Goal: Task Accomplishment & Management: Complete application form

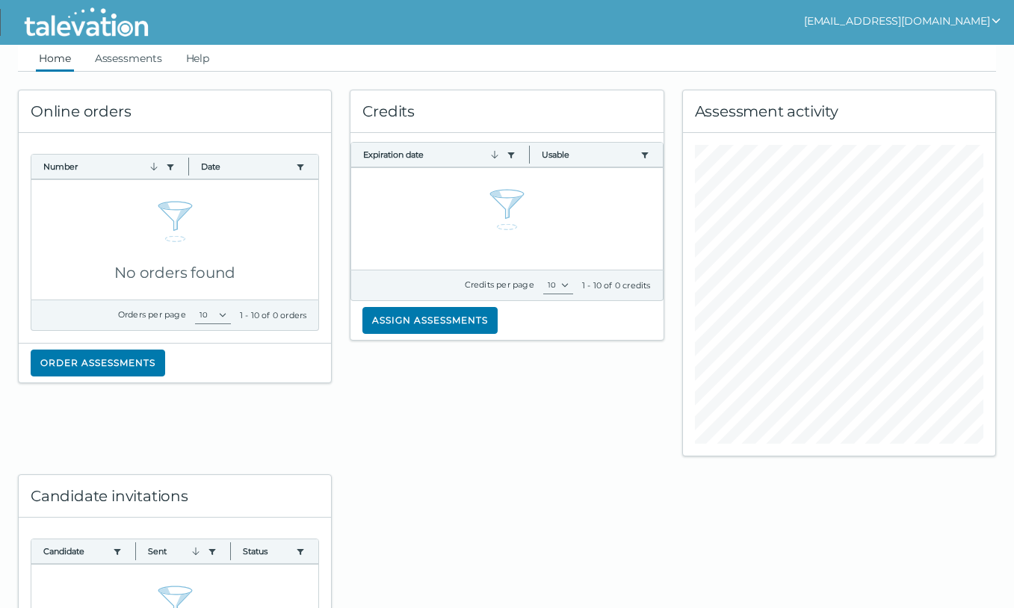
scroll to position [8, 0]
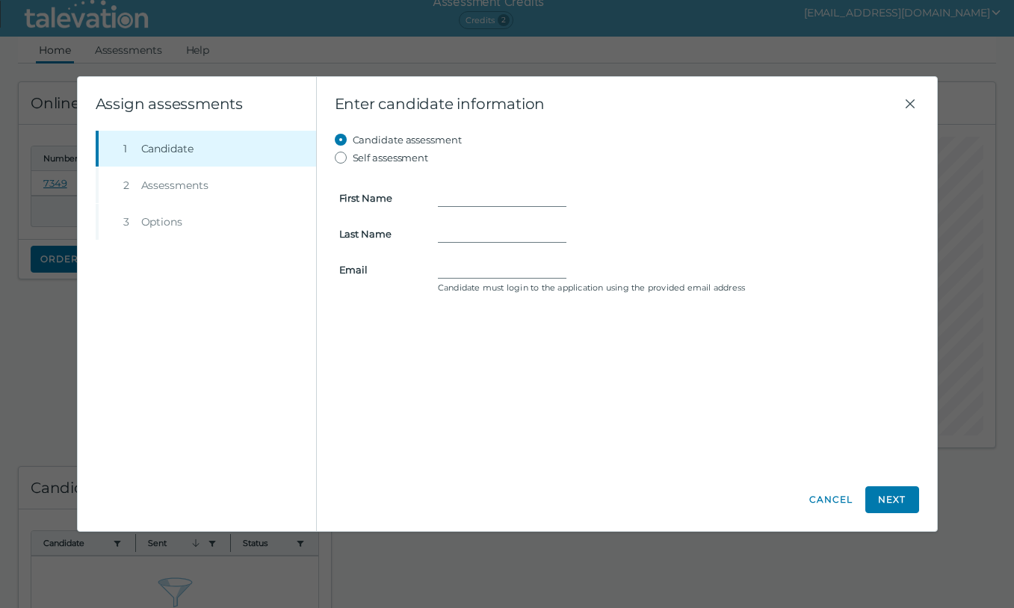
click at [387, 154] on label "Self assessment" at bounding box center [391, 158] width 76 height 18
click at [353, 154] on input "Self assessment" at bounding box center [344, 158] width 18 height 18
radio input "true"
type input "Andrea"
type input "Tinkoff"
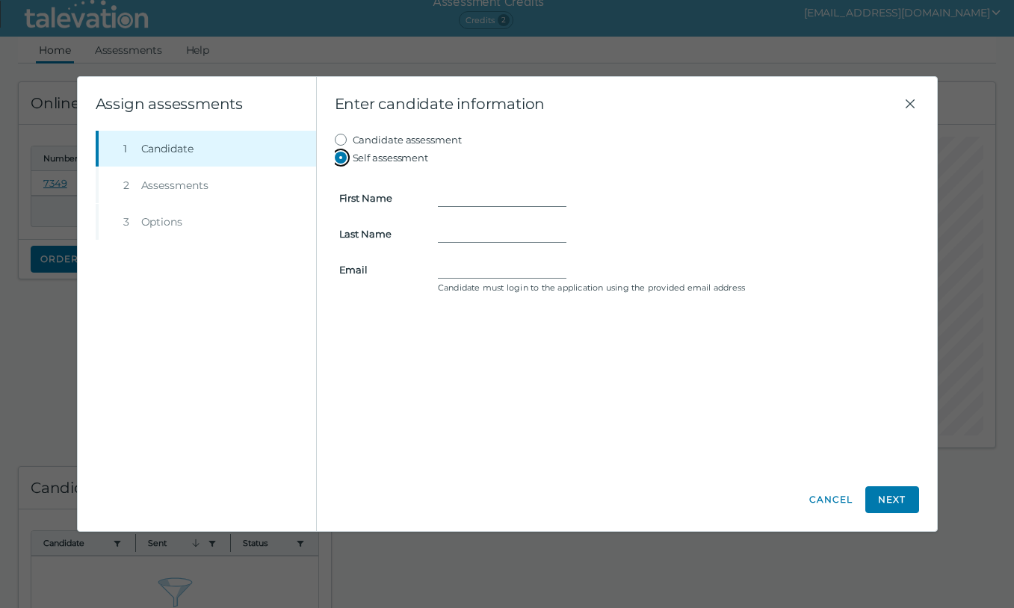
type input "atinkoff6@gmail.com"
click at [876, 502] on button "Next" at bounding box center [892, 499] width 54 height 27
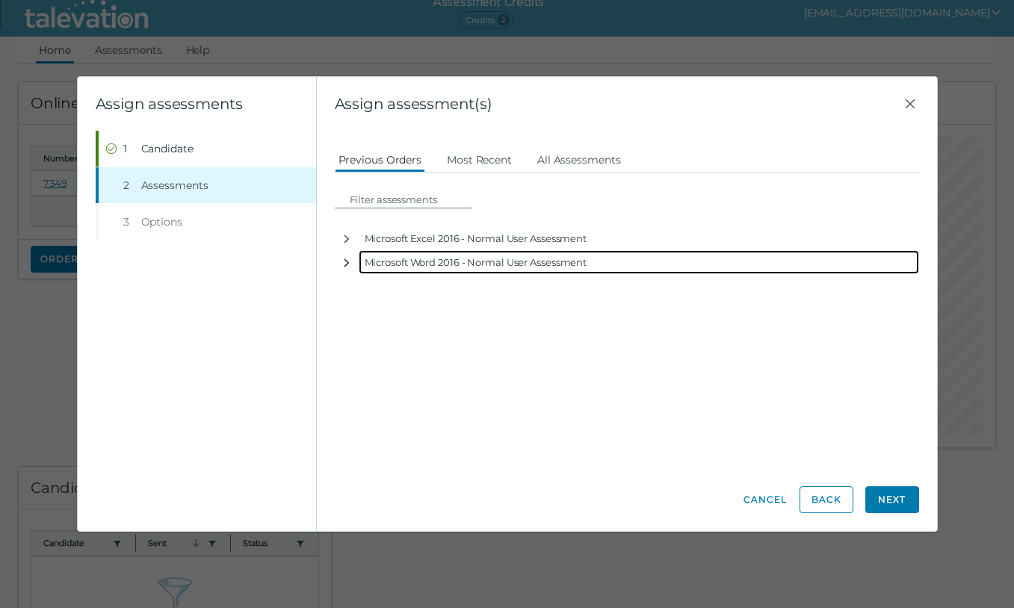
click at [347, 259] on icon "button" at bounding box center [347, 263] width 12 height 12
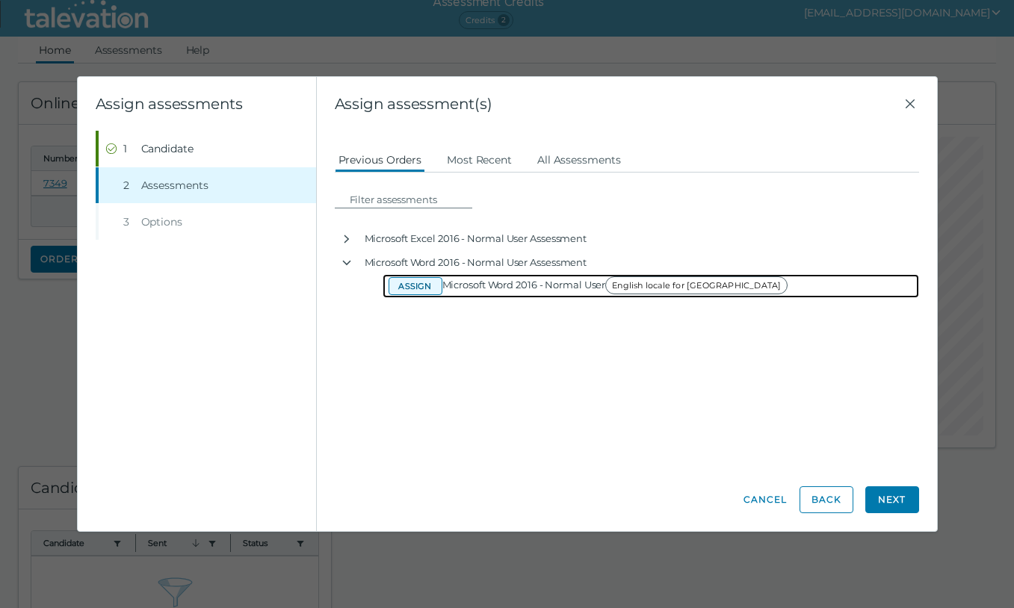
click at [430, 280] on button "Assign" at bounding box center [416, 286] width 54 height 18
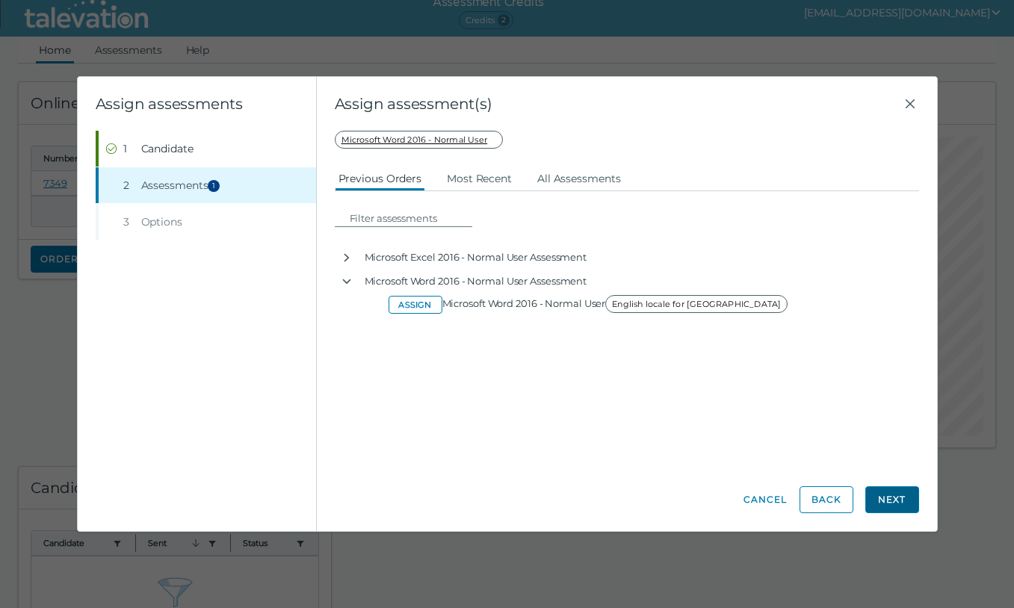
click at [891, 503] on button "Next" at bounding box center [892, 499] width 54 height 27
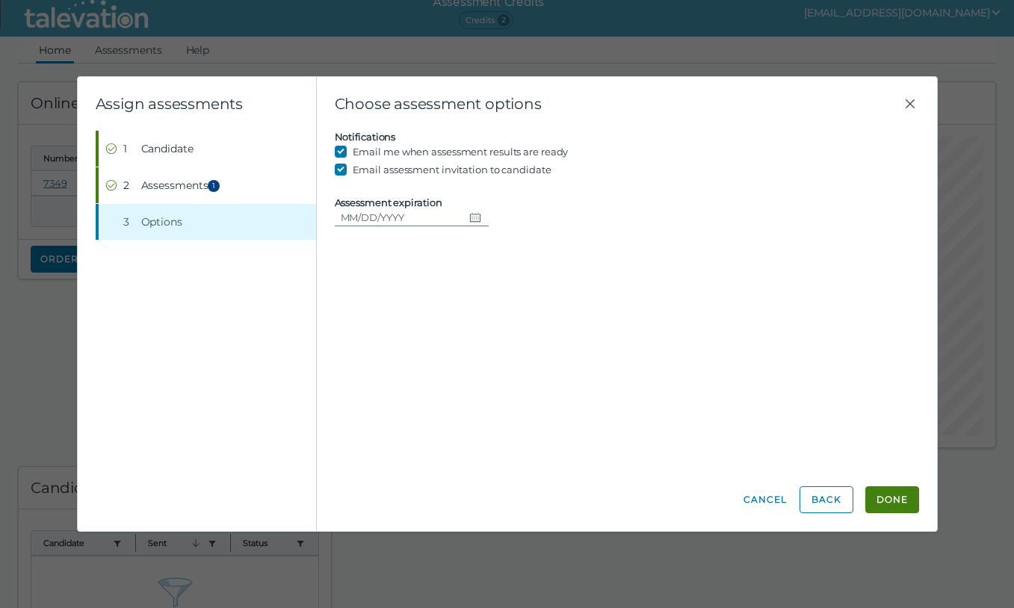
click at [401, 173] on label "Email assessment invitation to candidate" at bounding box center [452, 170] width 199 height 18
click at [353, 173] on input "Email assessment invitation to candidate" at bounding box center [344, 170] width 18 height 18
checkbox input "false"
click at [433, 217] on input "Assessment expiration" at bounding box center [399, 217] width 129 height 18
click at [595, 202] on clr-date-container "Assessment expiration" at bounding box center [627, 212] width 584 height 30
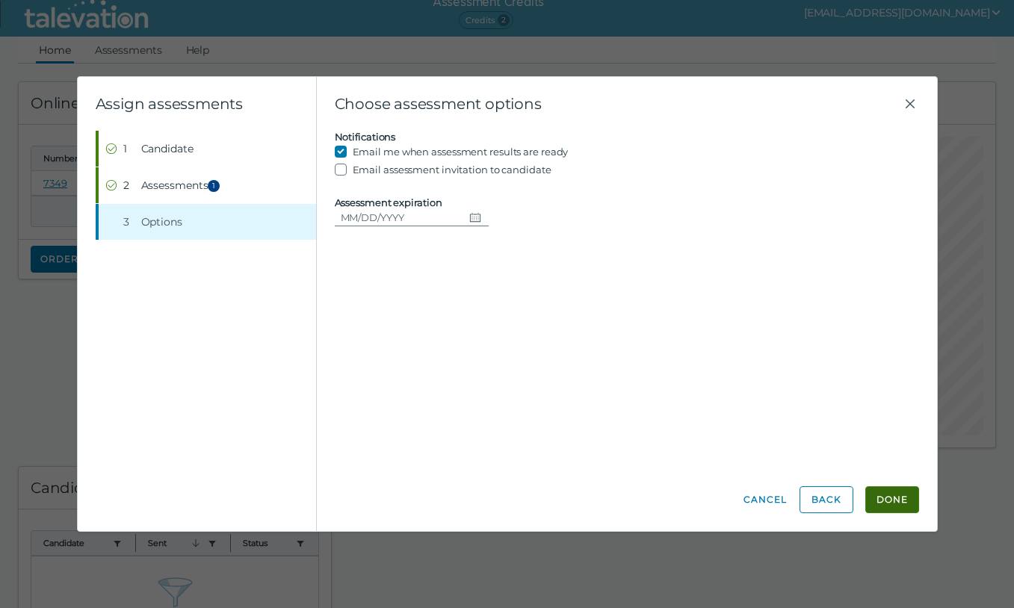
click at [895, 504] on button "Done" at bounding box center [892, 499] width 54 height 27
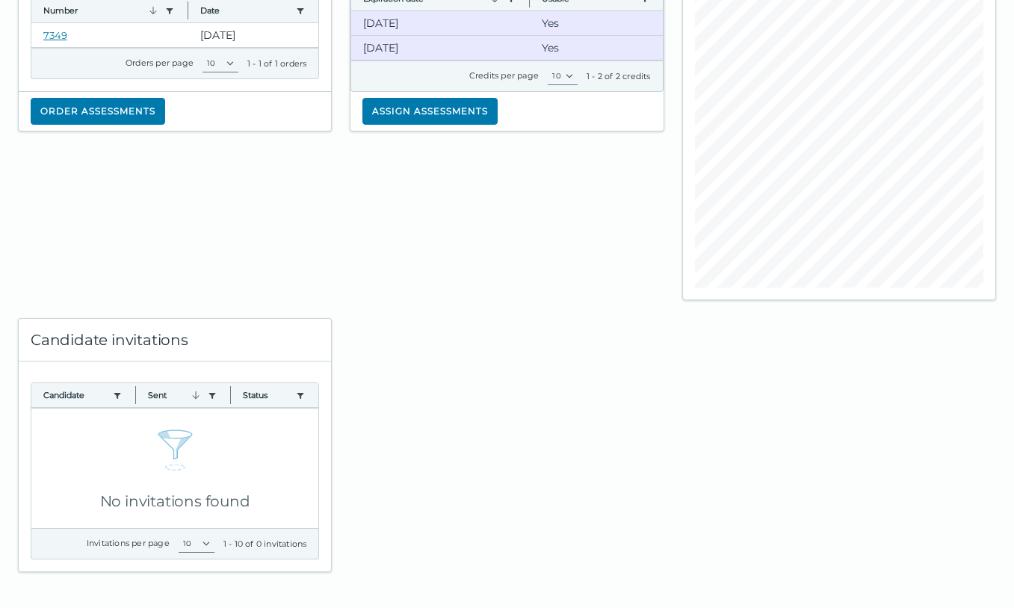
scroll to position [0, 0]
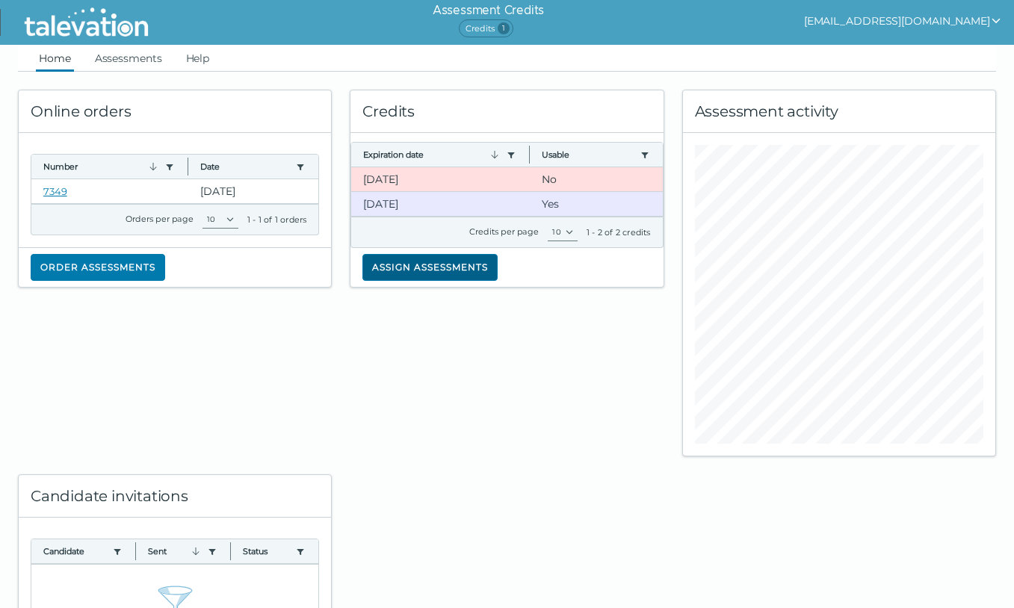
click at [418, 264] on button "Assign assessments" at bounding box center [429, 267] width 135 height 27
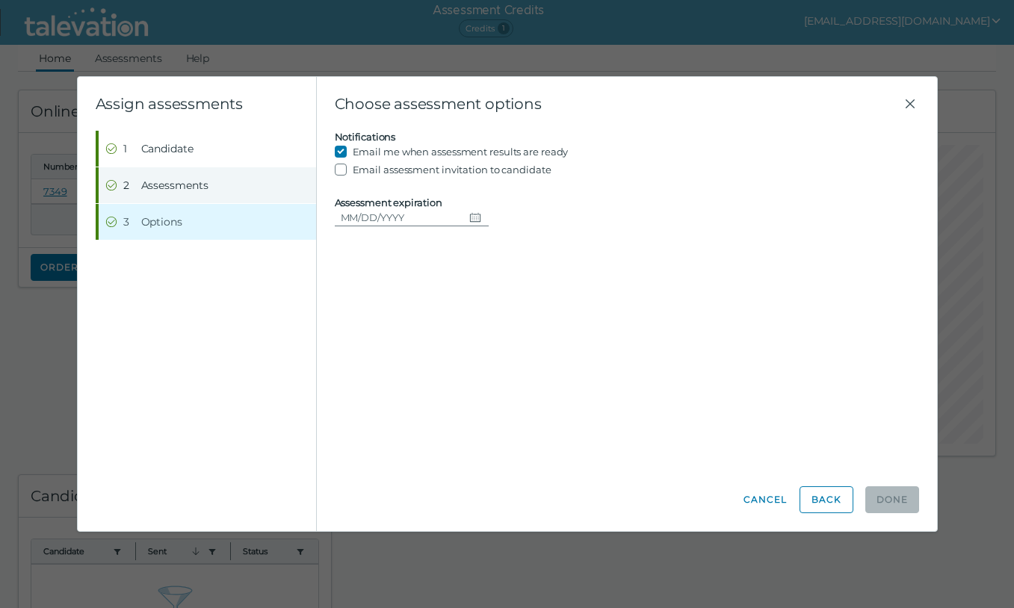
click at [173, 182] on span "Assessments" at bounding box center [174, 185] width 67 height 15
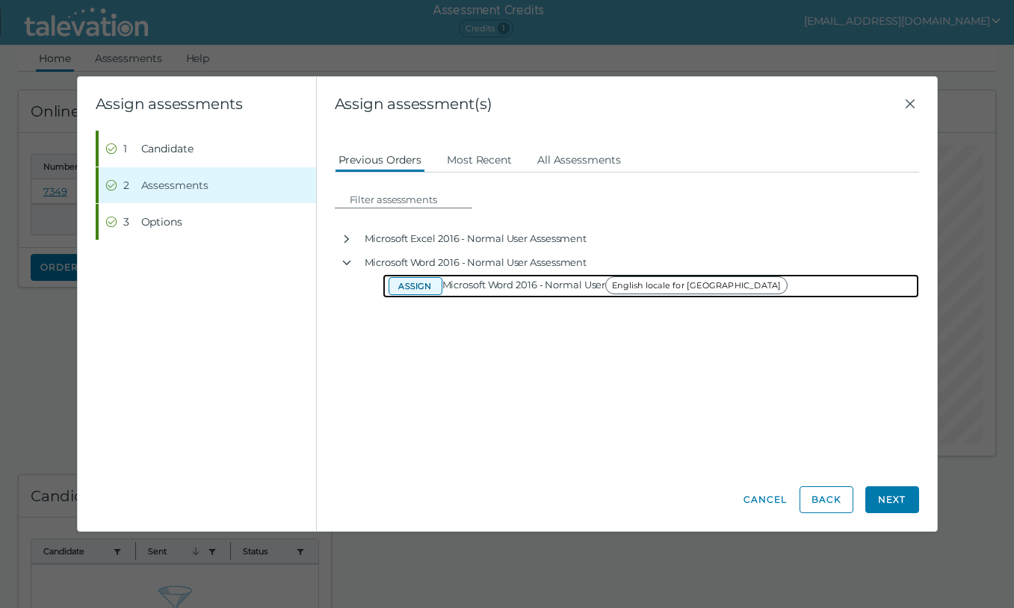
click at [428, 287] on button "Assign" at bounding box center [416, 286] width 54 height 18
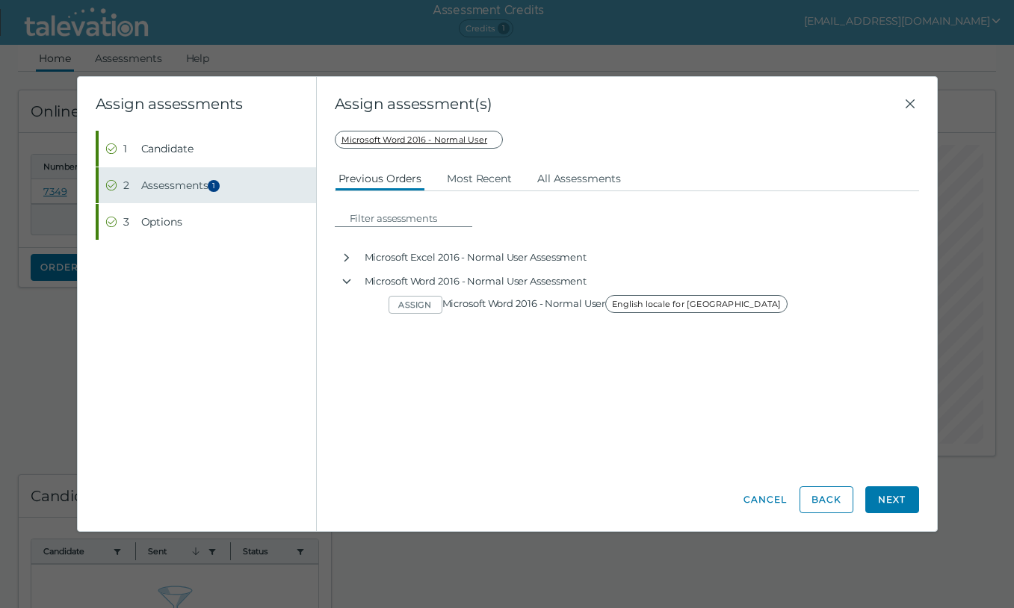
click at [259, 189] on button "Step 2 Assessments 1" at bounding box center [207, 185] width 217 height 36
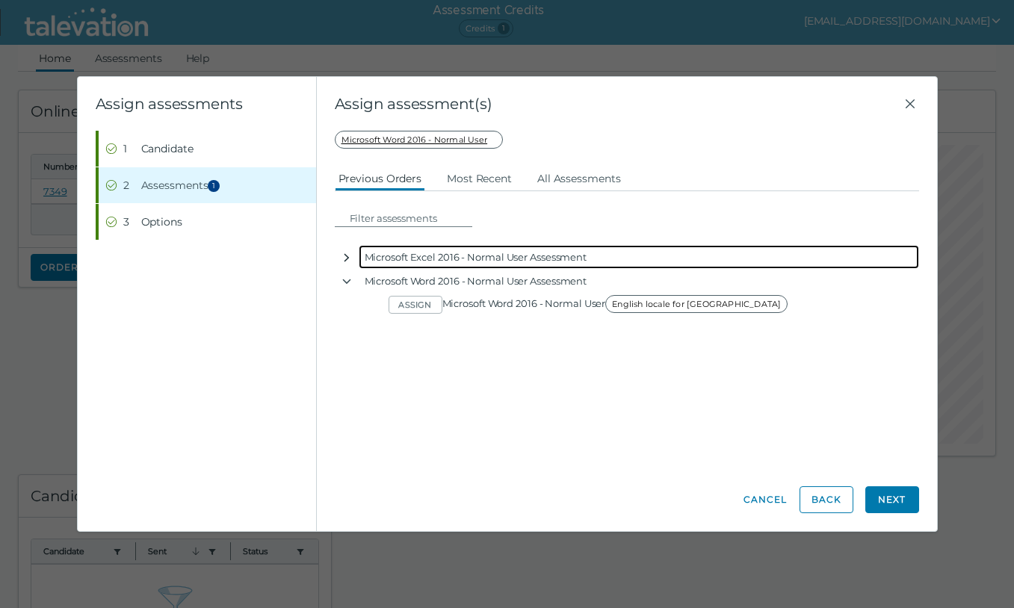
click at [352, 254] on button "button" at bounding box center [347, 257] width 24 height 24
click at [344, 252] on icon "button" at bounding box center [347, 258] width 12 height 12
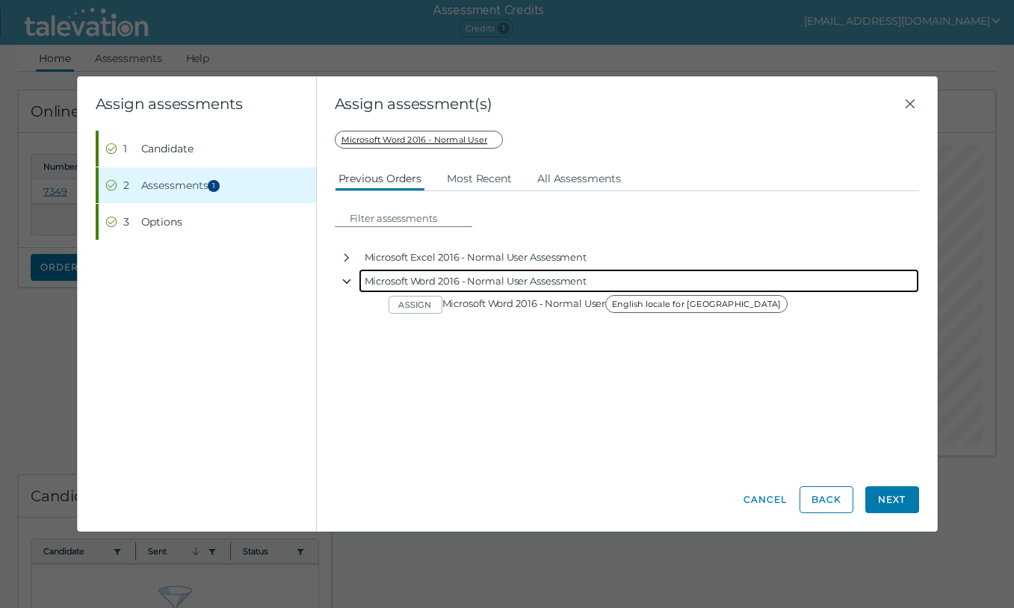
click at [347, 279] on icon "button" at bounding box center [347, 282] width 12 height 12
click at [381, 270] on div "Microsoft Word 2016 - Normal User Assessment" at bounding box center [639, 281] width 560 height 24
click at [382, 277] on div "Microsoft Word 2016 - Normal User Assessment" at bounding box center [639, 281] width 560 height 24
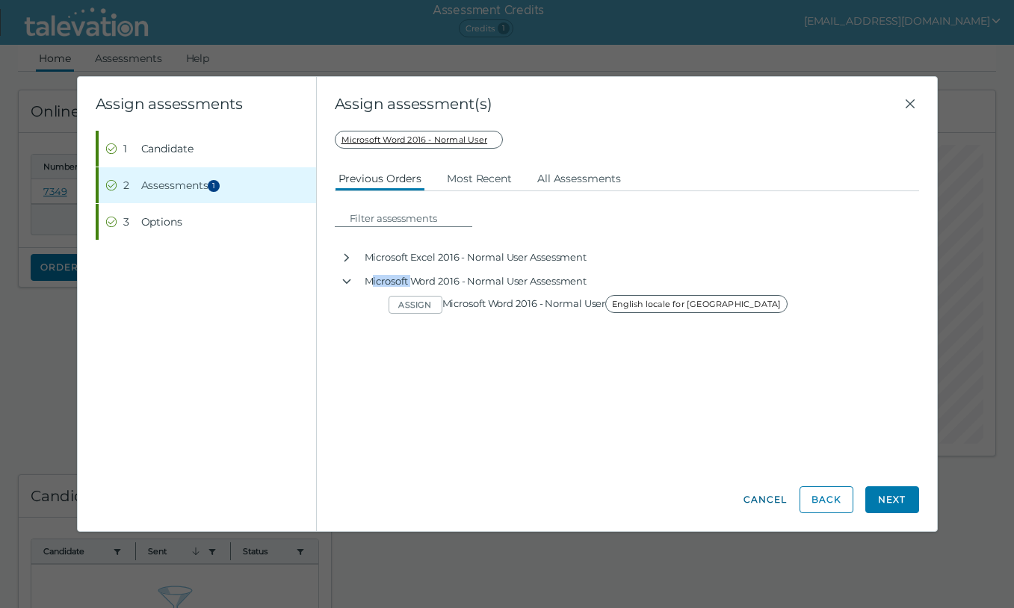
click at [779, 506] on button "Cancel" at bounding box center [765, 499] width 45 height 27
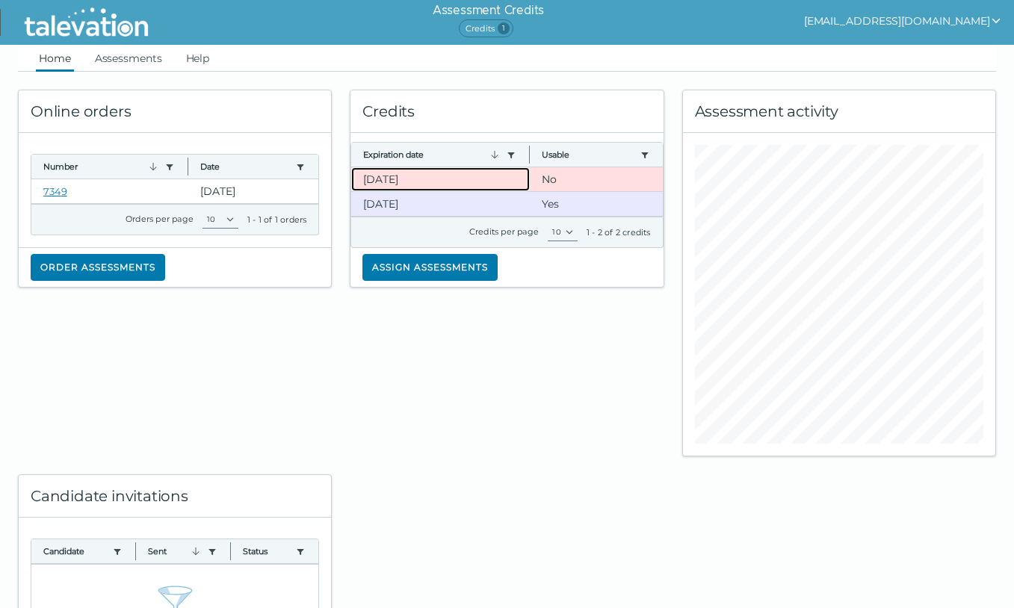
click at [519, 178] on clr-dg-cell "11-2-2025" at bounding box center [440, 179] width 179 height 24
click at [474, 207] on clr-dg-cell "11-2-2025" at bounding box center [440, 204] width 179 height 24
click at [496, 179] on clr-dg-cell "11-2-2025" at bounding box center [440, 179] width 179 height 24
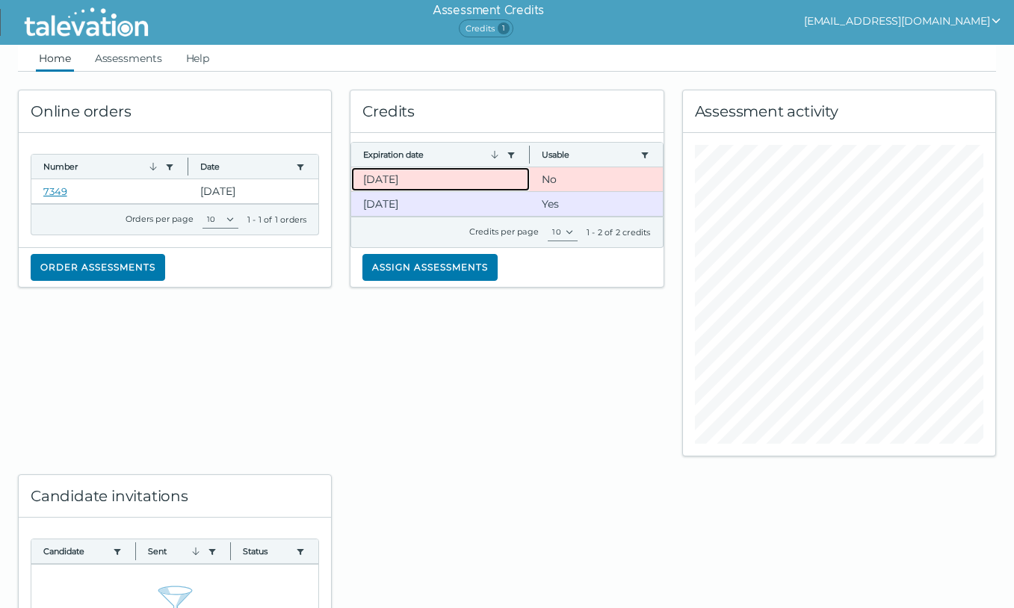
click at [496, 179] on clr-dg-cell "11-2-2025" at bounding box center [440, 179] width 179 height 24
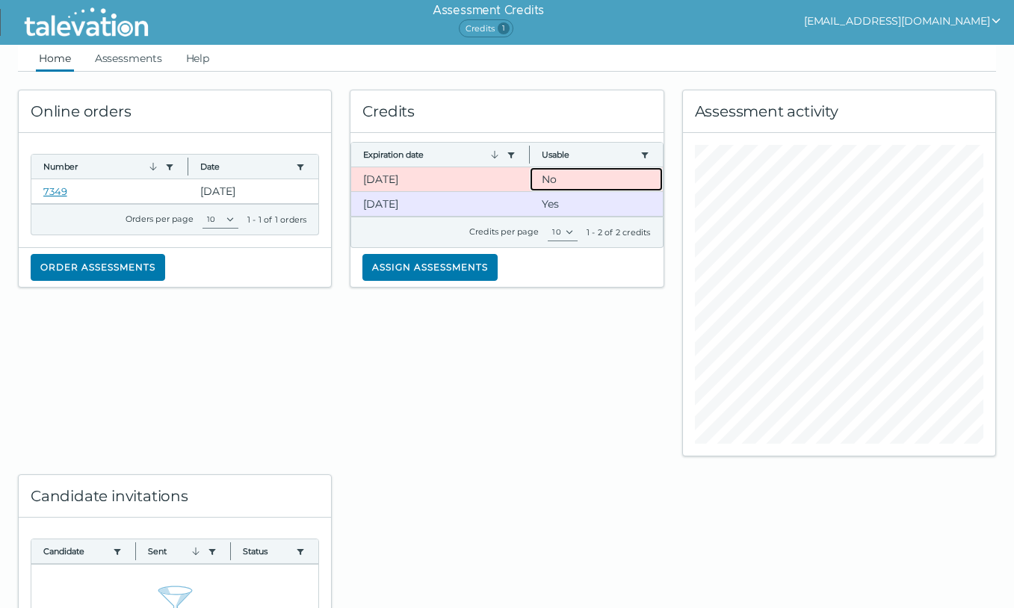
click at [543, 179] on clr-dg-cell "No" at bounding box center [596, 179] width 133 height 24
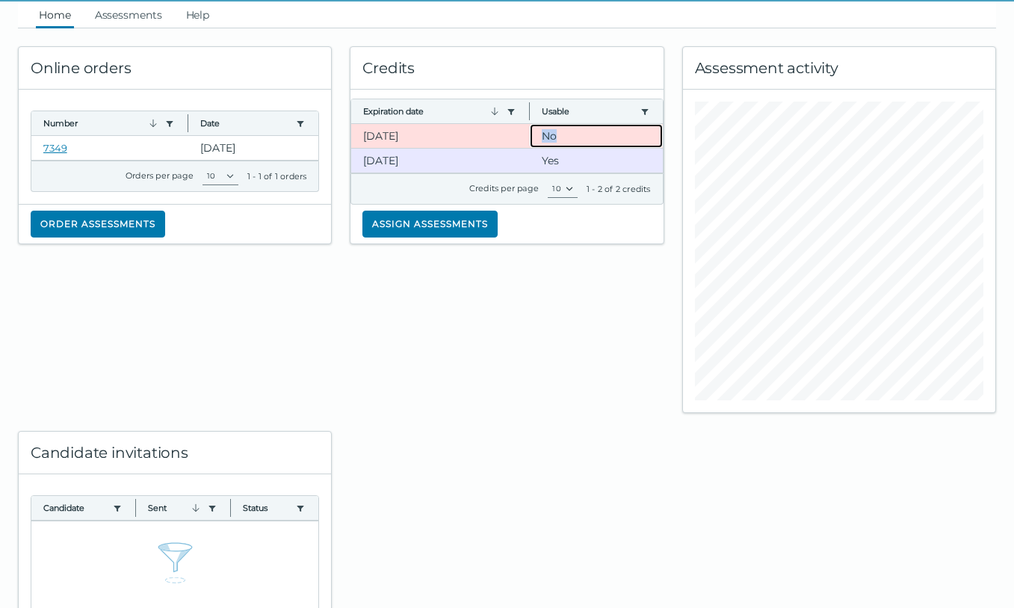
scroll to position [44, 0]
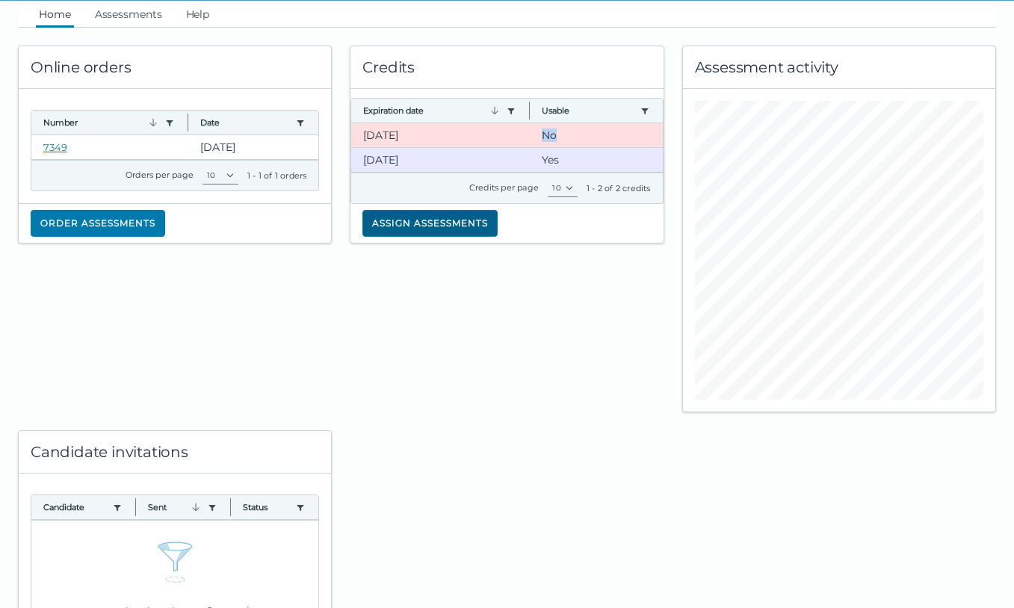
click at [476, 224] on button "Assign assessments" at bounding box center [429, 223] width 135 height 27
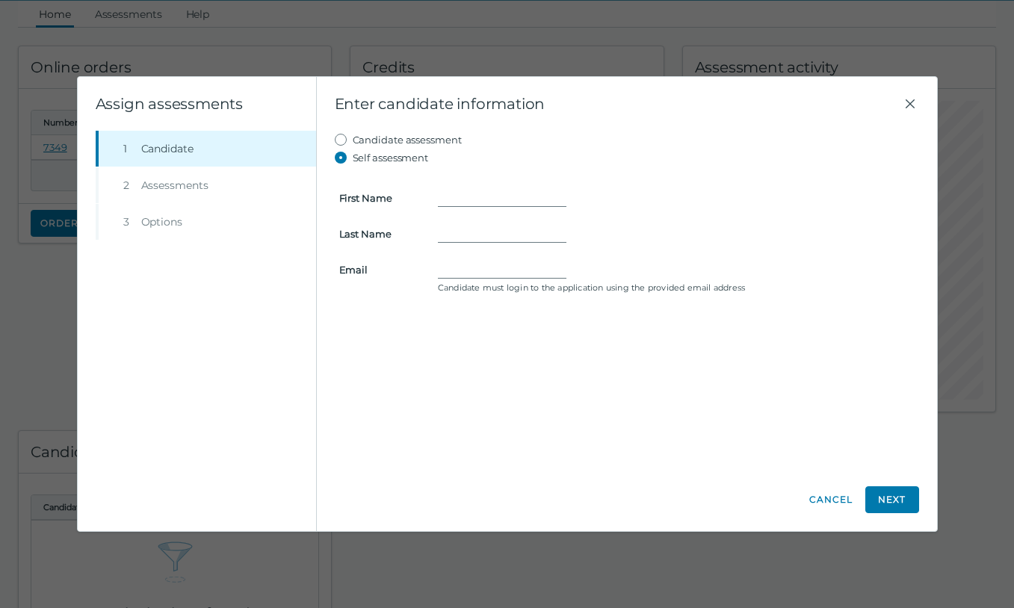
click at [220, 186] on li "Step 2 Assessments" at bounding box center [206, 185] width 220 height 36
click at [470, 267] on input "Email" at bounding box center [502, 270] width 129 height 18
click at [908, 105] on icon "Close" at bounding box center [909, 103] width 9 height 9
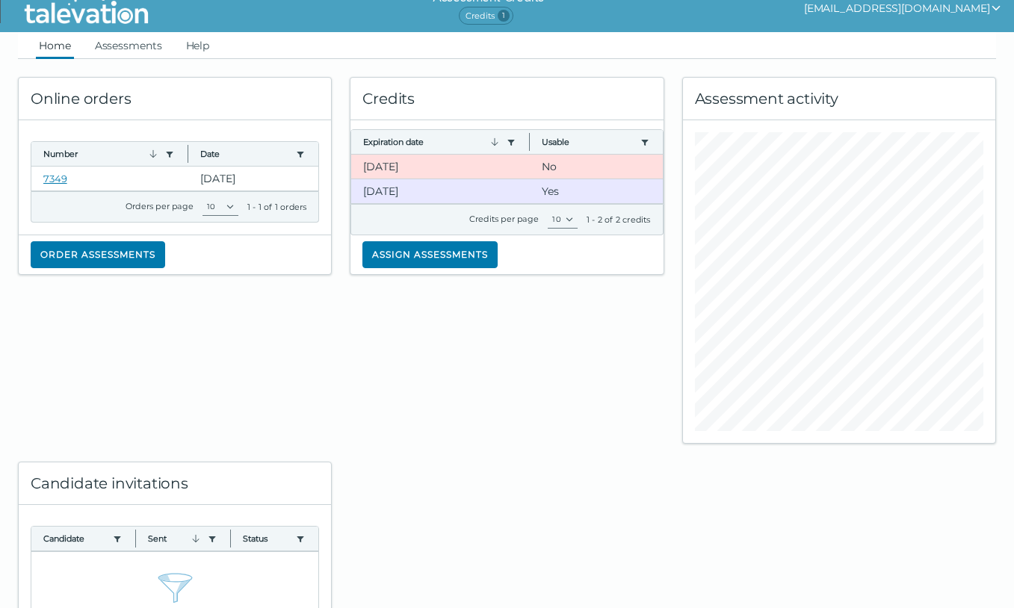
scroll to position [0, 0]
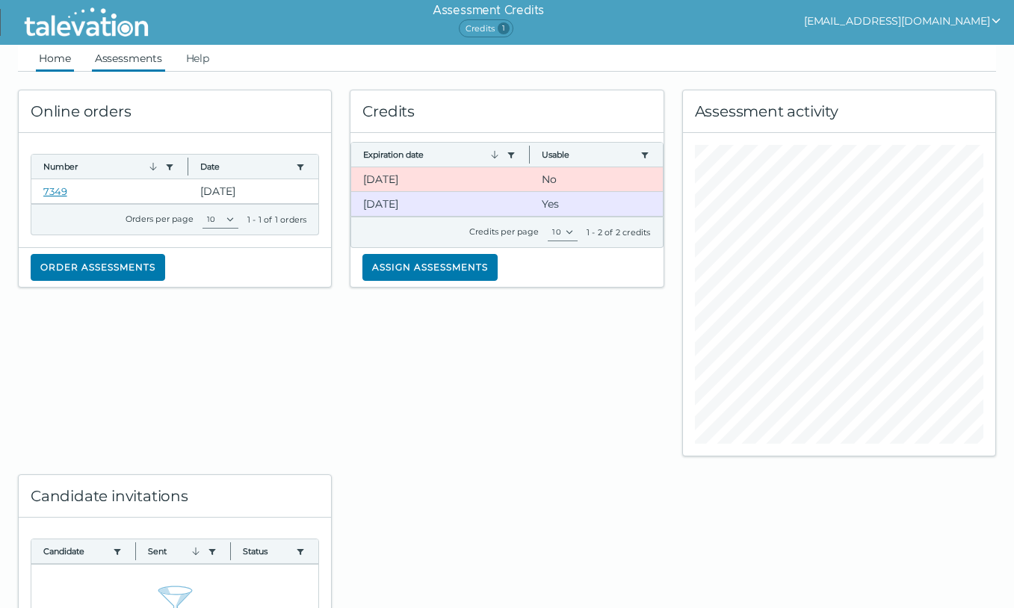
click at [151, 58] on link "Assessments" at bounding box center [128, 58] width 73 height 27
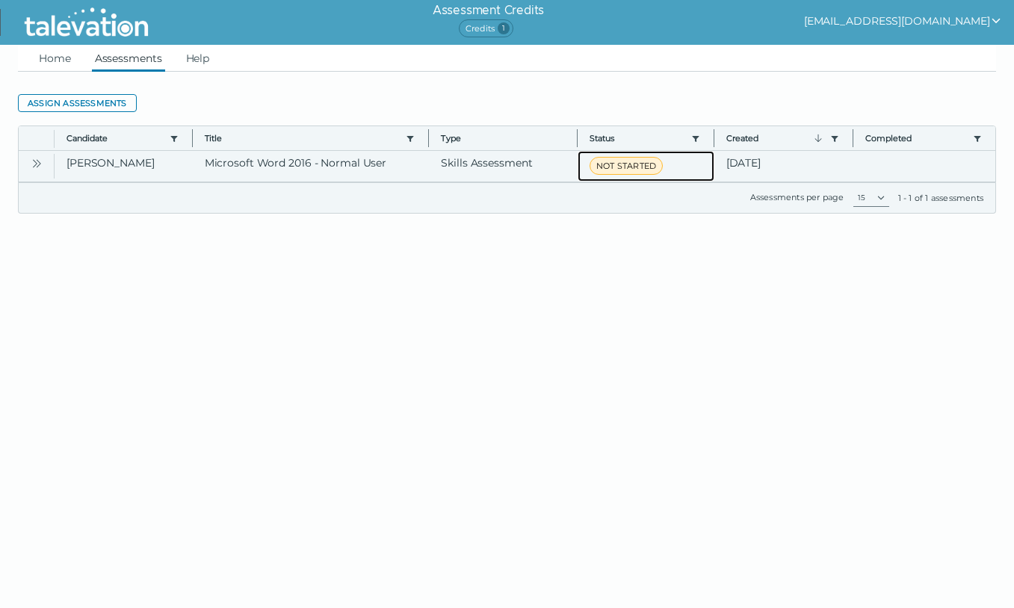
click at [642, 166] on span "NOT STARTED" at bounding box center [626, 166] width 73 height 18
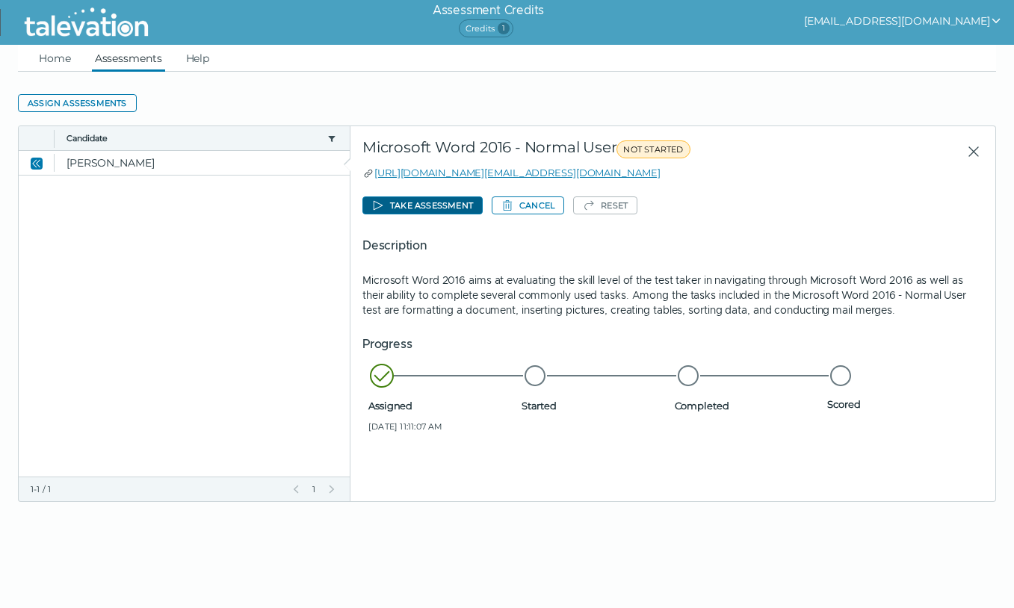
click at [467, 202] on button "Take assessment" at bounding box center [422, 206] width 120 height 18
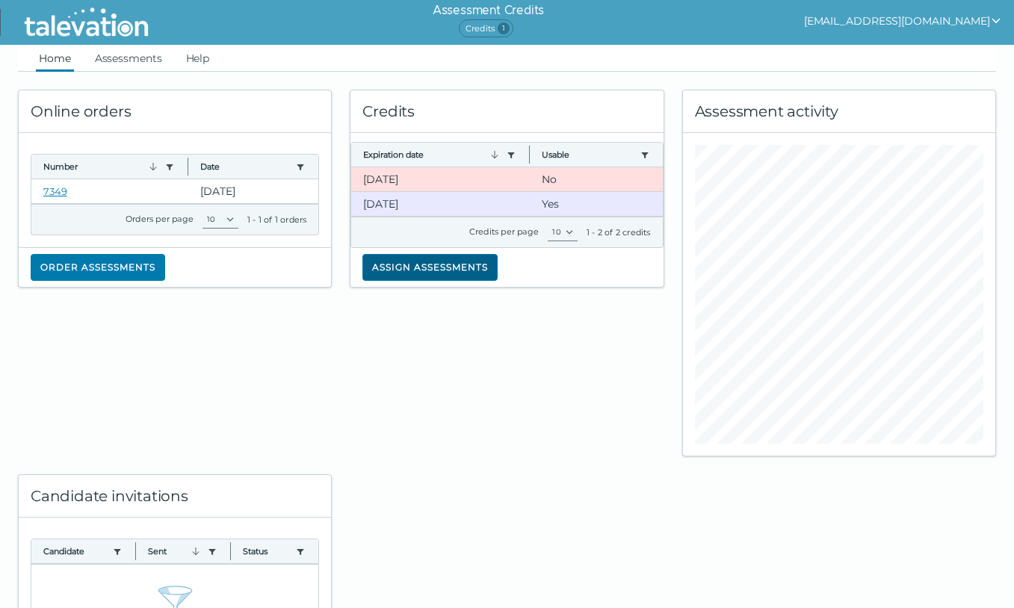
click at [439, 276] on button "Assign assessments" at bounding box center [429, 267] width 135 height 27
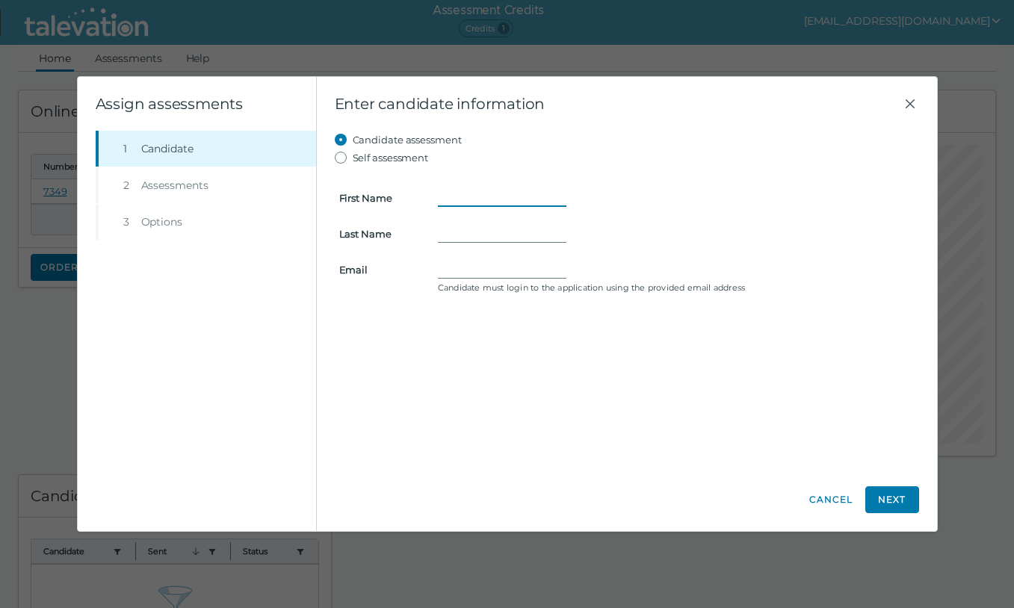
click at [443, 202] on input "First Name" at bounding box center [502, 198] width 129 height 18
type input "Andrea"
type input "Tinkoff"
click at [468, 269] on input "atinkoff6@gmail.com" at bounding box center [502, 270] width 129 height 18
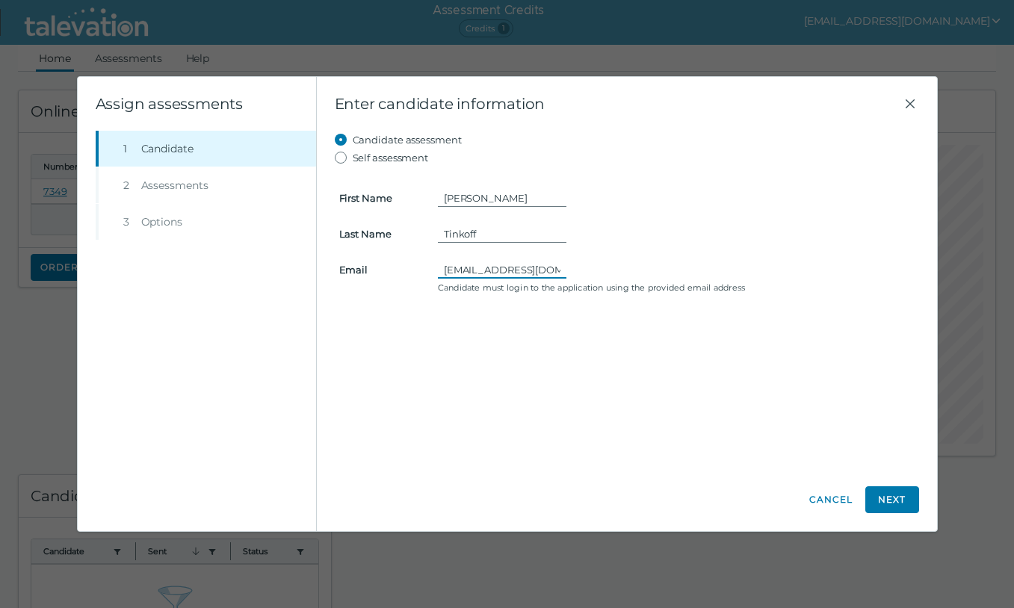
click at [468, 269] on input "atinkoff6@gmail.com" at bounding box center [502, 270] width 129 height 18
type input "marketing@topperformancehousing.com"
click at [457, 196] on input "Andrea" at bounding box center [502, 198] width 129 height 18
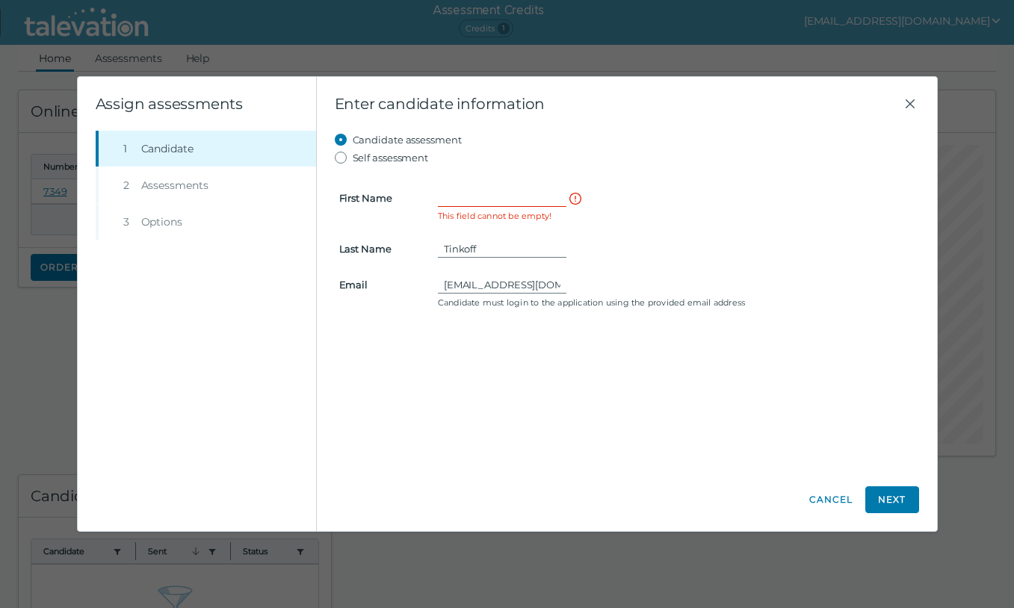
click at [451, 262] on form "First Name This field cannot be empty! Last Name Tinkoff Email marketing@topper…" at bounding box center [627, 240] width 584 height 146
click at [451, 253] on input "Tinkoff" at bounding box center [502, 249] width 129 height 18
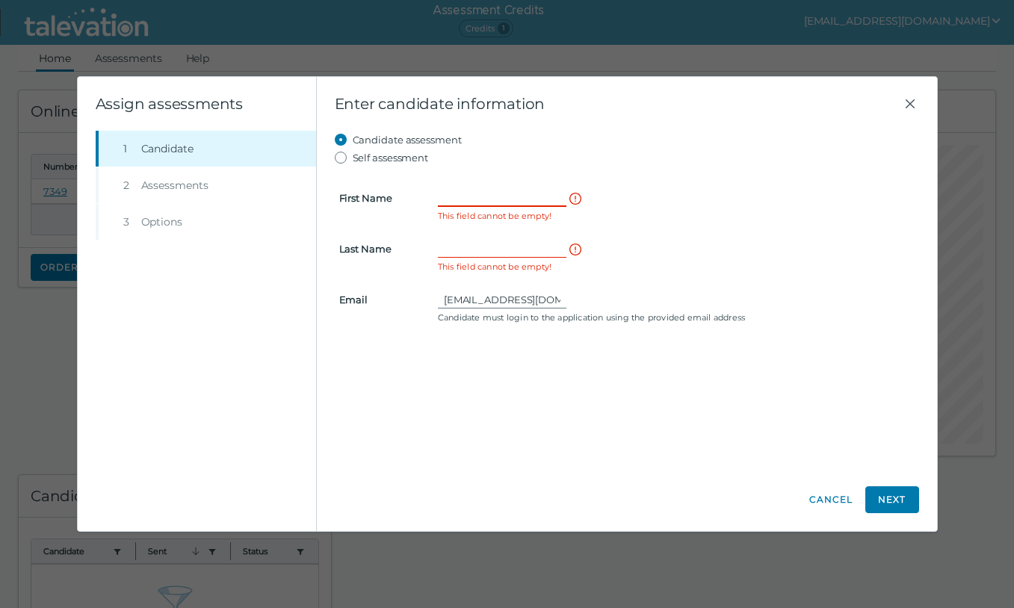
click at [462, 204] on input "First Name" at bounding box center [502, 198] width 129 height 18
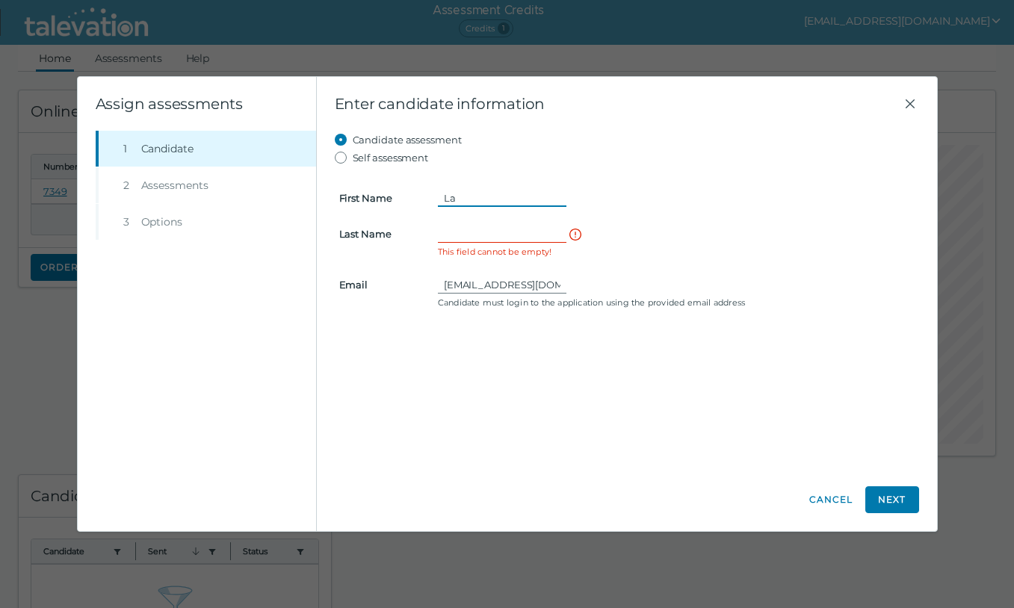
type input "L"
type input "Andrea"
type input "Tinkoff"
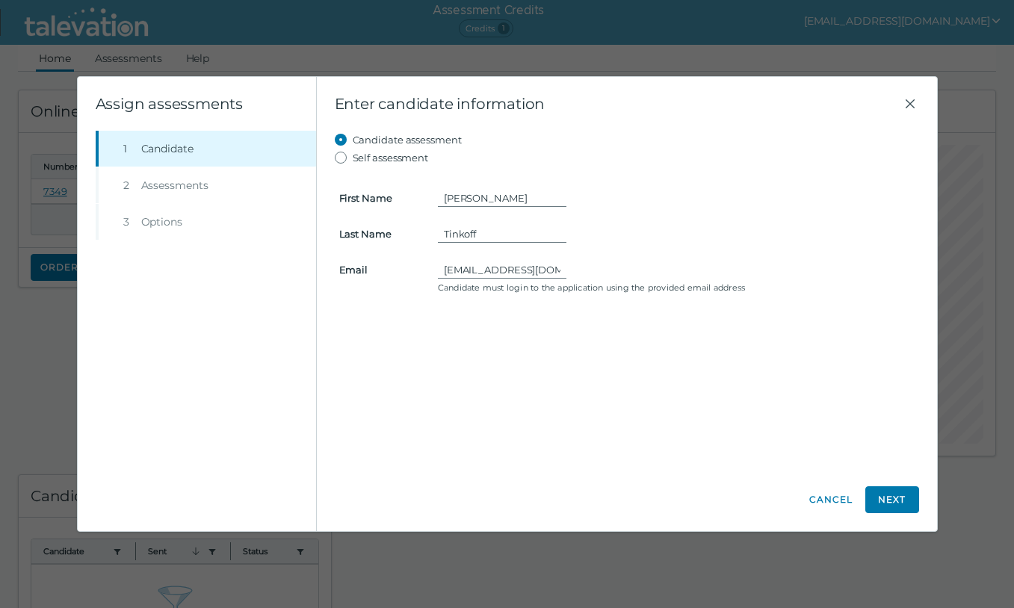
click at [427, 155] on label "Self assessment" at bounding box center [391, 158] width 76 height 18
click at [353, 155] on input "Self assessment" at bounding box center [344, 158] width 18 height 18
radio input "true"
type input "[EMAIL_ADDRESS][DOMAIN_NAME]"
click at [420, 137] on label "Candidate assessment" at bounding box center [407, 140] width 109 height 18
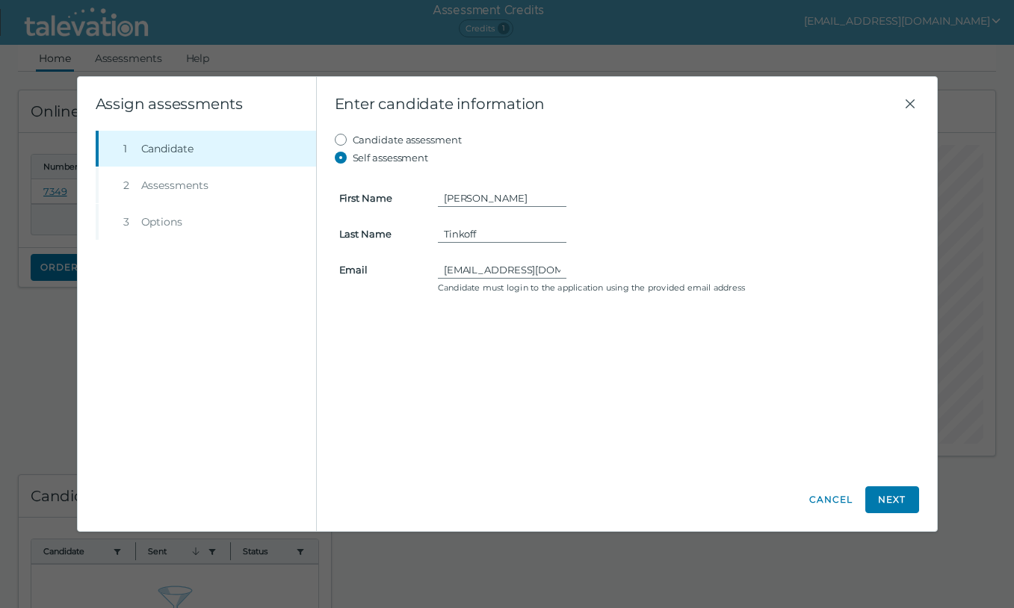
click at [353, 137] on input "Candidate assessment" at bounding box center [344, 140] width 18 height 18
radio input "true"
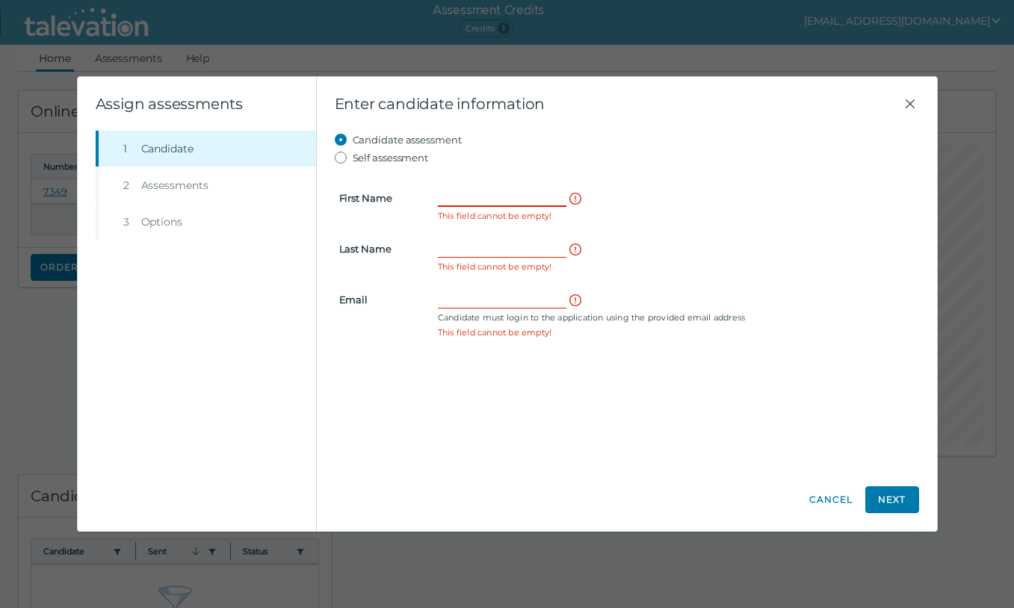
click at [476, 199] on input "First Name" at bounding box center [502, 198] width 129 height 18
type input "Lauren"
type input "Tinkoff"
type input "ltinkoff3@gmail.com"
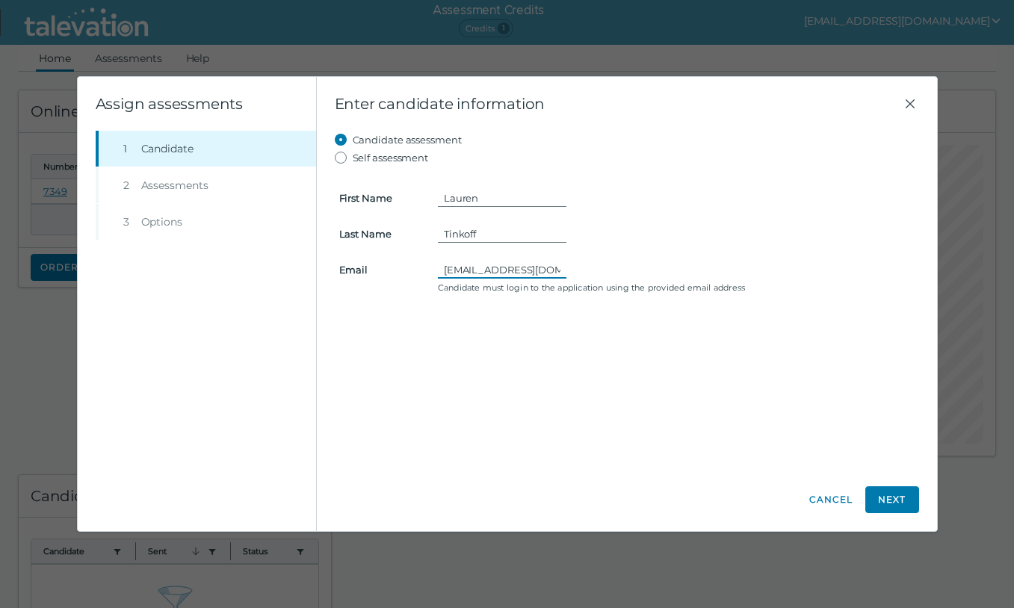
click at [468, 267] on input "ltinkoff3@gmail.com" at bounding box center [502, 270] width 129 height 18
click at [465, 236] on input "Tinkoff" at bounding box center [502, 234] width 129 height 18
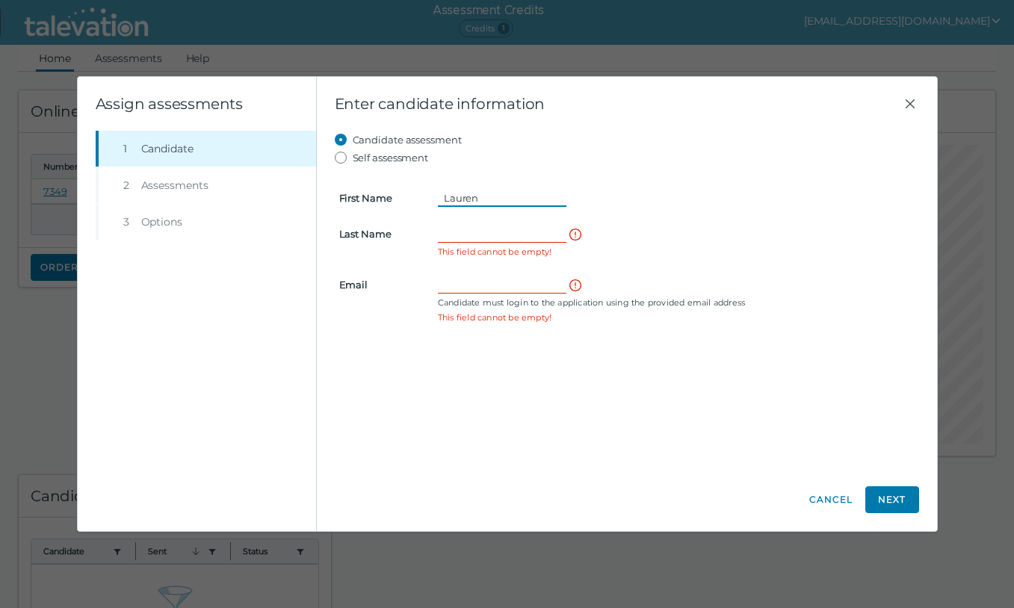
click at [471, 196] on input "Lauren" at bounding box center [502, 198] width 129 height 18
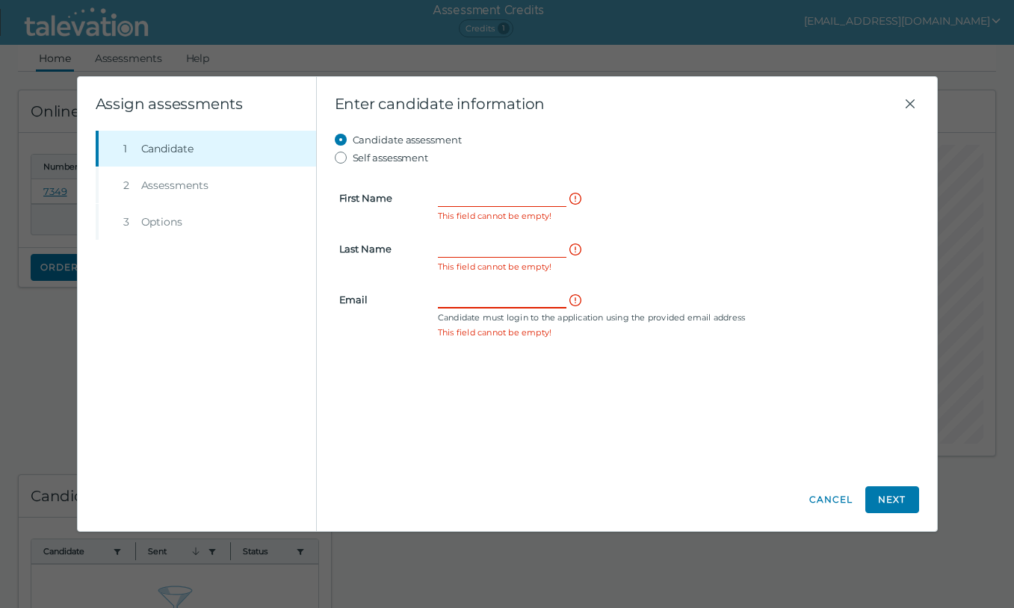
click at [461, 301] on input "Email" at bounding box center [502, 300] width 129 height 18
type input "[EMAIL_ADDRESS][DOMAIN_NAME]"
click at [471, 201] on input "First Name" at bounding box center [502, 198] width 129 height 18
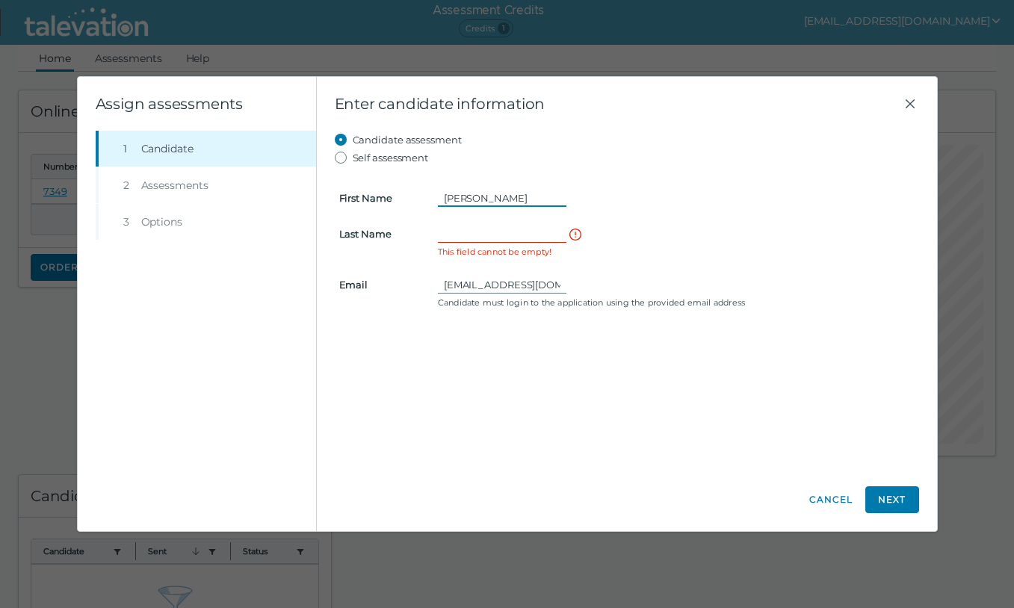
type input "Jaime"
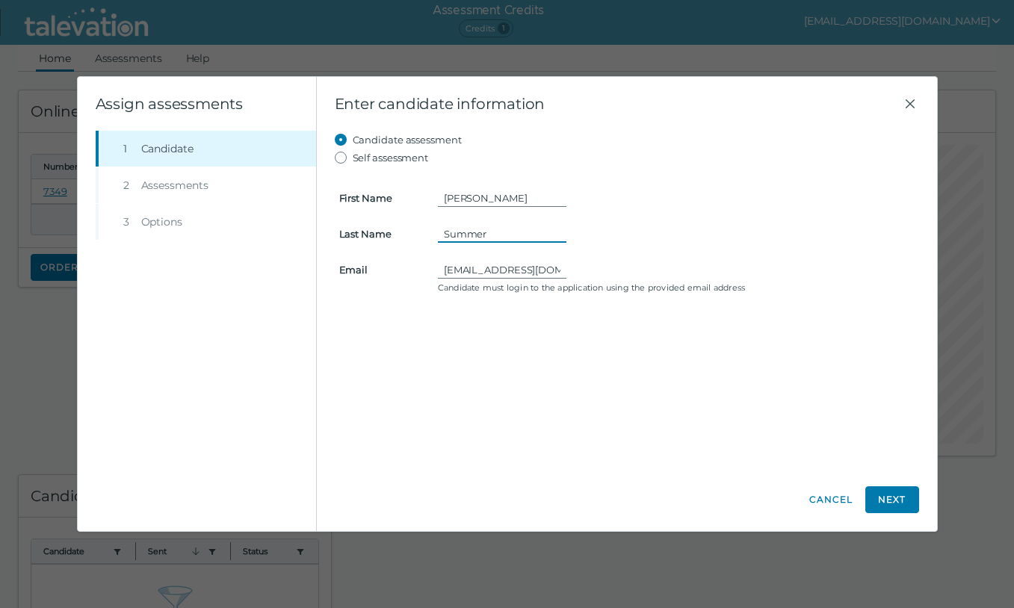
type input "Summer"
click at [470, 199] on input "Jaime" at bounding box center [502, 198] width 129 height 18
type input "[PERSON_NAME]"
type input "Schimenek"
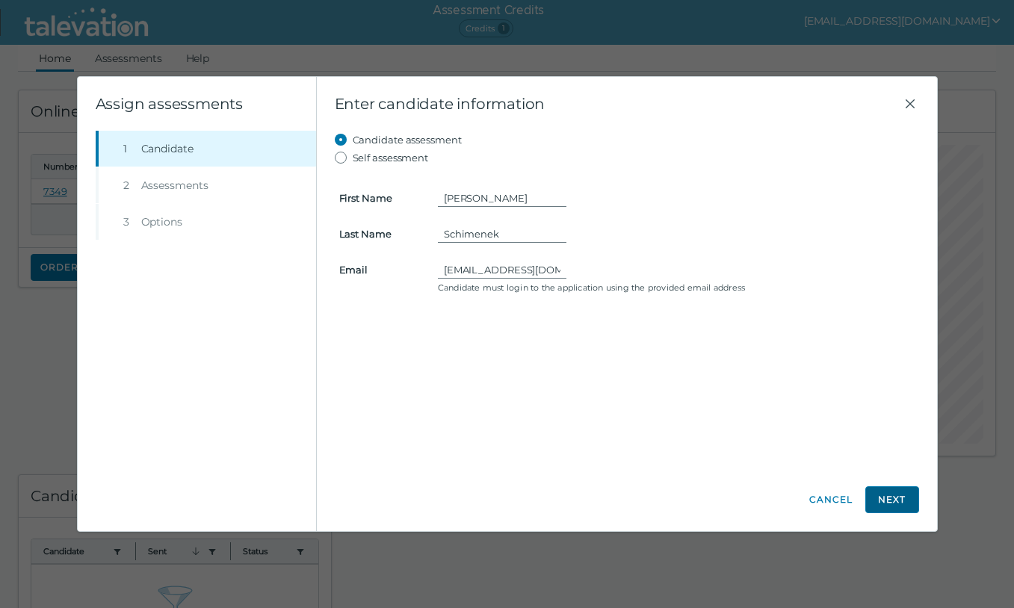
click at [885, 495] on button "Next" at bounding box center [892, 499] width 54 height 27
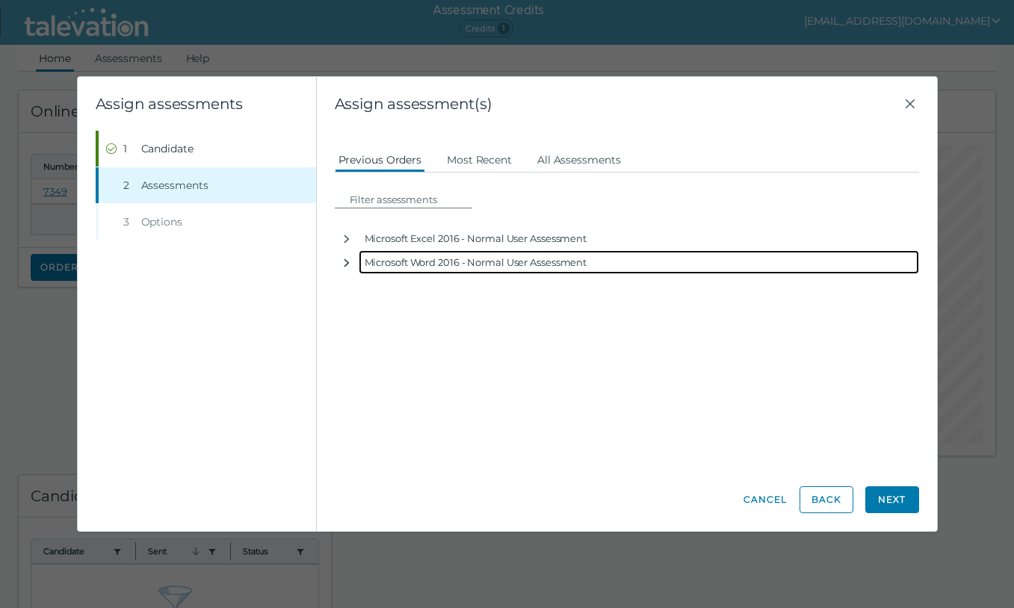
click at [347, 259] on icon "button" at bounding box center [347, 263] width 12 height 12
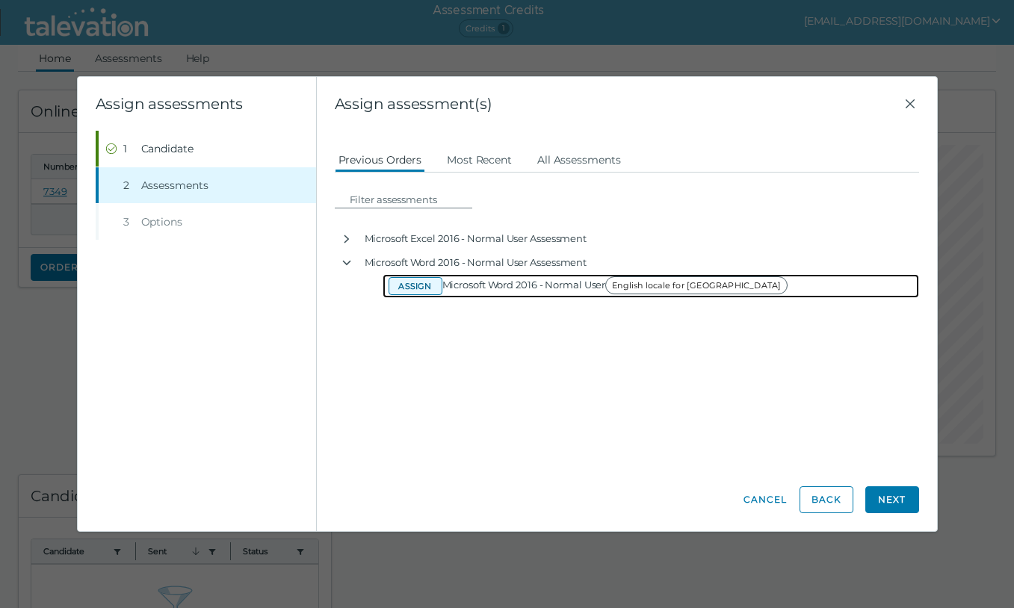
click at [407, 286] on button "Assign" at bounding box center [416, 286] width 54 height 18
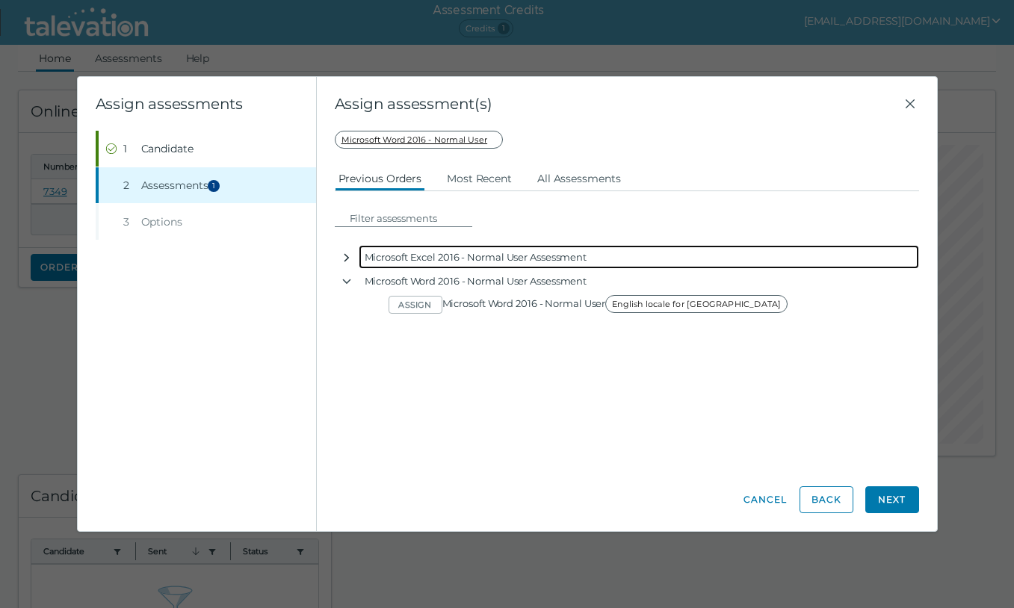
click at [347, 259] on icon "button" at bounding box center [347, 258] width 12 height 12
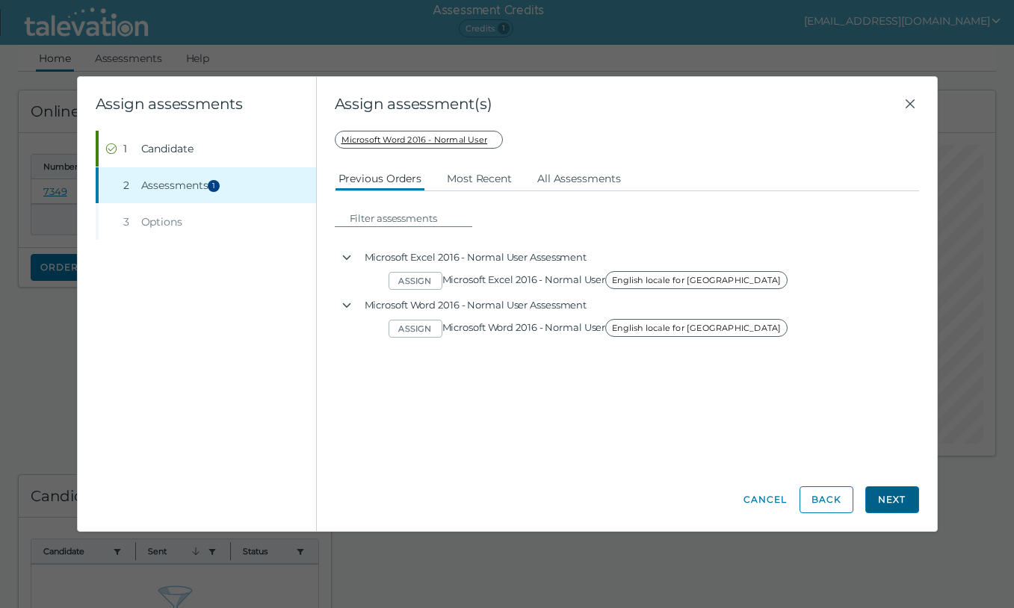
click at [879, 507] on button "Next" at bounding box center [892, 499] width 54 height 27
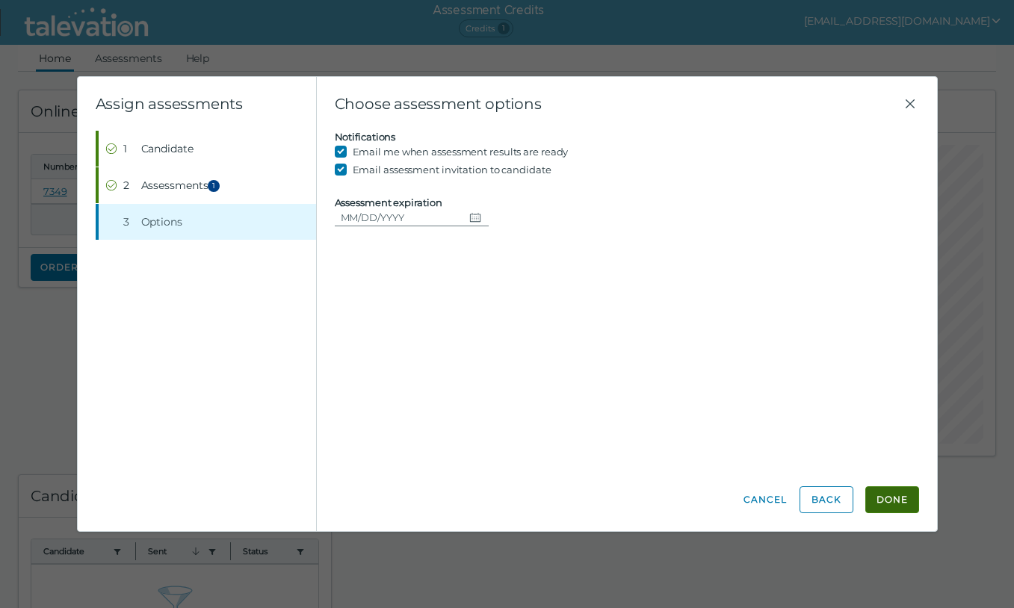
click at [899, 497] on button "Done" at bounding box center [892, 499] width 54 height 27
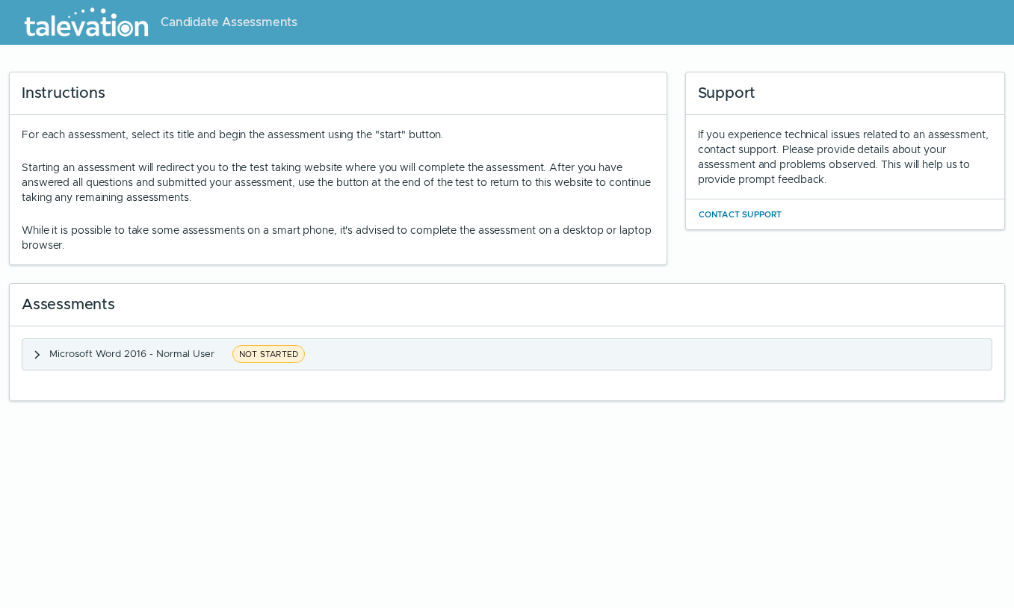
click at [285, 357] on span "NOT STARTED" at bounding box center [268, 354] width 72 height 18
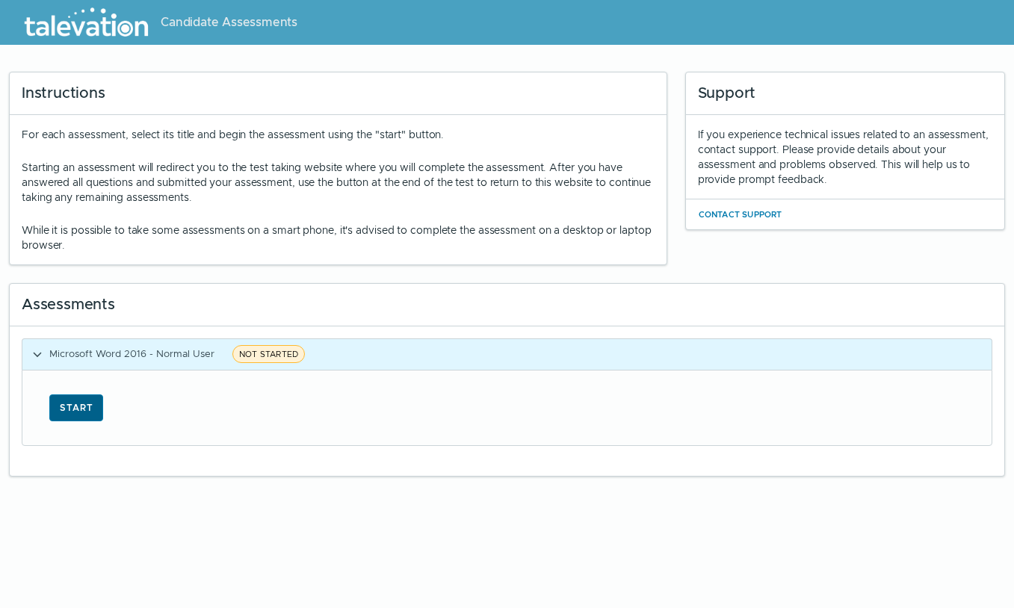
click at [78, 399] on button "Start" at bounding box center [76, 408] width 54 height 27
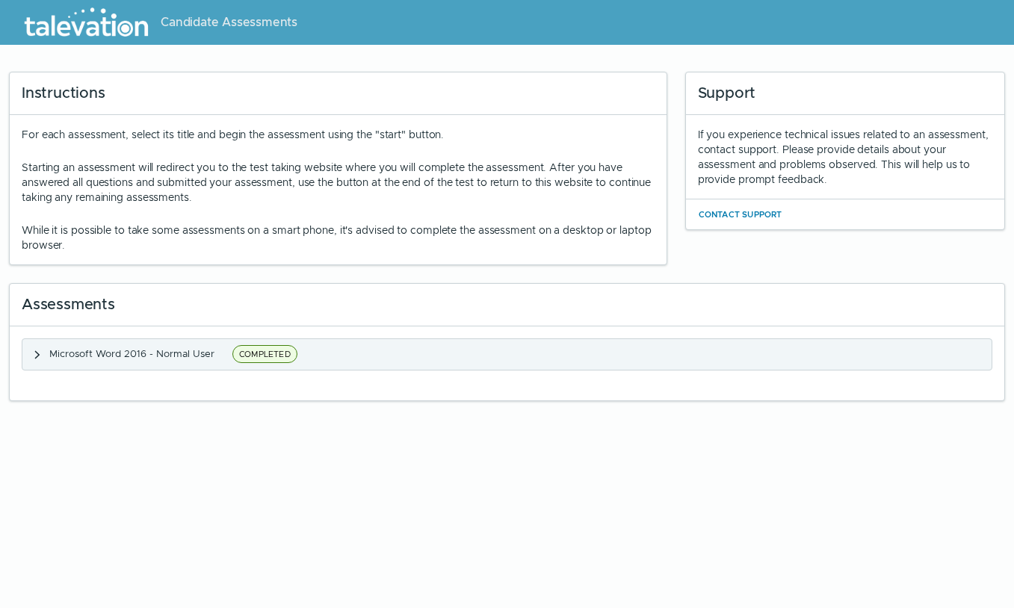
click at [37, 357] on icon "button" at bounding box center [37, 355] width 12 height 12
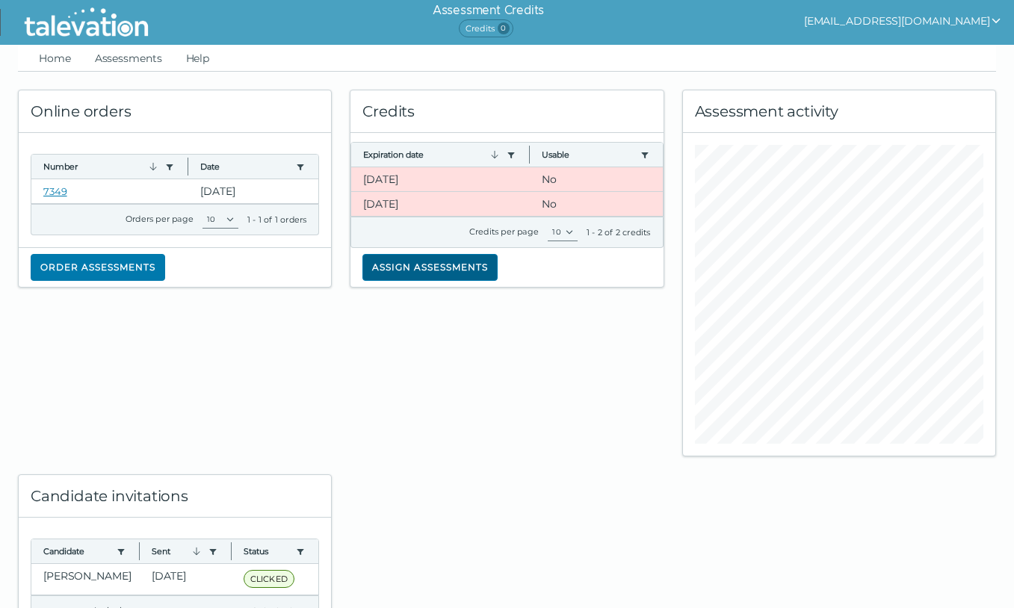
scroll to position [72, 0]
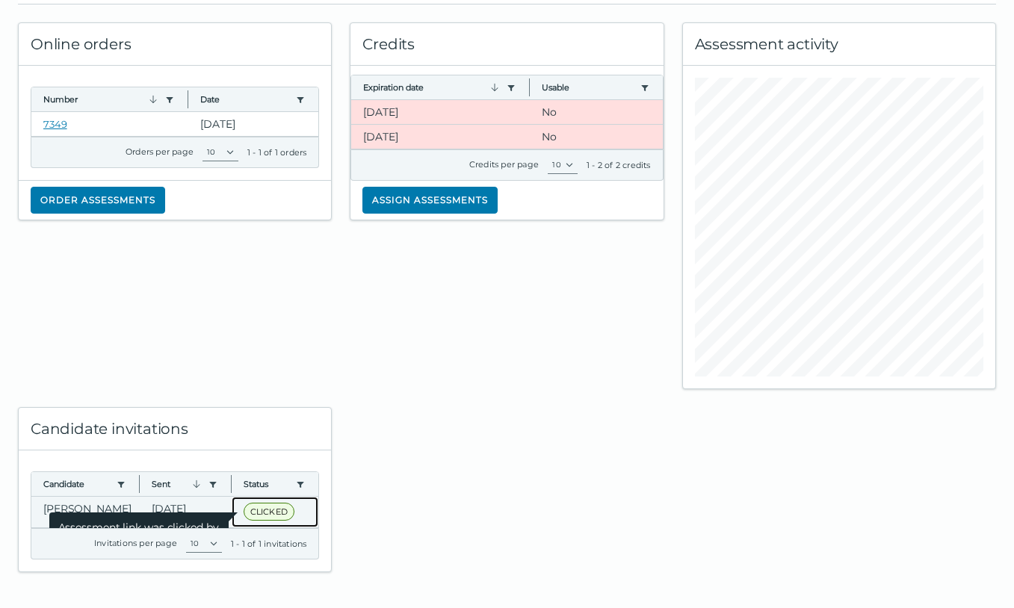
click at [280, 507] on span "CLICKED" at bounding box center [269, 512] width 51 height 18
click at [185, 513] on span "Assessment link was clicked by candidate" at bounding box center [138, 534] width 179 height 42
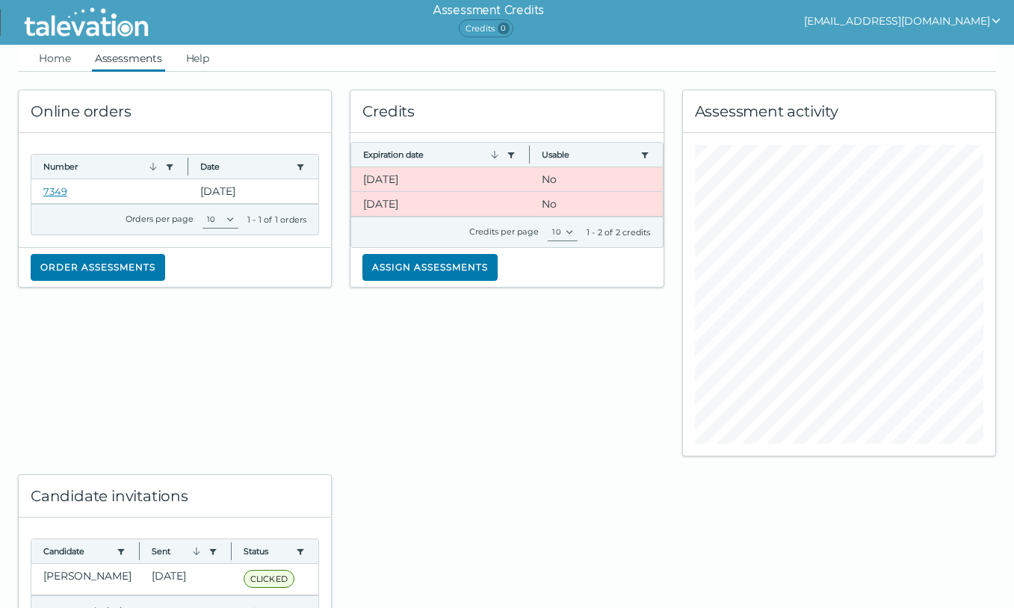
click at [143, 59] on link "Assessments" at bounding box center [128, 58] width 73 height 27
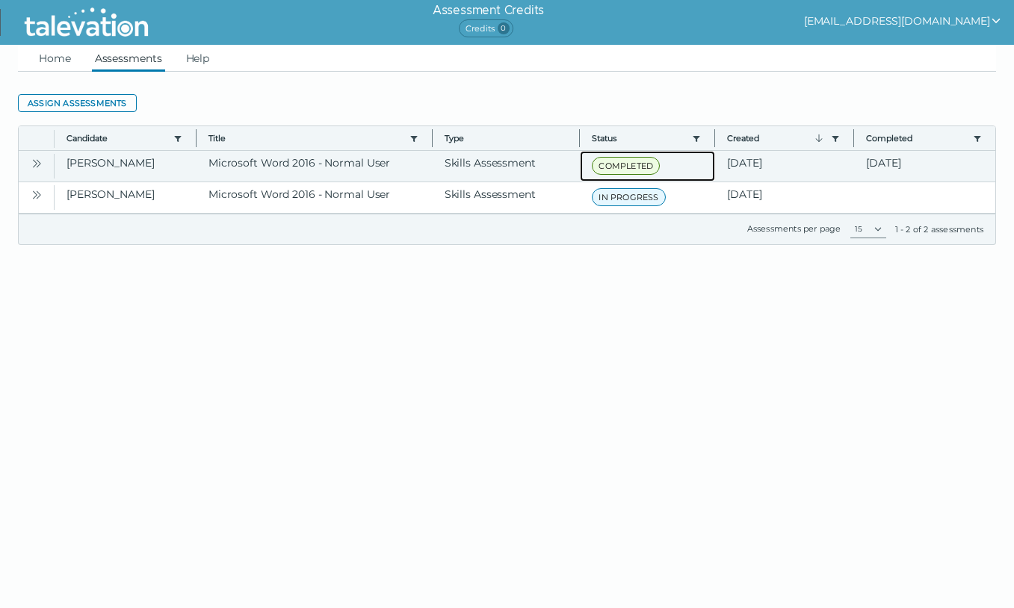
click at [607, 169] on span "COMPLETED" at bounding box center [626, 166] width 68 height 18
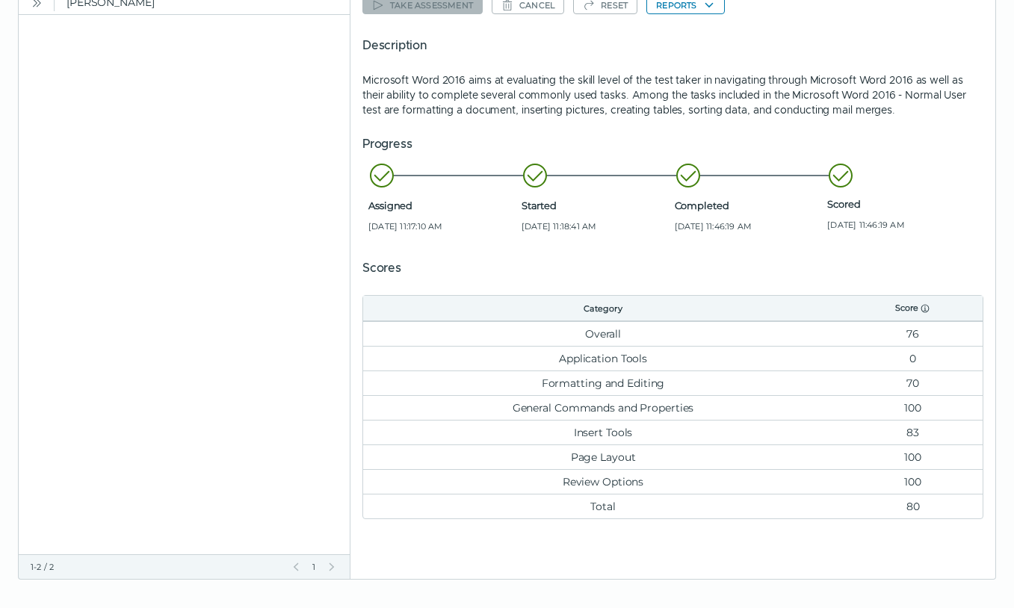
scroll to position [192, 0]
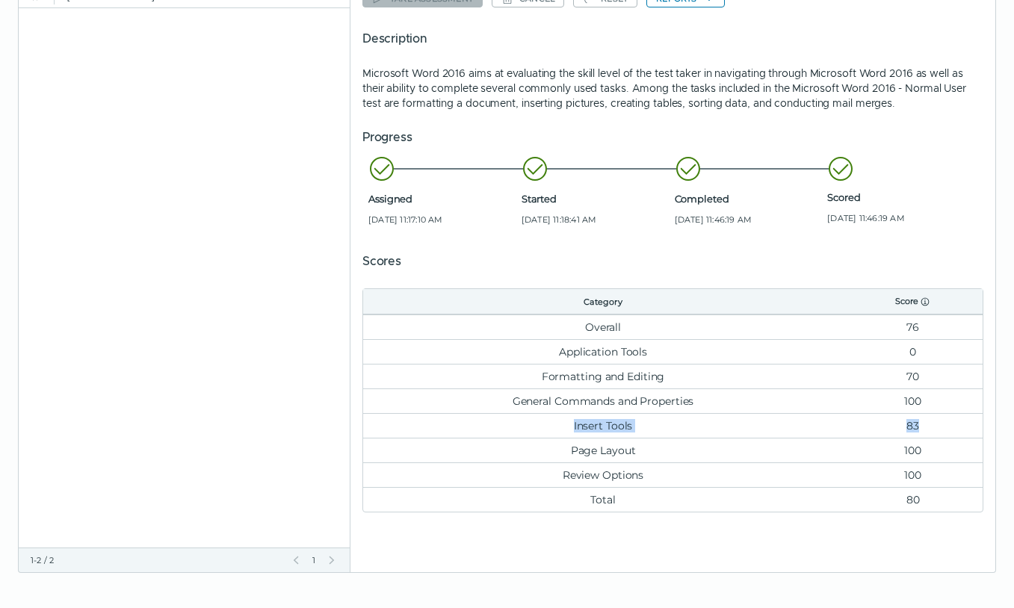
drag, startPoint x: 572, startPoint y: 427, endPoint x: 943, endPoint y: 421, distance: 371.4
click at [943, 421] on tr "Insert Tools 83" at bounding box center [672, 425] width 619 height 25
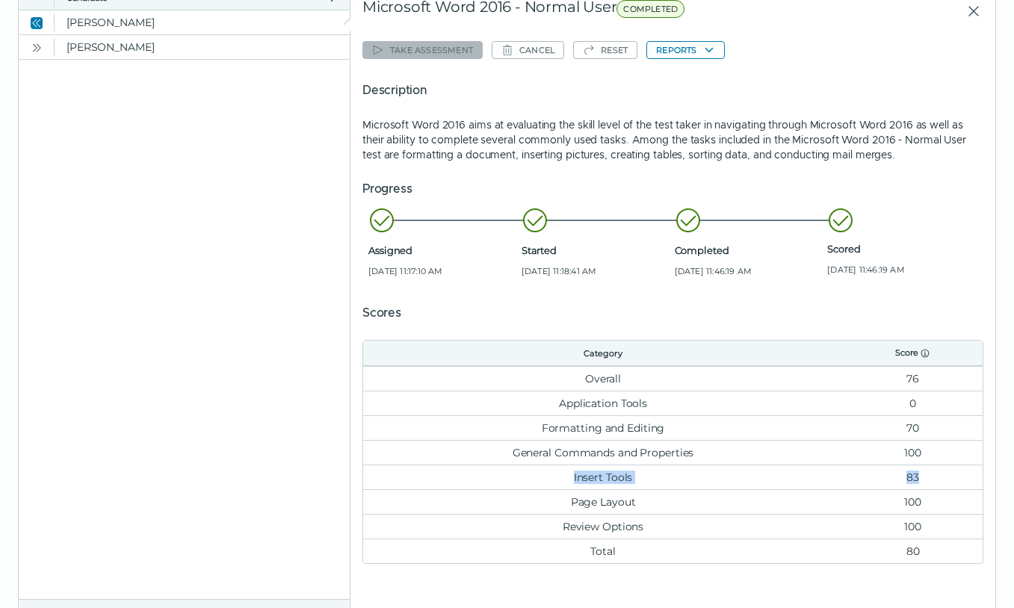
scroll to position [149, 0]
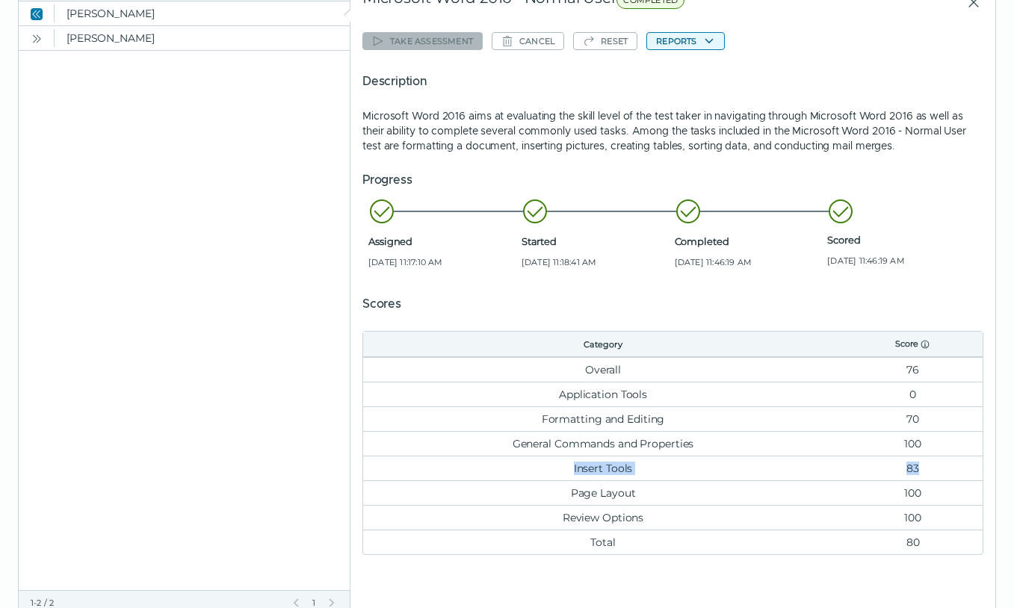
click at [708, 42] on icon "button" at bounding box center [709, 41] width 8 height 5
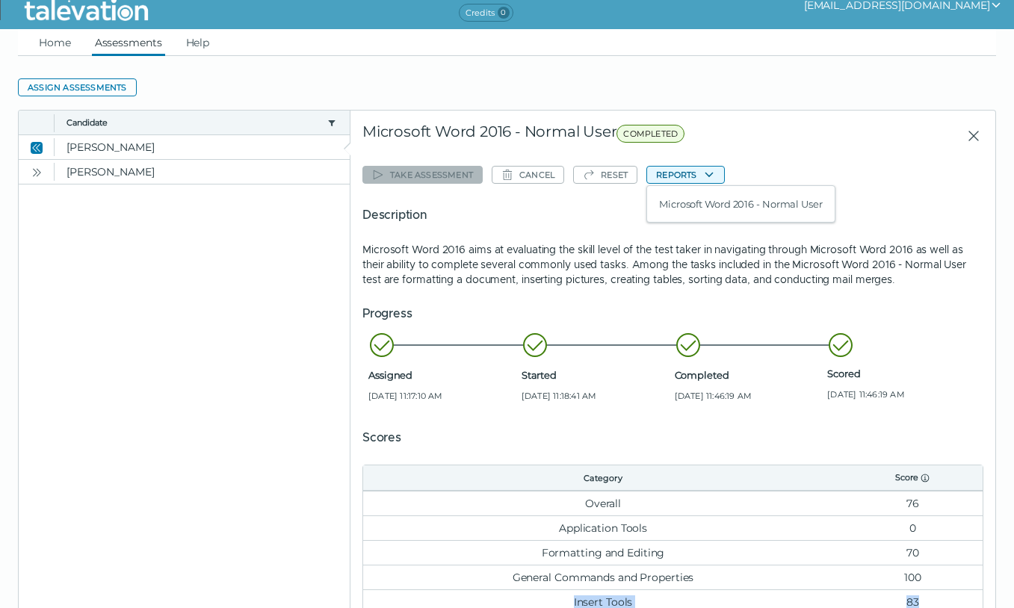
scroll to position [0, 0]
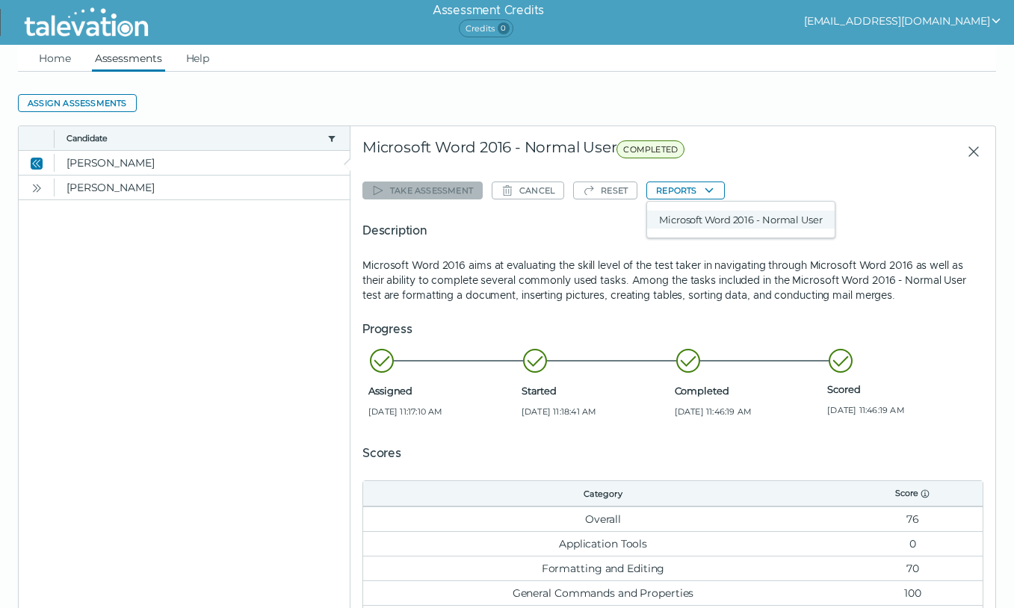
click at [748, 218] on button "Microsoft Word 2016 - Normal User" at bounding box center [741, 220] width 188 height 18
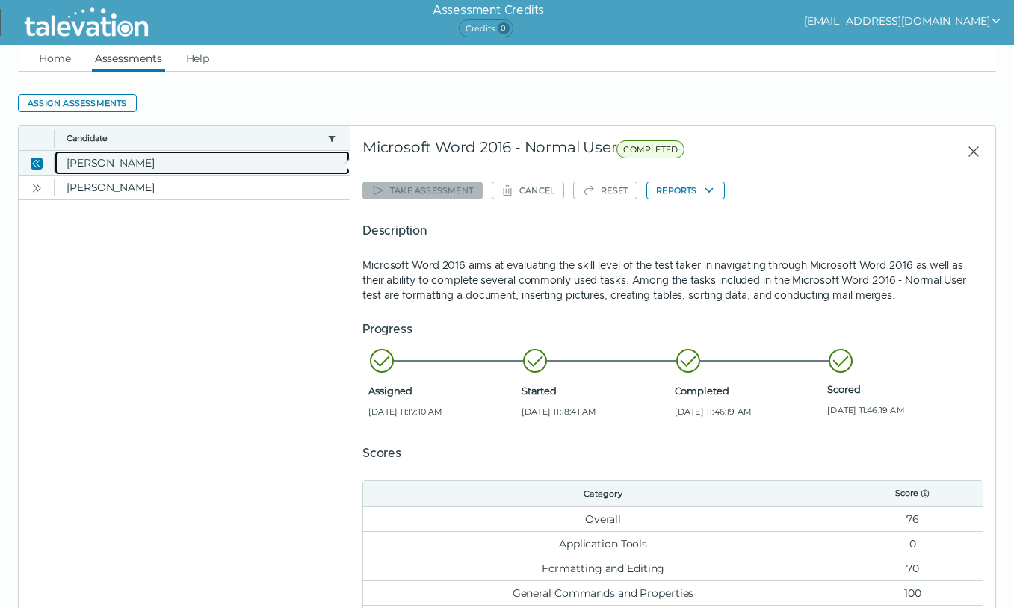
click at [149, 165] on clr-dg-cell "[PERSON_NAME]" at bounding box center [202, 163] width 295 height 24
click at [28, 163] on button "Close" at bounding box center [37, 163] width 18 height 18
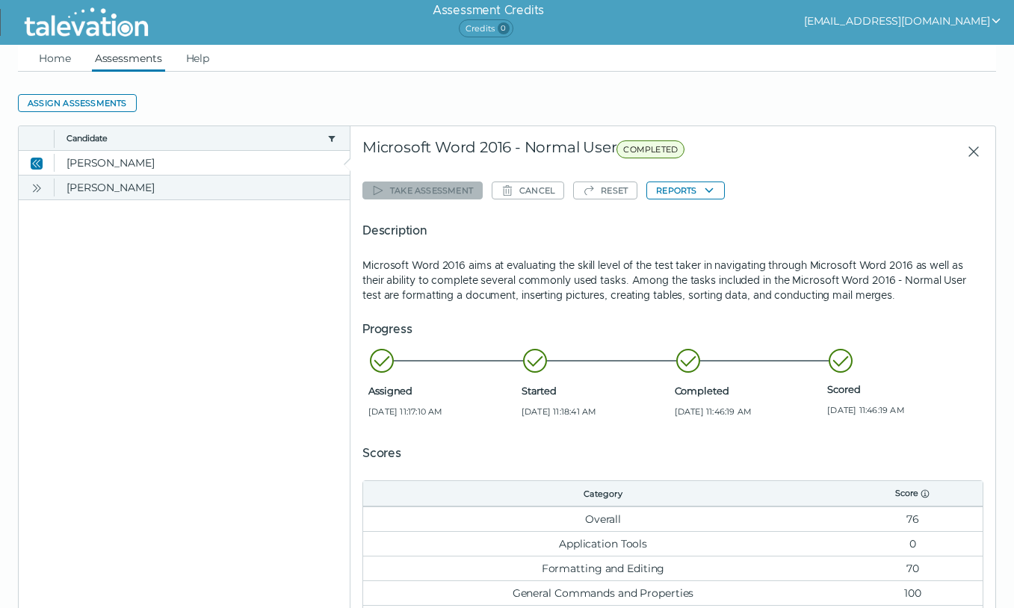
click at [43, 191] on button "Open" at bounding box center [37, 188] width 18 height 18
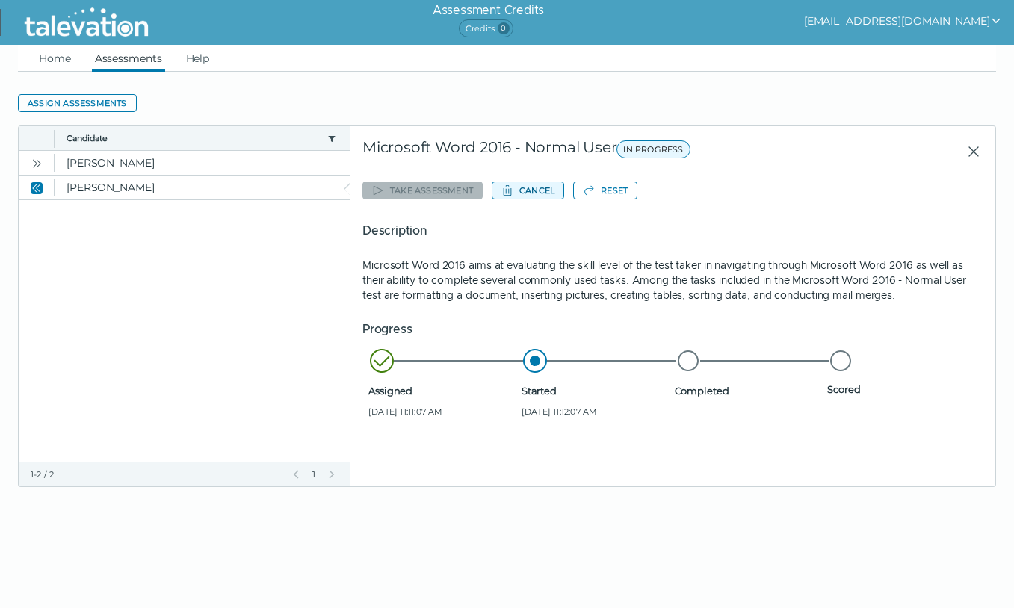
click at [551, 190] on button "Cancel" at bounding box center [528, 191] width 72 height 18
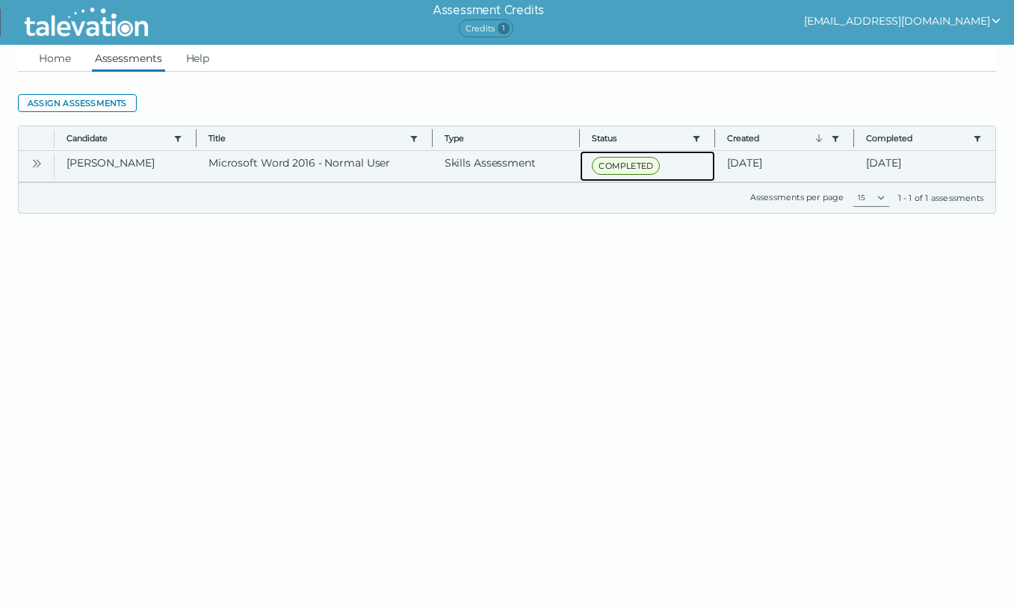
click at [645, 163] on span "COMPLETED" at bounding box center [626, 166] width 68 height 18
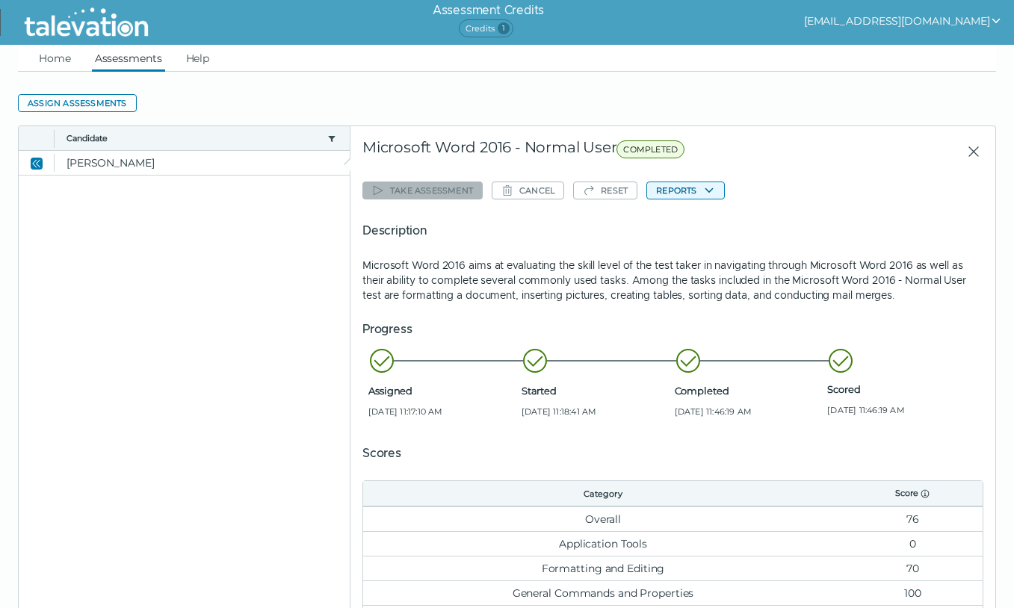
click at [686, 195] on button "Reports" at bounding box center [685, 191] width 78 height 18
click at [526, 200] on div "Take assessment Cancel Reset Reports Microsoft Word 2016 - Normal User Descript…" at bounding box center [672, 441] width 621 height 528
click at [36, 166] on icon "Close" at bounding box center [37, 164] width 12 height 12
click at [58, 62] on link "Home" at bounding box center [55, 58] width 38 height 27
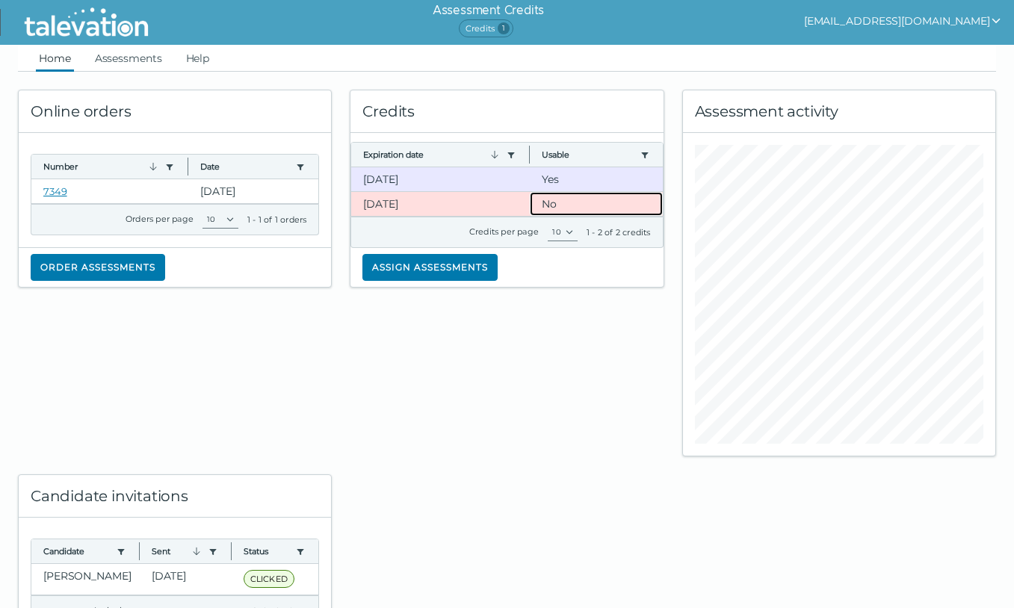
click at [552, 202] on clr-dg-cell "No" at bounding box center [596, 204] width 133 height 24
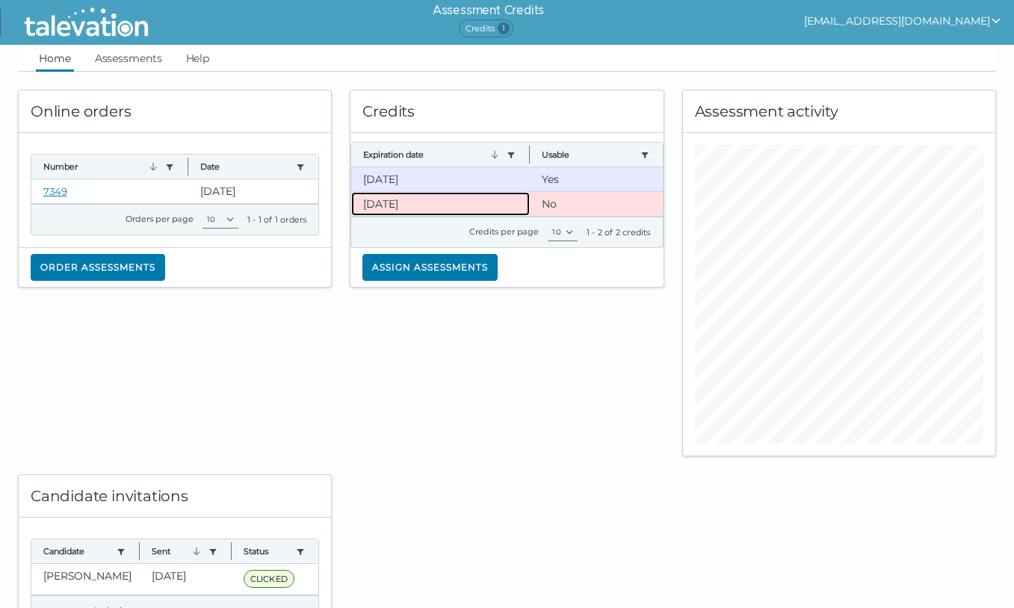
click at [434, 203] on clr-dg-cell "11-2-2025" at bounding box center [440, 204] width 179 height 24
click at [429, 184] on clr-dg-cell "11-2-2025" at bounding box center [440, 179] width 179 height 24
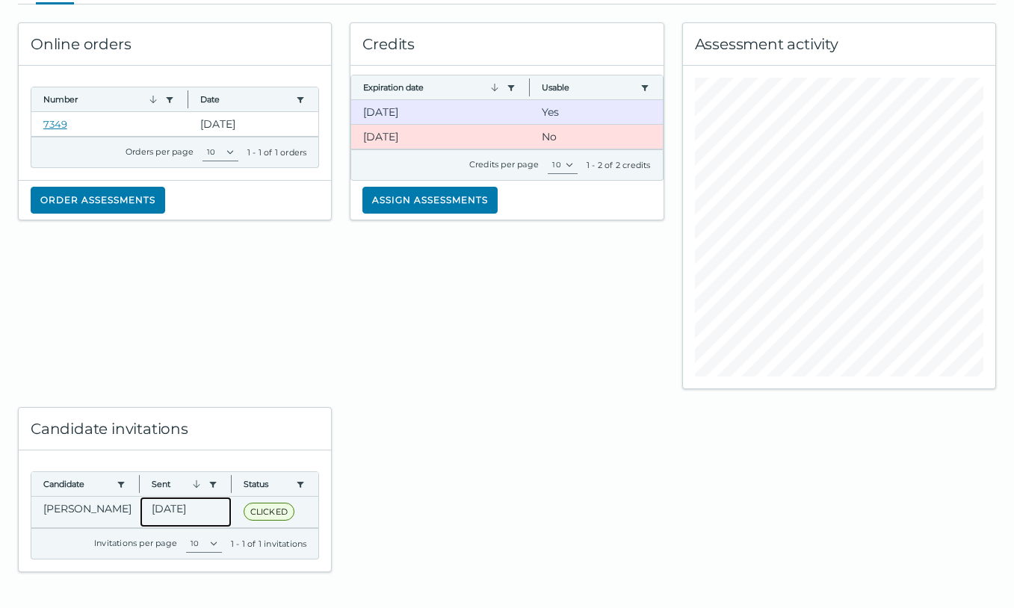
click at [161, 513] on clr-dg-cell "Sep 3, 2025" at bounding box center [186, 512] width 92 height 31
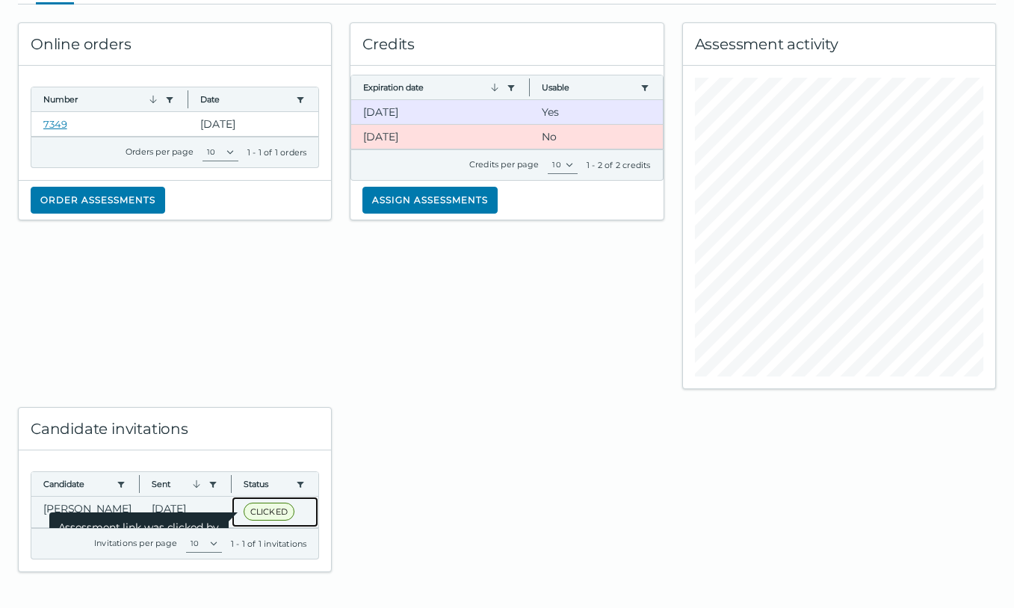
click at [65, 513] on span "Assessment link was clicked by candidate" at bounding box center [138, 534] width 179 height 42
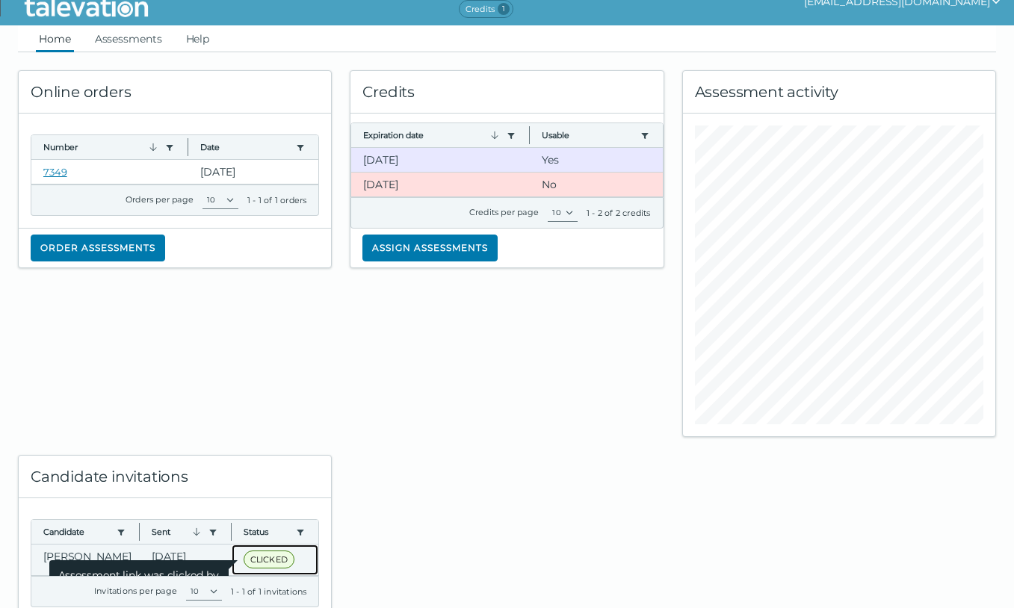
scroll to position [0, 0]
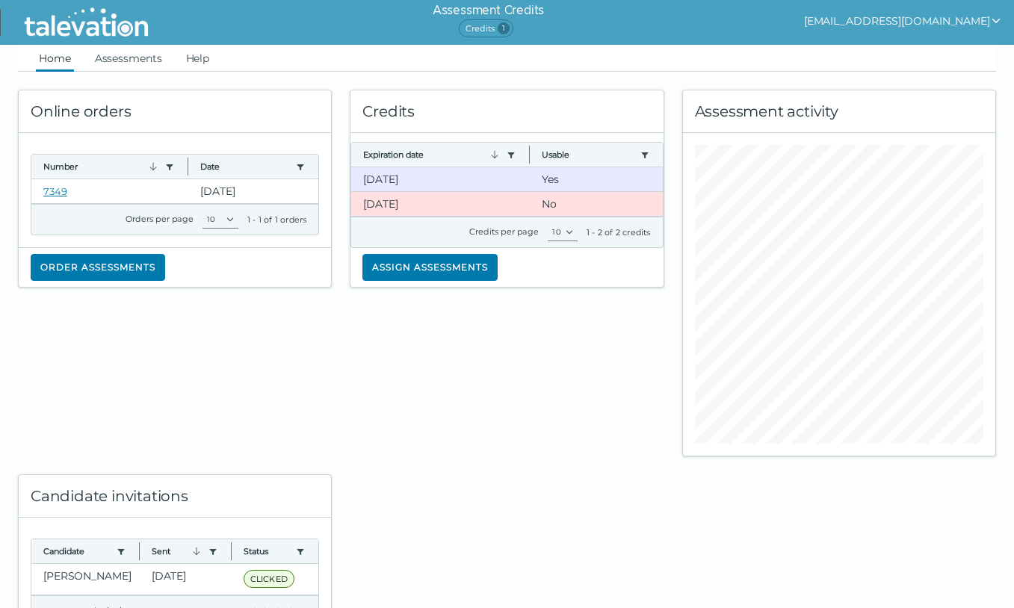
click at [513, 26] on span "Credits 1" at bounding box center [486, 28] width 55 height 18
click at [123, 51] on link "Assessments" at bounding box center [128, 58] width 73 height 27
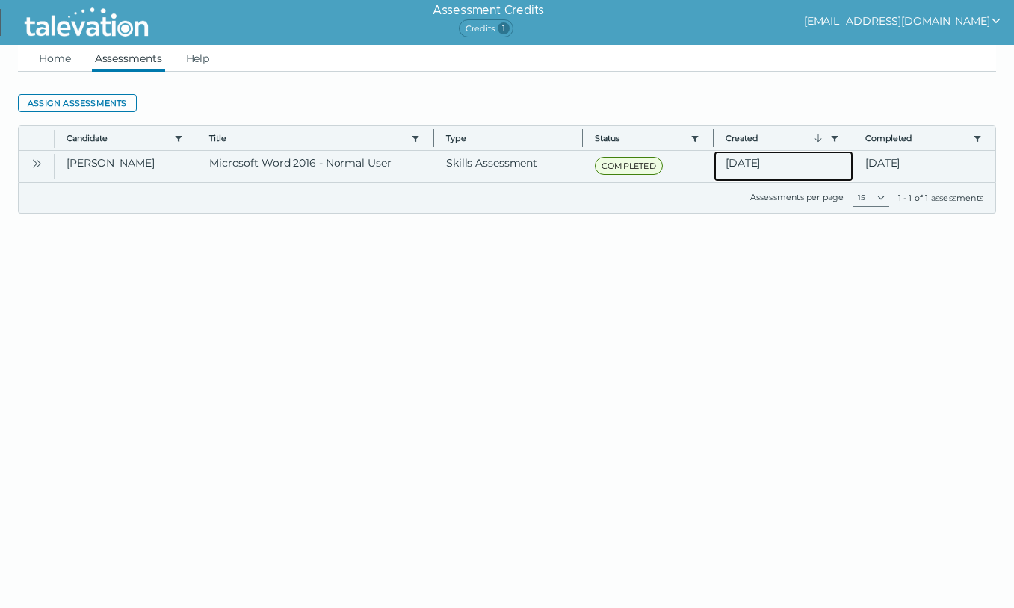
click at [836, 161] on clr-dg-cell "Sep 3, 2025" at bounding box center [784, 166] width 140 height 31
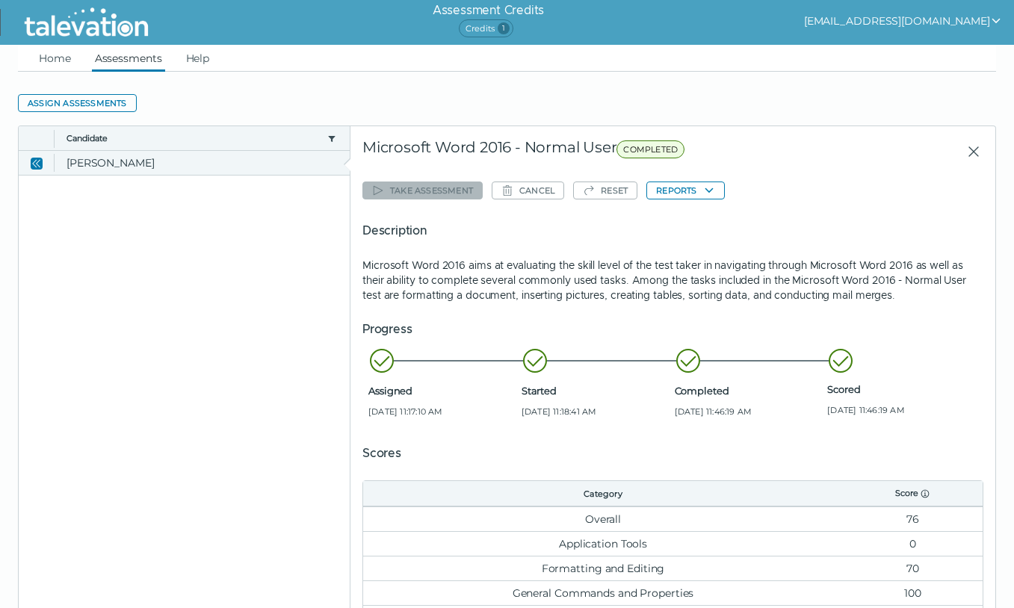
click at [836, 161] on div at bounding box center [903, 151] width 161 height 27
click at [702, 194] on button "Reports" at bounding box center [685, 191] width 78 height 18
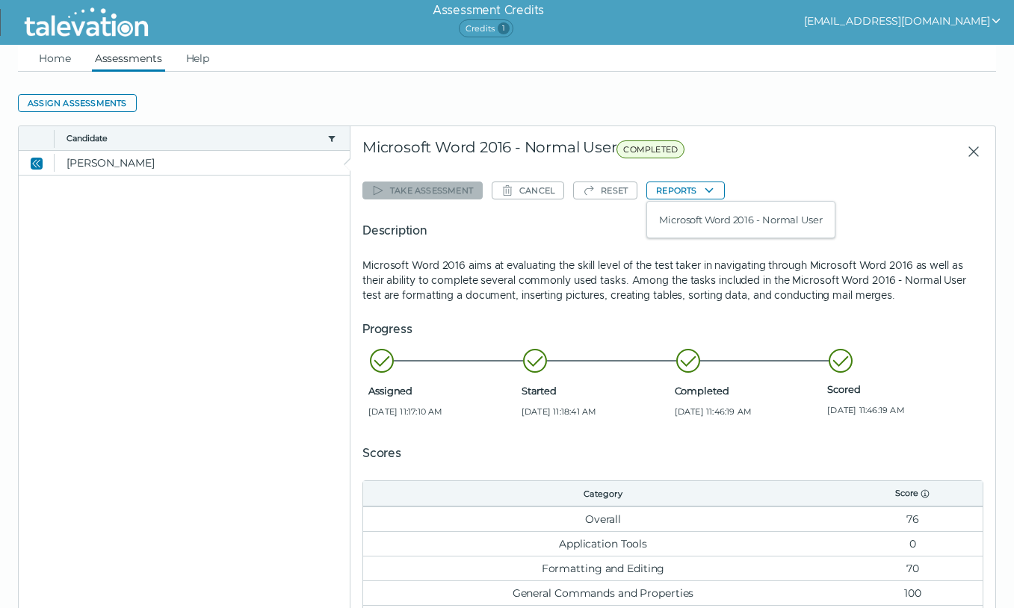
click at [801, 164] on div "Microsoft Word 2016 - Normal User COMPLETED" at bounding box center [592, 151] width 460 height 27
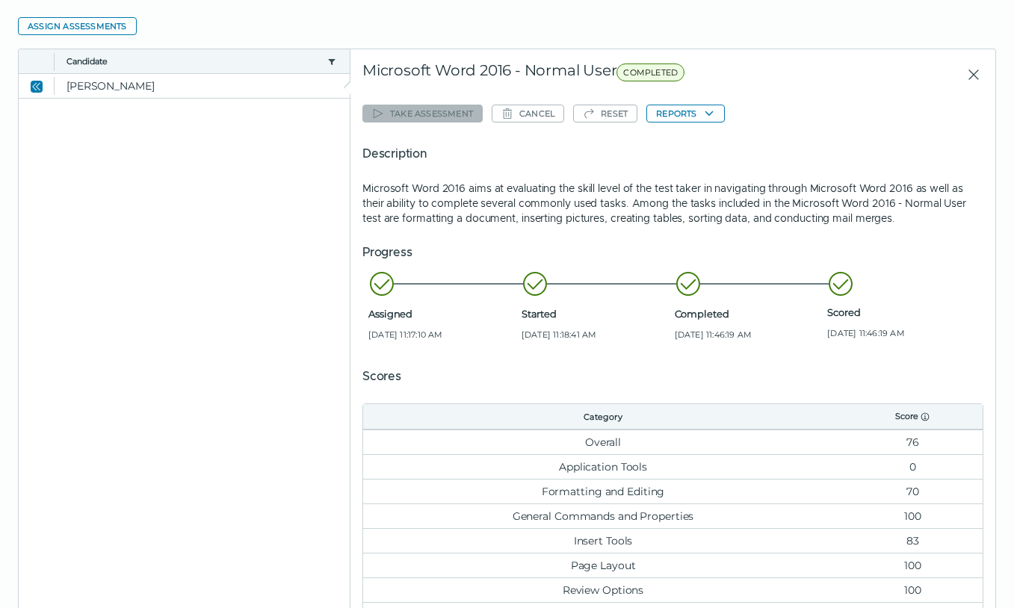
scroll to position [192, 0]
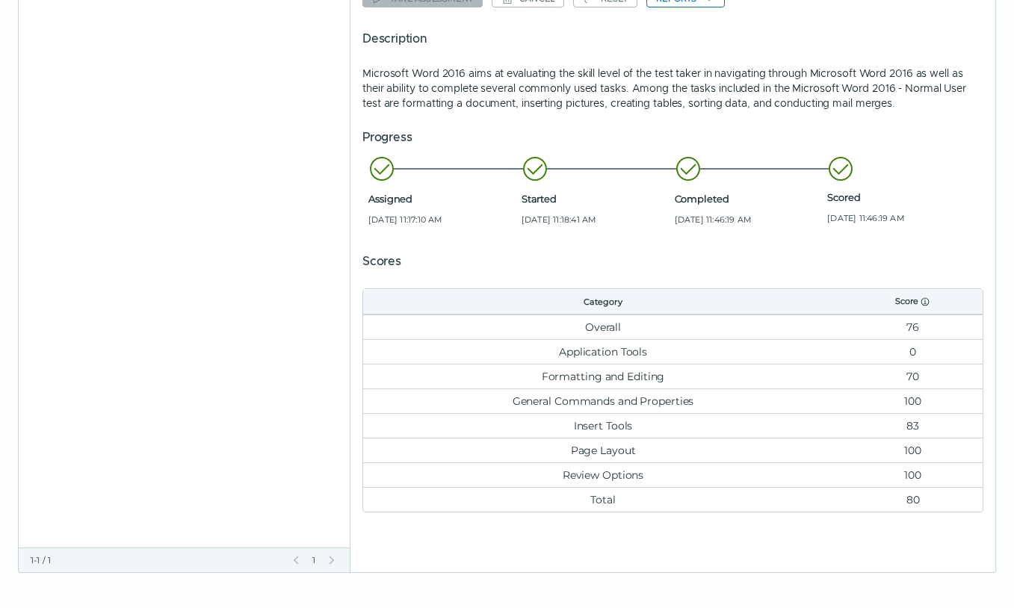
click at [641, 355] on td "Application Tools" at bounding box center [603, 351] width 480 height 25
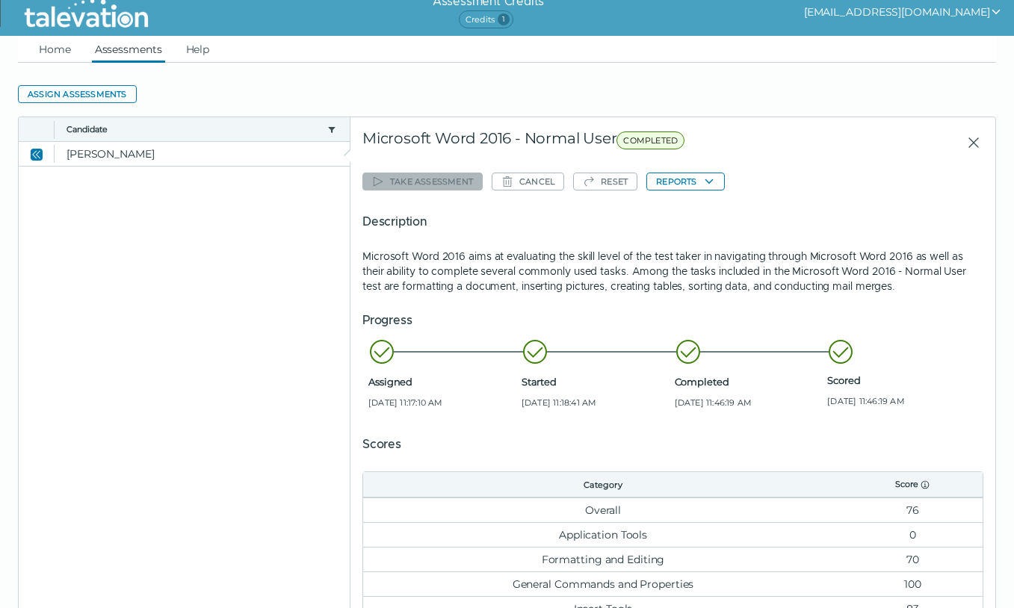
scroll to position [0, 0]
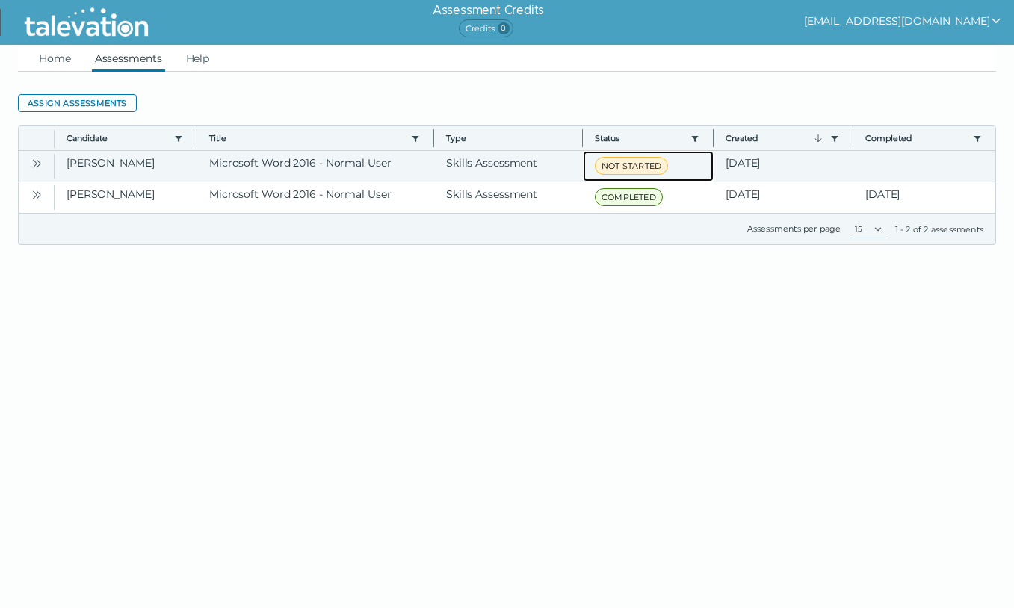
click at [631, 172] on span "NOT STARTED" at bounding box center [631, 166] width 73 height 18
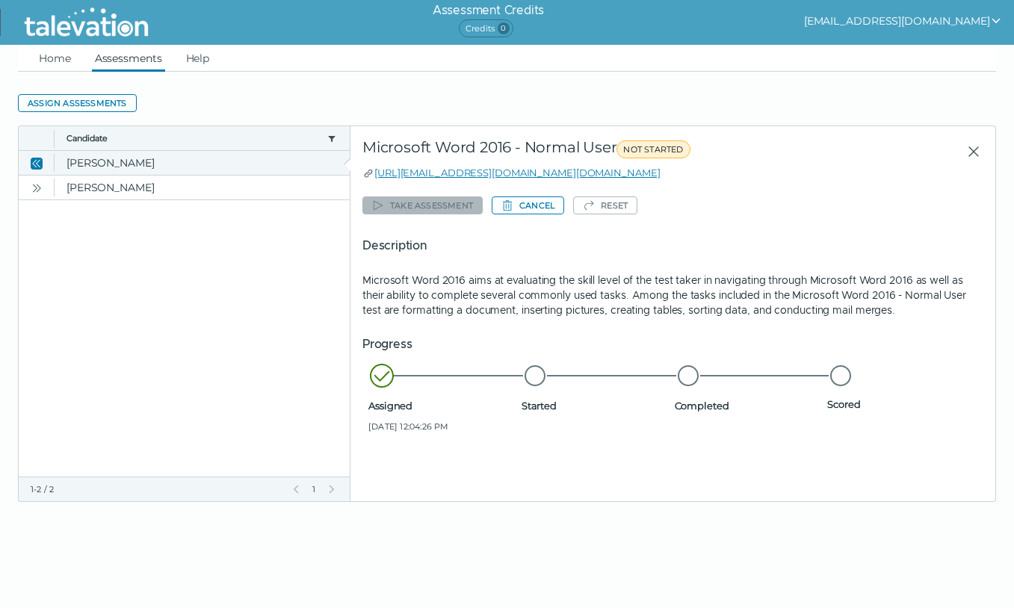
click at [631, 172] on link "https://candidate.talevation.com/?email=marketing@topperformancehousing.com" at bounding box center [516, 173] width 285 height 12
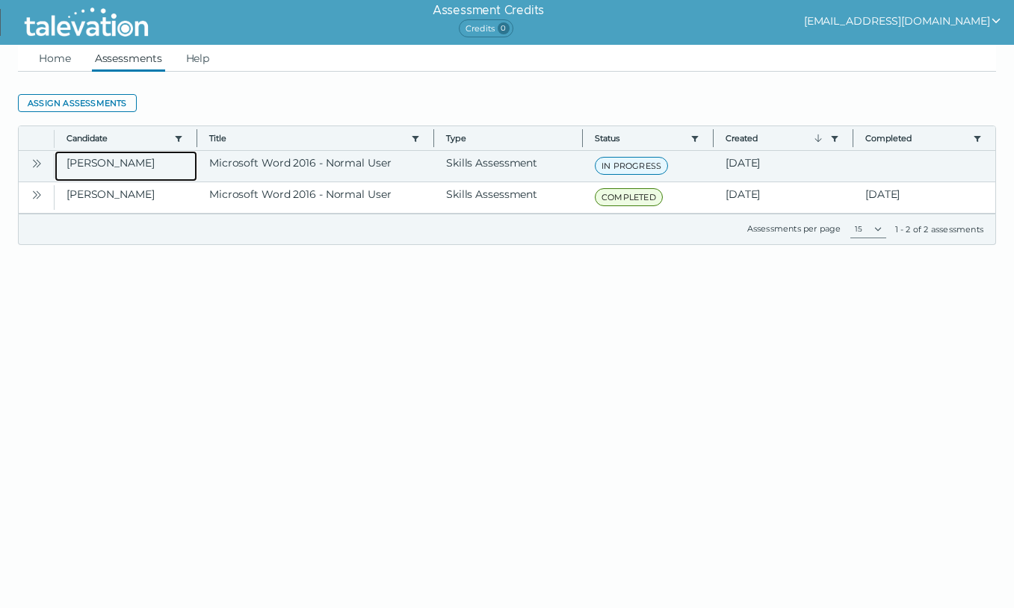
click at [179, 165] on clr-dg-cell "[PERSON_NAME]" at bounding box center [126, 166] width 143 height 31
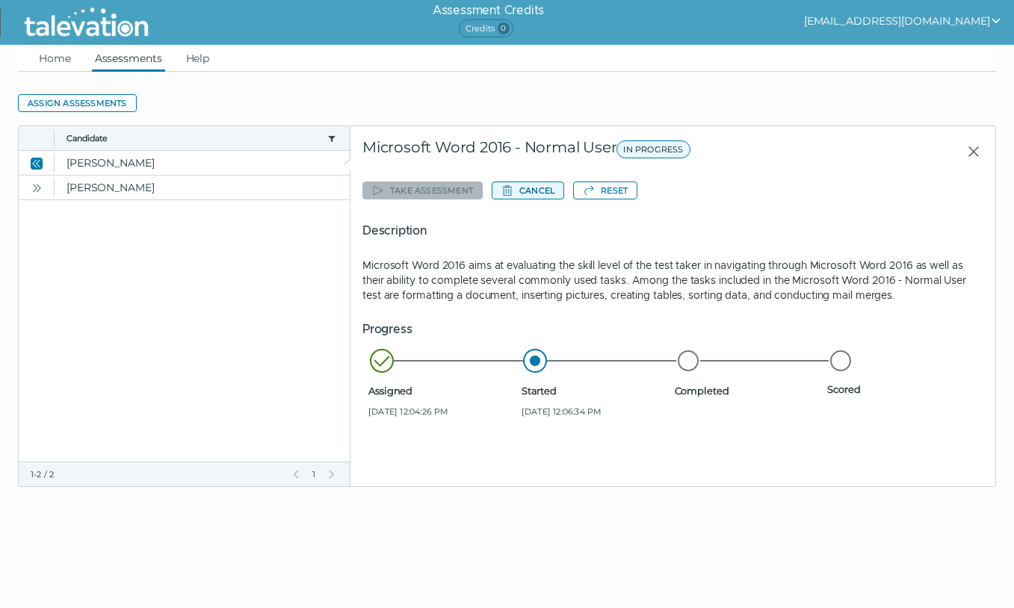
click at [531, 191] on button "Cancel" at bounding box center [528, 191] width 72 height 18
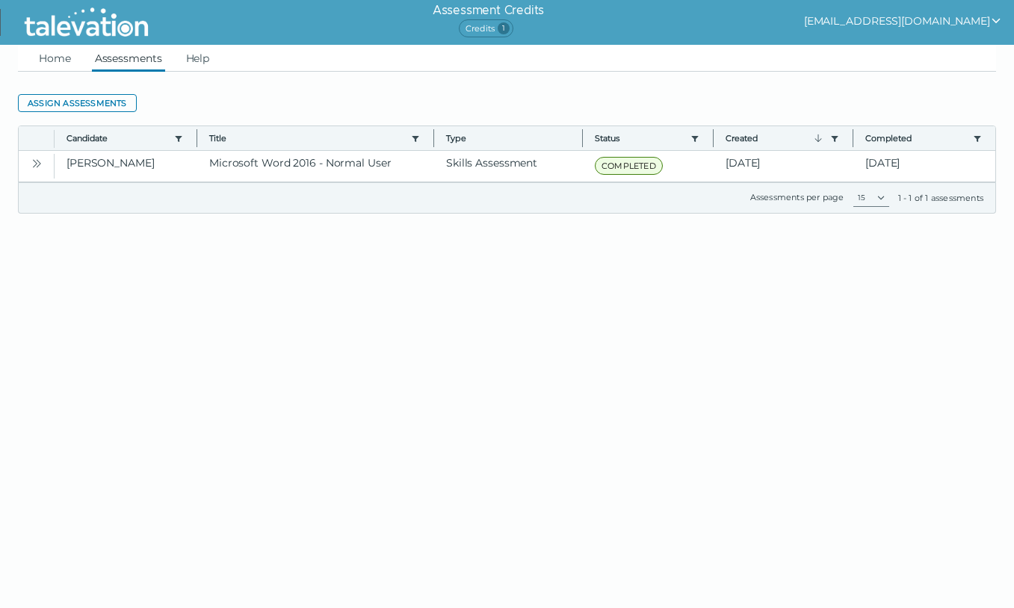
click at [100, 33] on img at bounding box center [86, 22] width 137 height 37
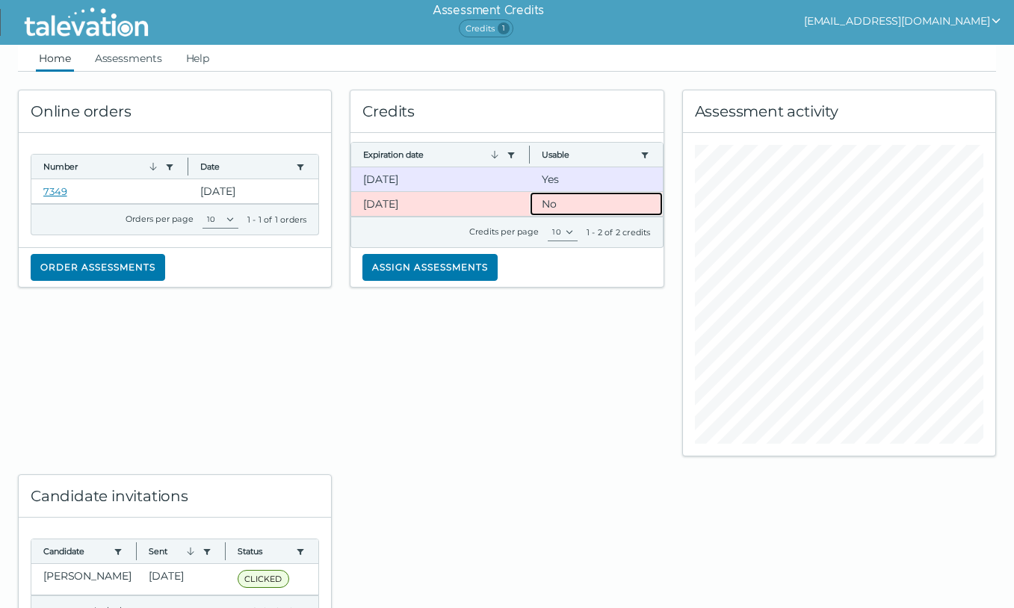
click at [552, 209] on clr-dg-cell "No" at bounding box center [596, 204] width 133 height 24
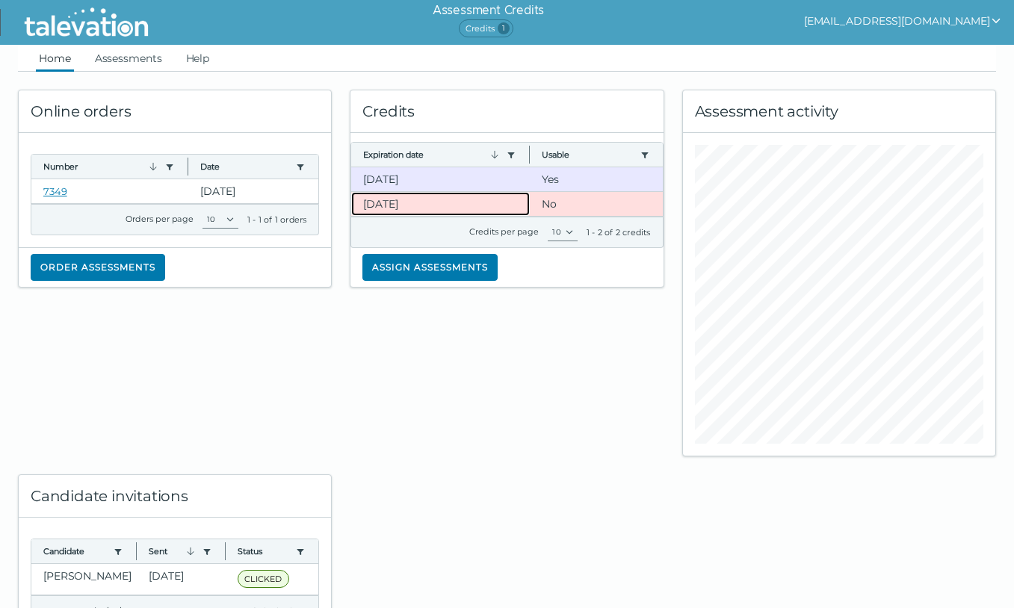
click at [397, 202] on clr-dg-cell "[DATE]" at bounding box center [440, 204] width 179 height 24
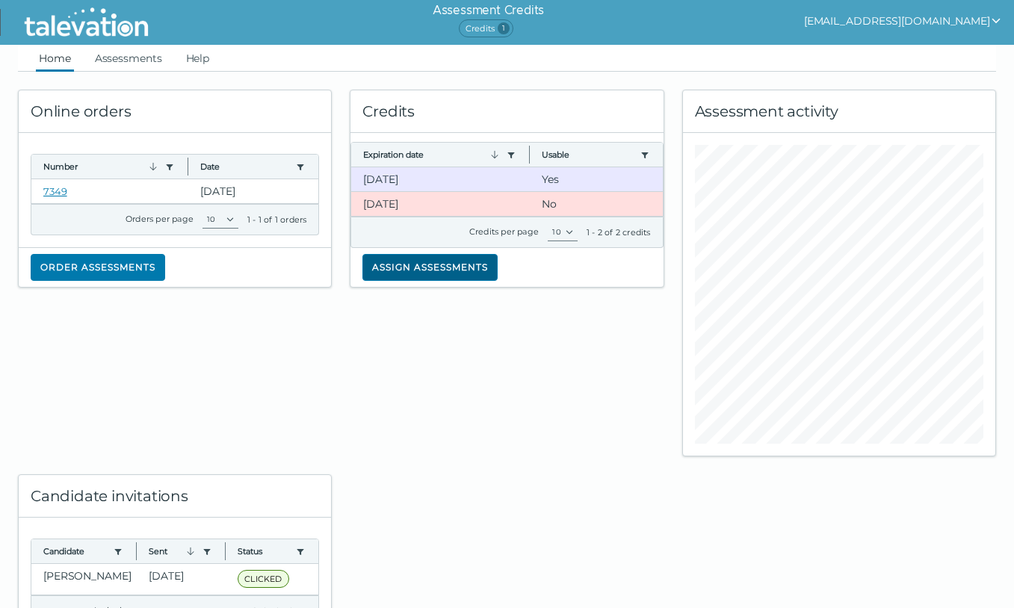
click at [418, 265] on button "Assign assessments" at bounding box center [429, 267] width 135 height 27
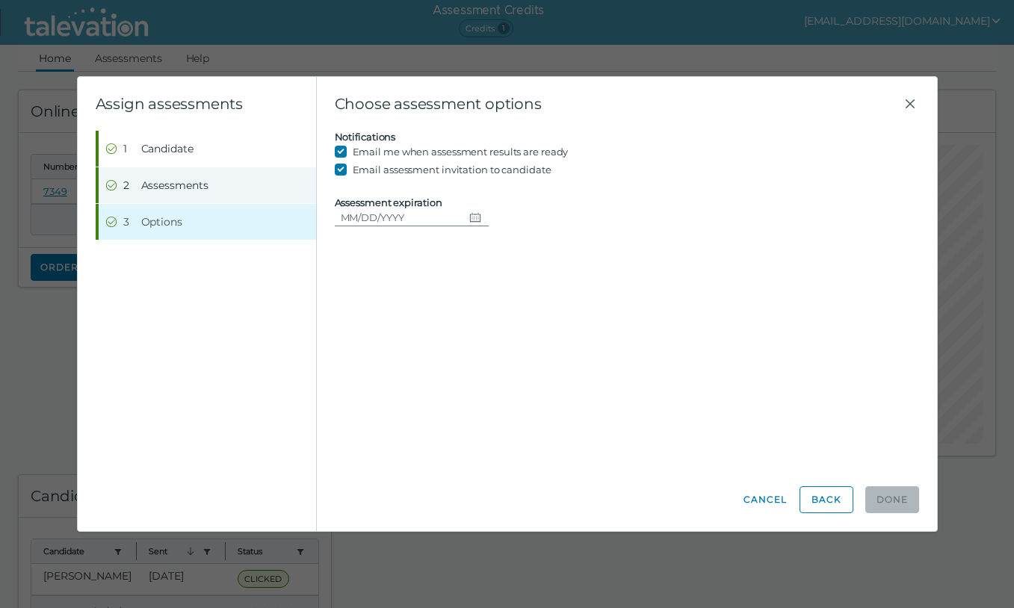
click at [227, 194] on button "Step 2 Assessments" at bounding box center [207, 185] width 217 height 36
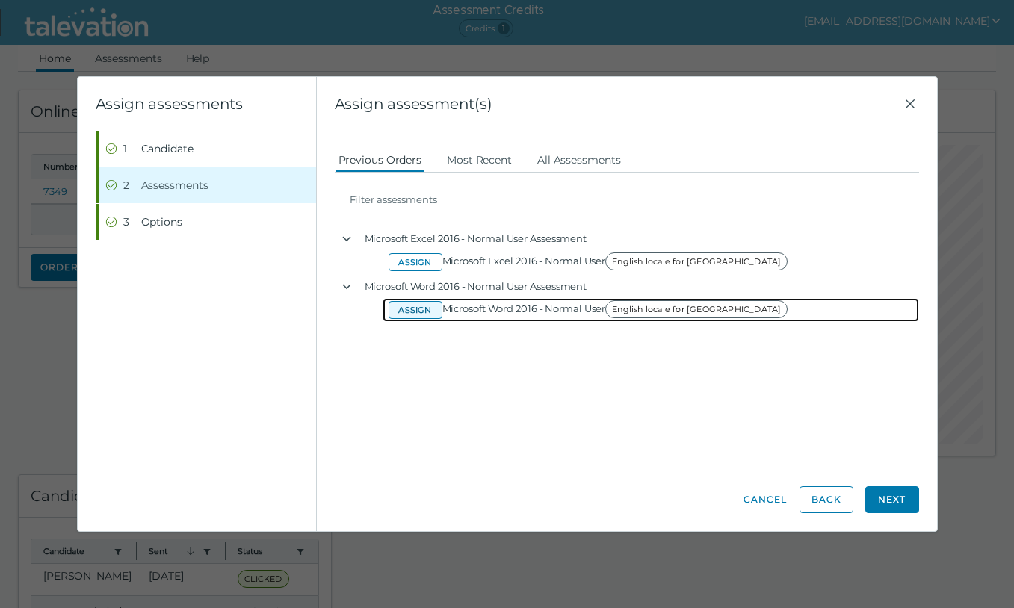
click at [423, 306] on button "Assign" at bounding box center [416, 310] width 54 height 18
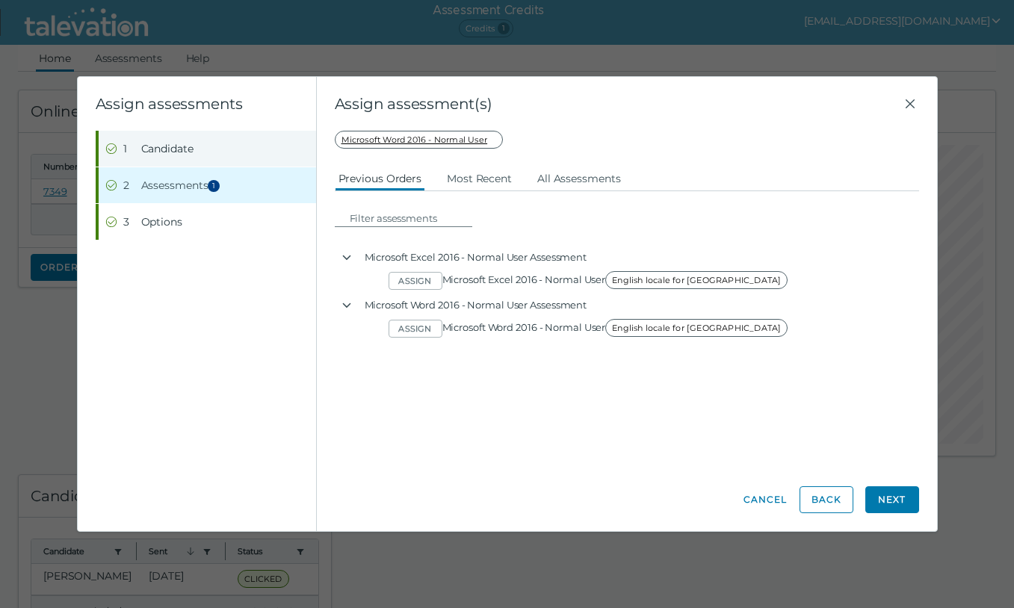
click at [234, 158] on button "Step 1 Candidate" at bounding box center [207, 149] width 217 height 36
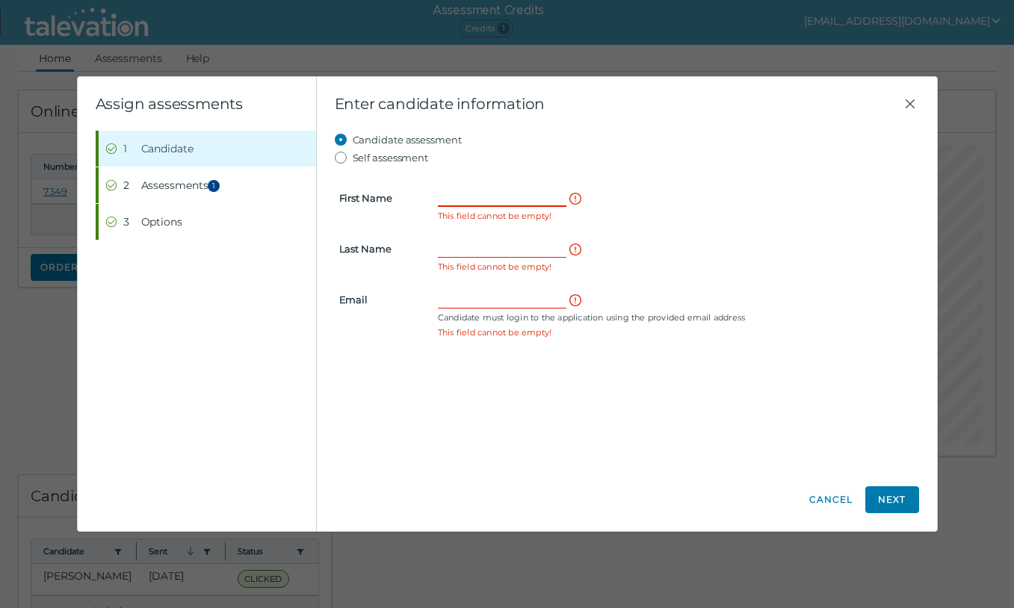
click at [486, 201] on input "First Name" at bounding box center [502, 198] width 129 height 18
click at [454, 195] on input "First Name" at bounding box center [502, 198] width 129 height 18
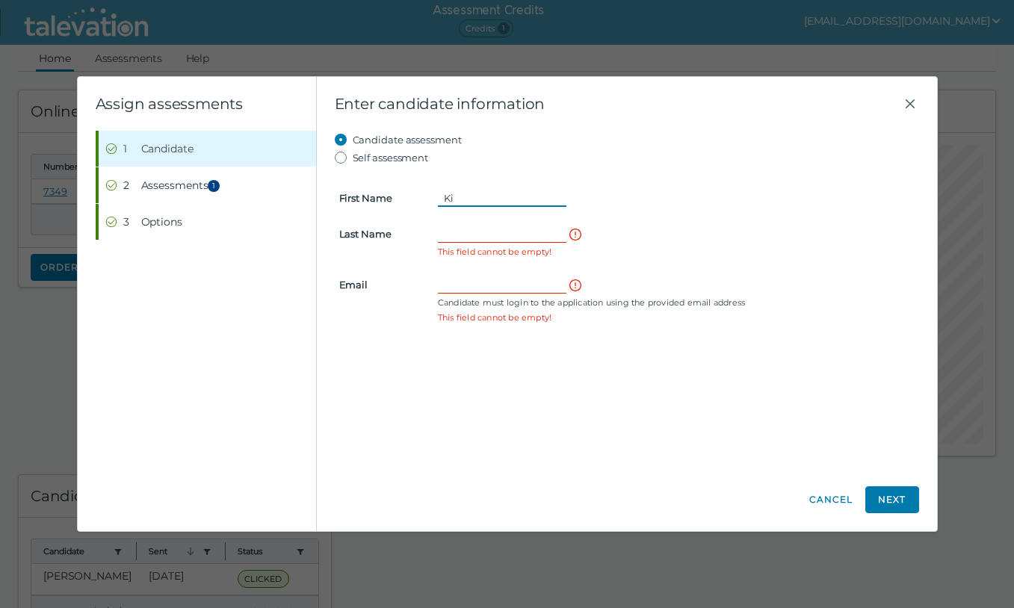
type input "Kim"
click at [470, 227] on input "Last Name" at bounding box center [502, 234] width 129 height 18
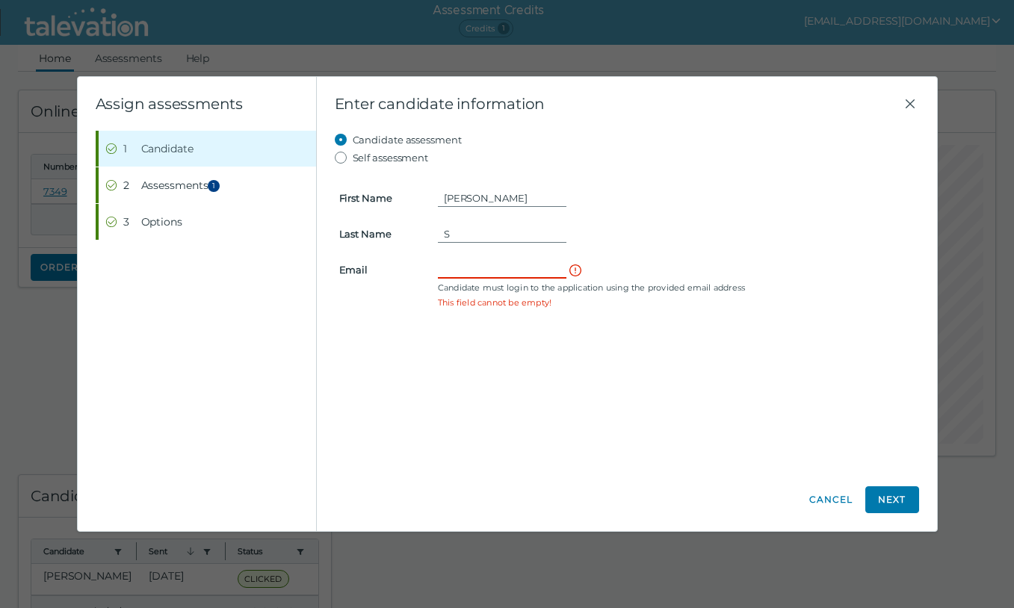
click at [473, 271] on input "Email" at bounding box center [502, 270] width 129 height 18
click at [487, 237] on input "S" at bounding box center [502, 234] width 129 height 18
type input "Schimenek"
click at [495, 264] on input "Email" at bounding box center [502, 270] width 129 height 18
type input "marketing@topperformancehousing.com"
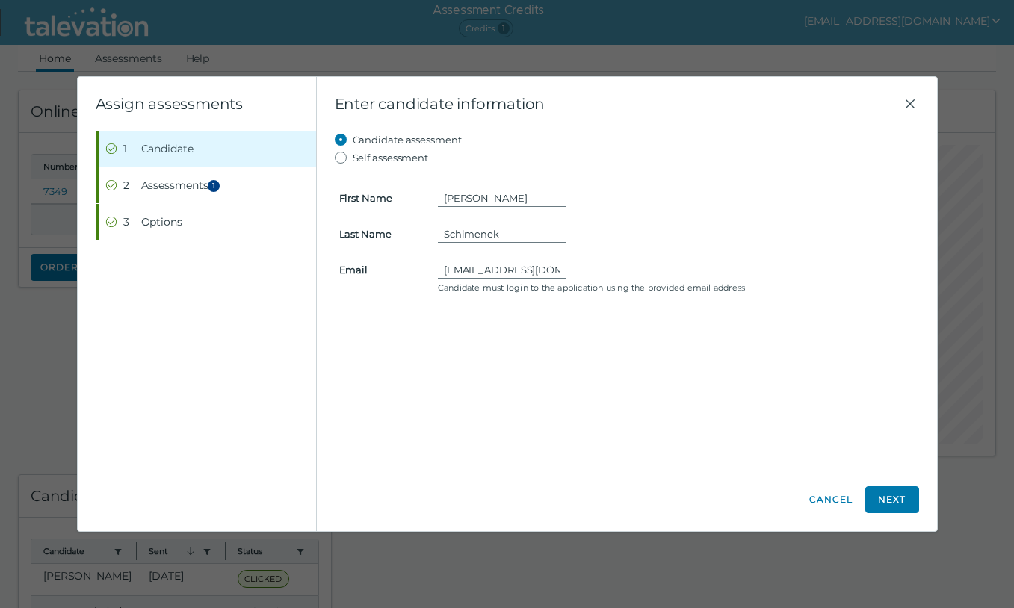
click at [568, 402] on div "Candidate assessment Self assessment First Name Kim Last Name Schimenek Email m…" at bounding box center [627, 300] width 584 height 338
click at [898, 492] on button "Next" at bounding box center [892, 499] width 54 height 27
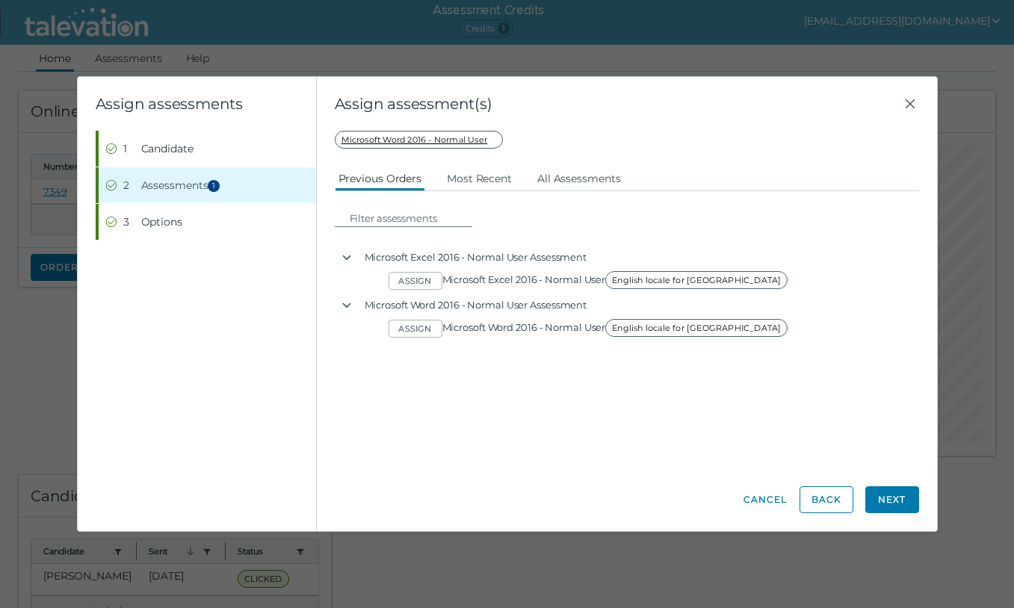
click at [603, 358] on div "Candidate assessment Self assessment First Name Kim Last Name Schimenek Email m…" at bounding box center [627, 300] width 584 height 338
click at [490, 186] on button "Most Recent" at bounding box center [479, 177] width 72 height 27
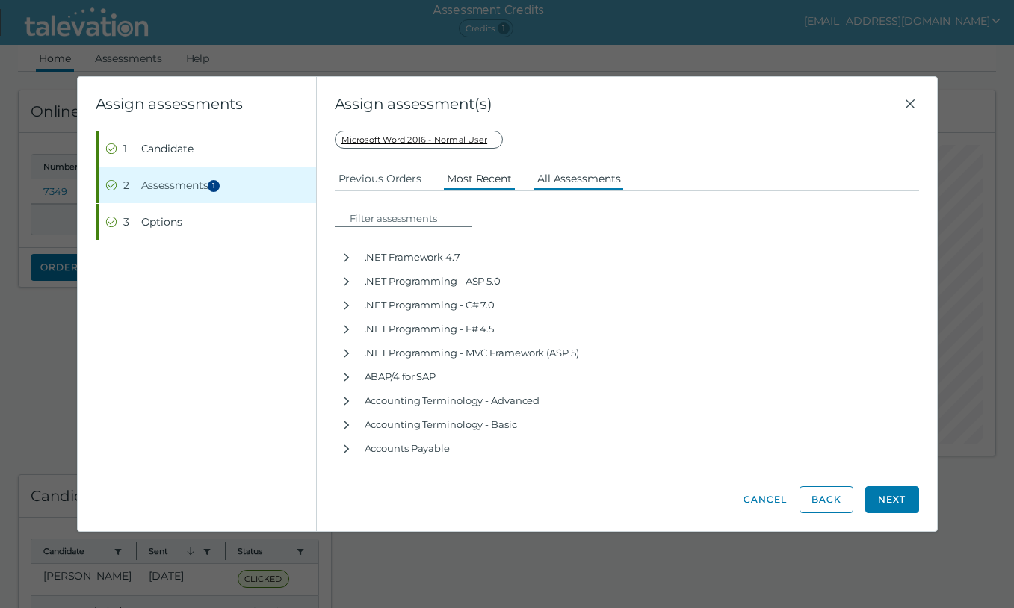
click at [562, 183] on button "All Assessments" at bounding box center [578, 177] width 91 height 27
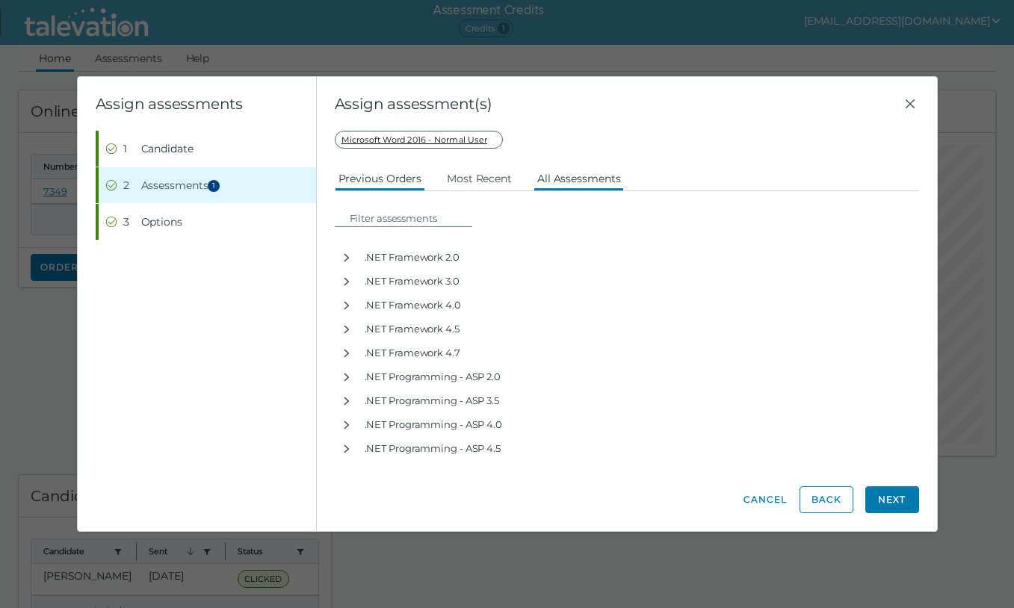
click at [382, 175] on button "Previous Orders" at bounding box center [380, 177] width 91 height 27
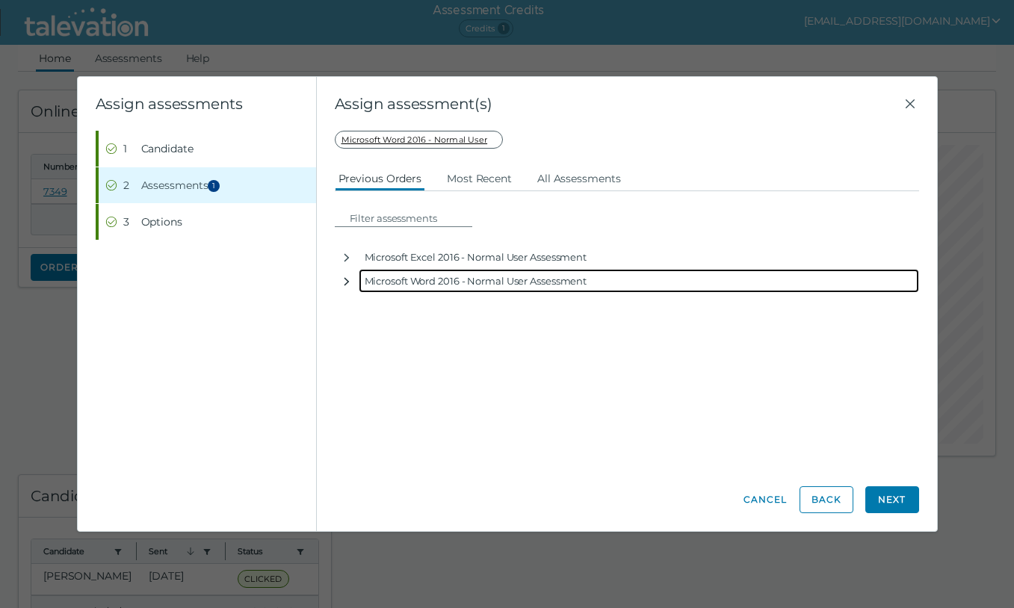
click at [347, 288] on button "button" at bounding box center [347, 281] width 24 height 24
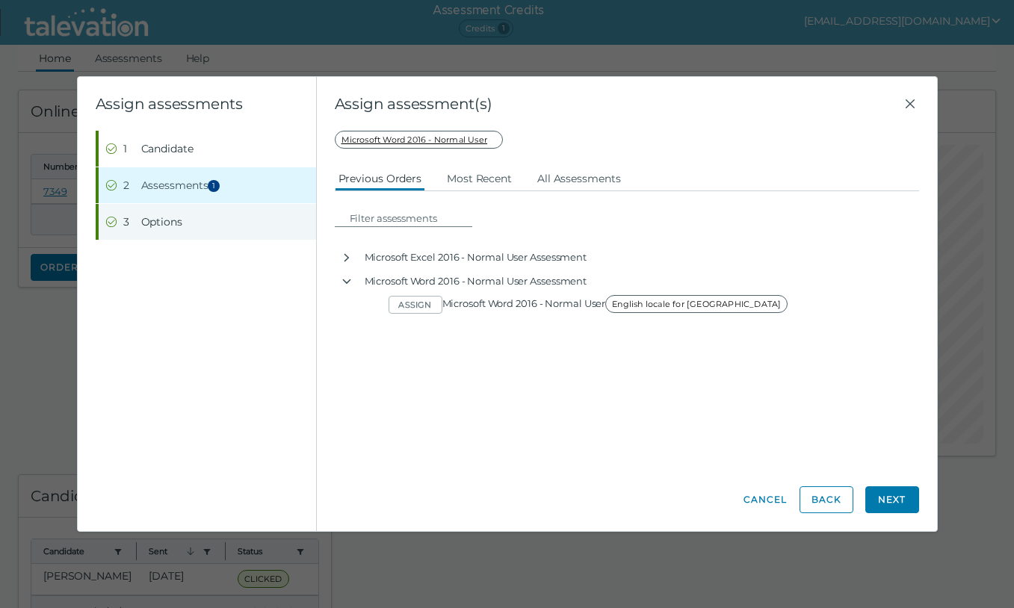
click at [227, 231] on button "Step 3 Options" at bounding box center [207, 222] width 217 height 36
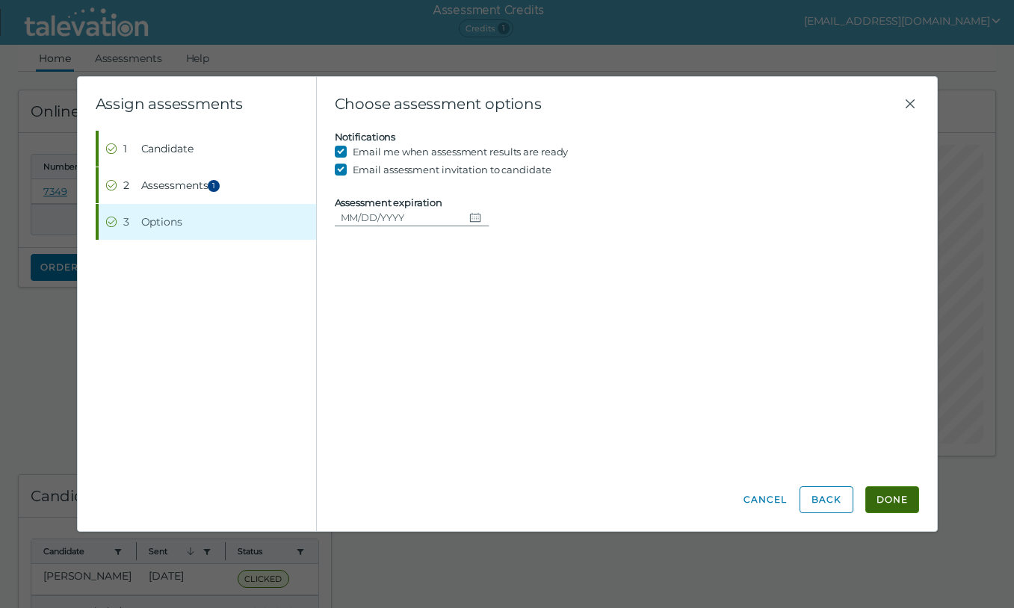
click at [900, 509] on button "Done" at bounding box center [892, 499] width 54 height 27
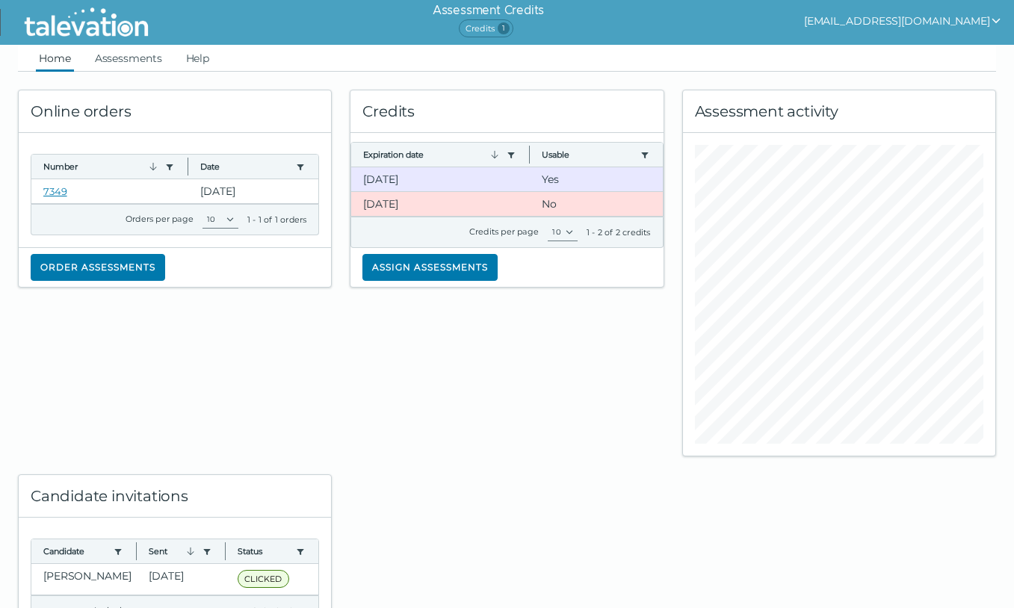
scroll to position [72, 0]
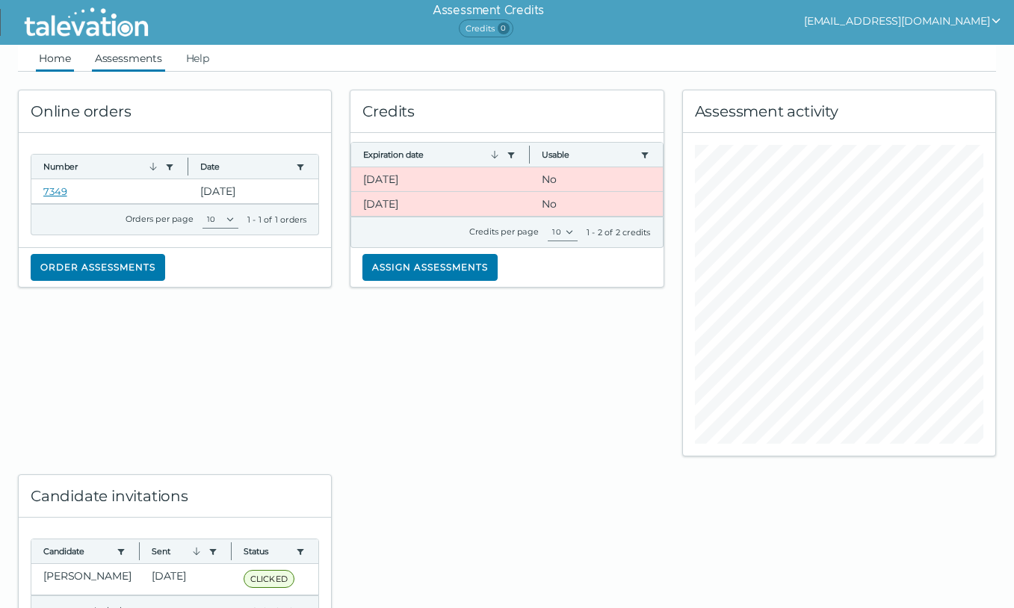
click at [140, 69] on link "Assessments" at bounding box center [128, 58] width 73 height 27
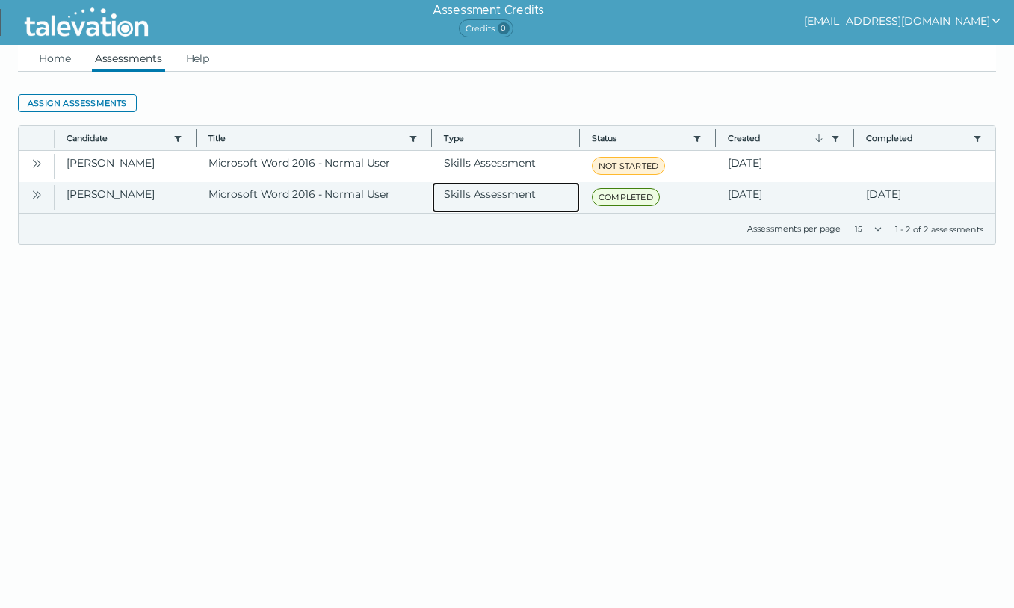
click at [569, 203] on clr-dg-cell "Skills Assessment" at bounding box center [506, 197] width 148 height 31
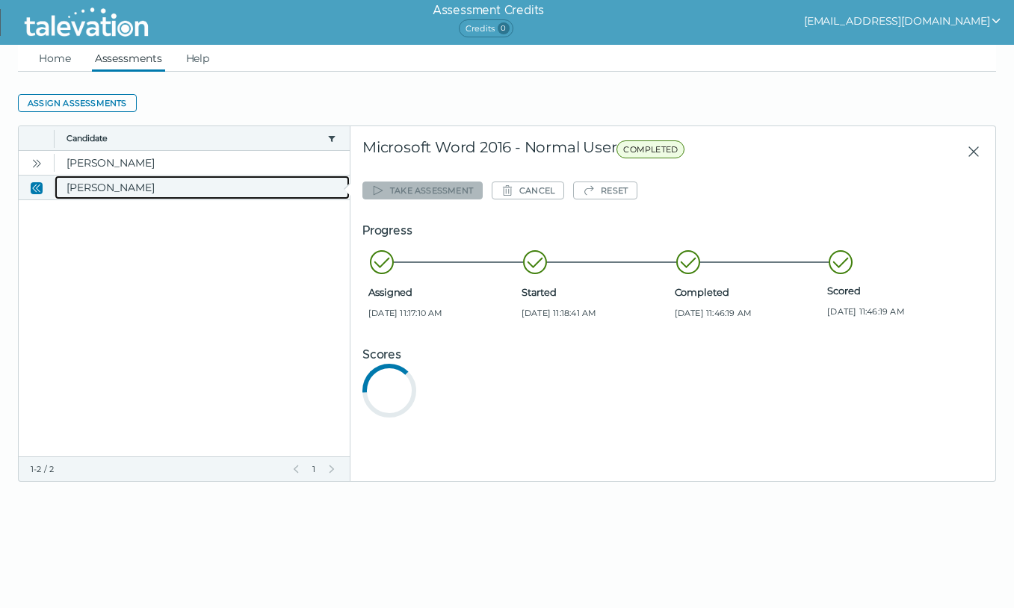
click at [279, 185] on clr-dg-cell "[PERSON_NAME]" at bounding box center [202, 188] width 295 height 24
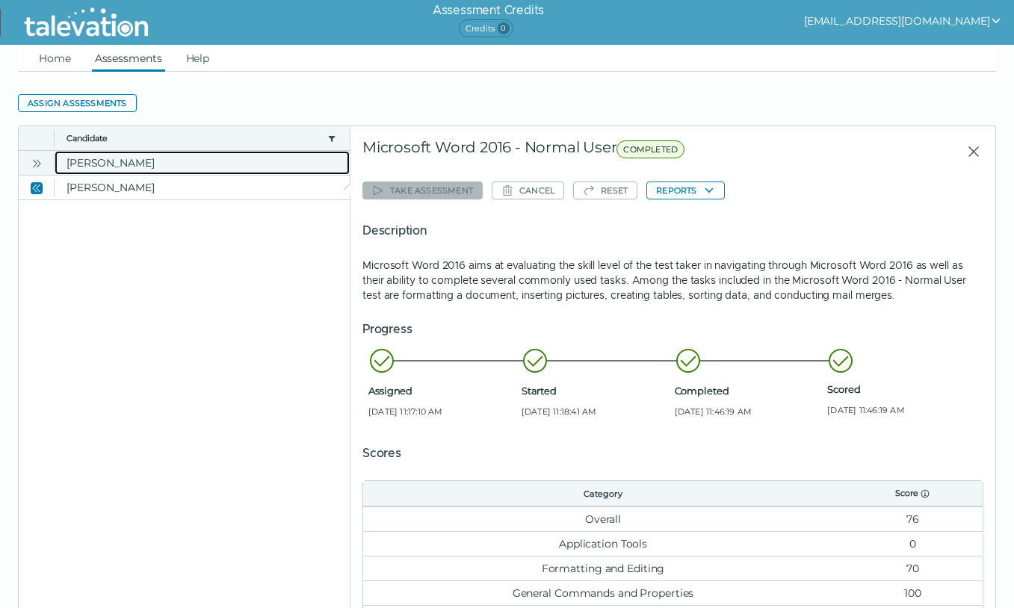
click at [218, 156] on clr-dg-cell "[PERSON_NAME]" at bounding box center [202, 163] width 295 height 24
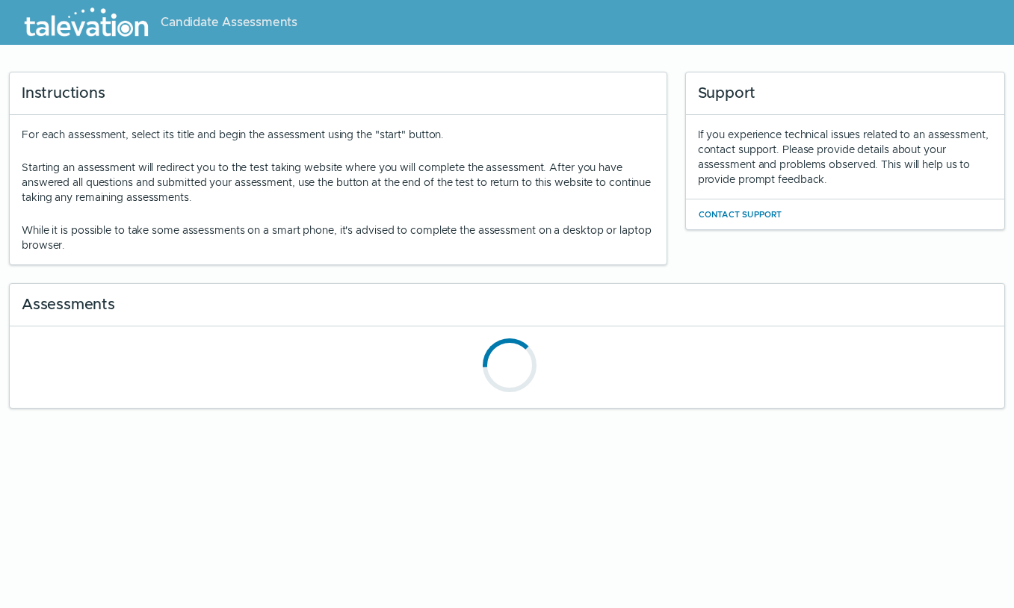
click at [140, 34] on img at bounding box center [86, 22] width 137 height 37
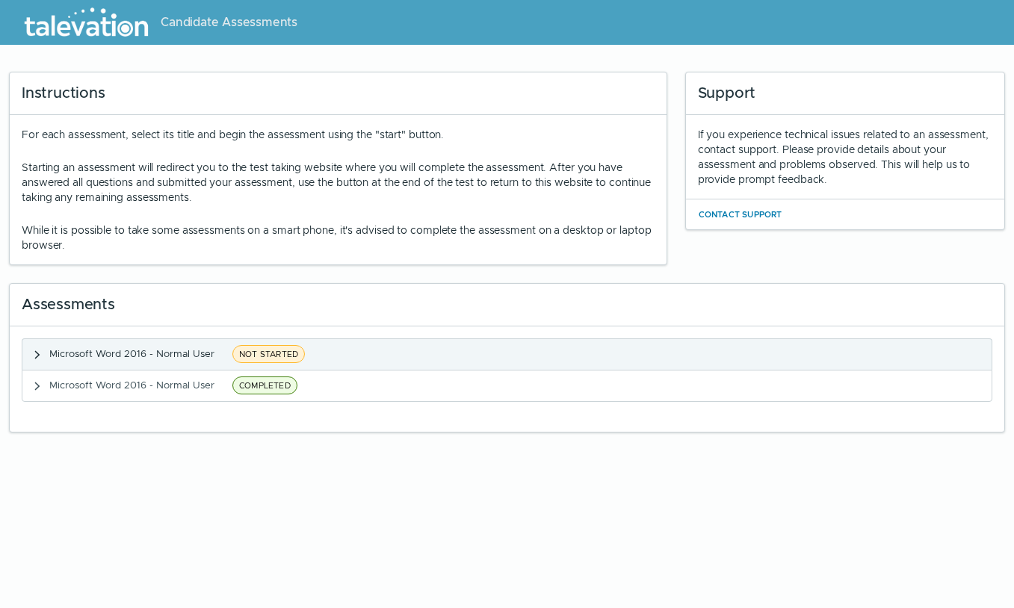
click at [483, 356] on button "Microsoft Word 2016 - Normal User NOT STARTED" at bounding box center [506, 354] width 969 height 31
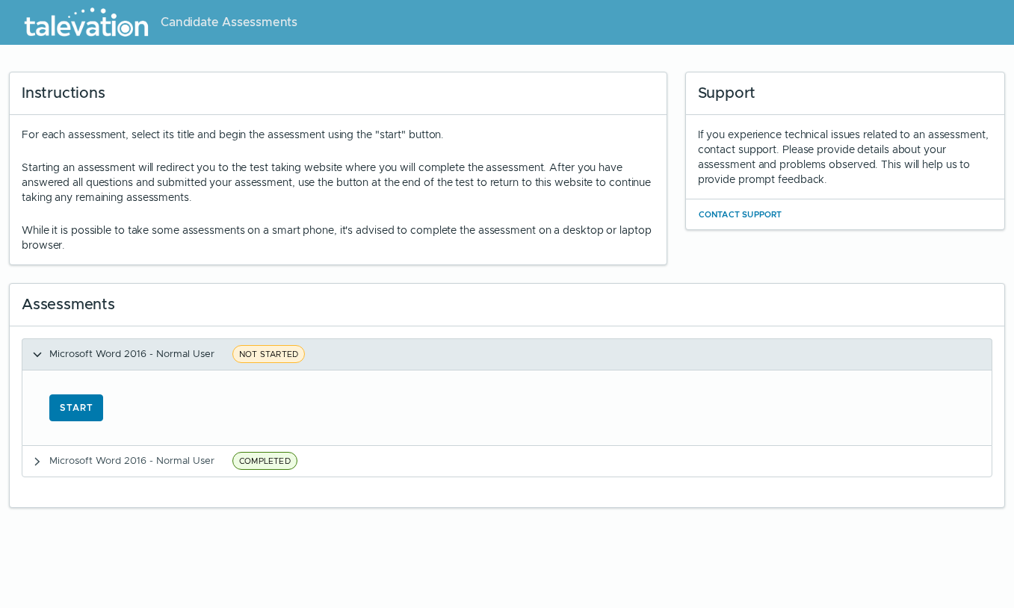
click at [483, 356] on button "Microsoft Word 2016 - Normal User NOT STARTED" at bounding box center [506, 354] width 969 height 31
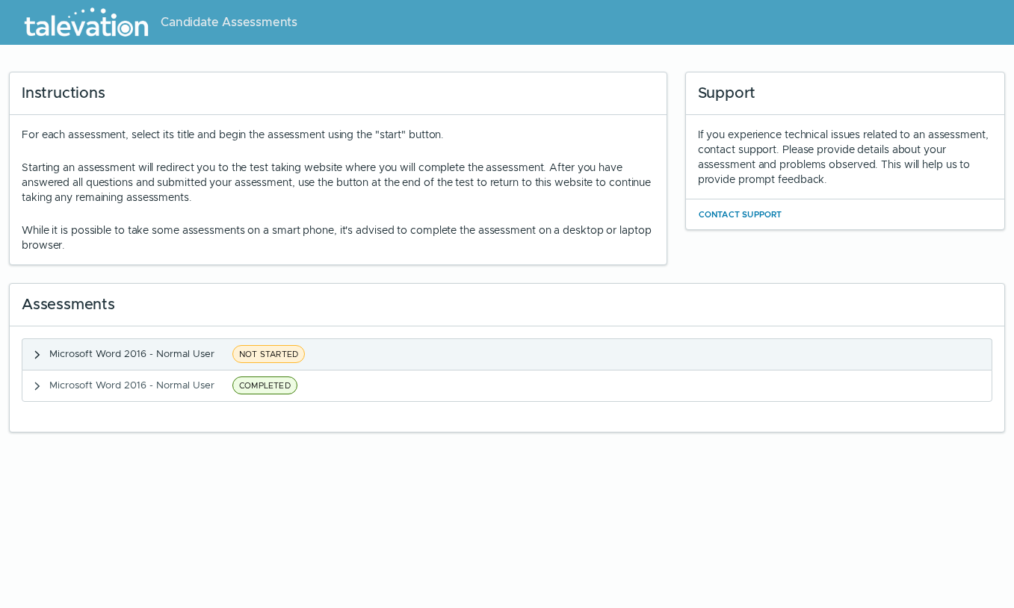
click at [483, 356] on button "Microsoft Word 2016 - Normal User NOT STARTED" at bounding box center [506, 354] width 969 height 31
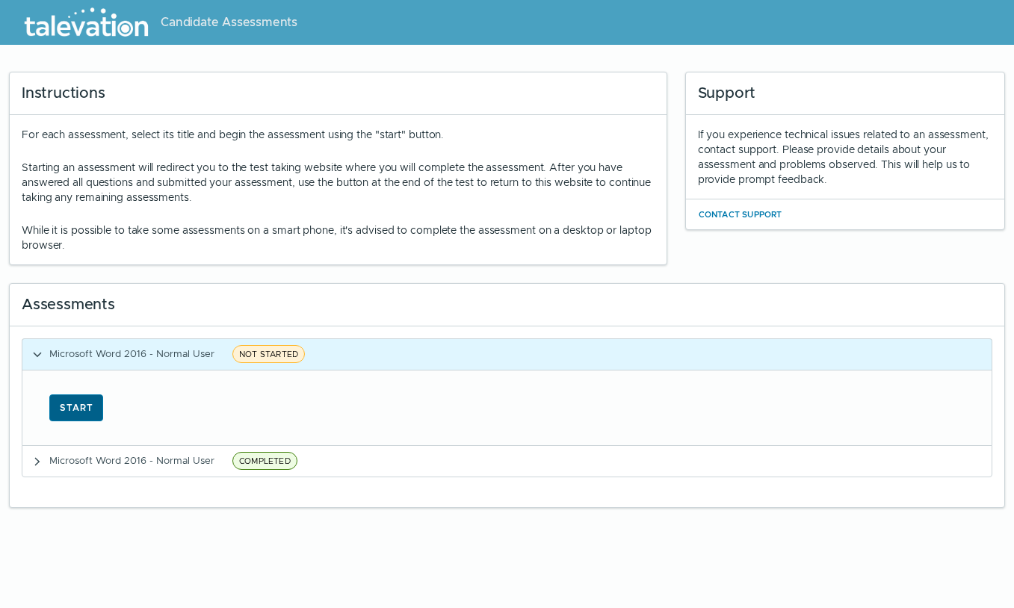
click at [64, 416] on button "Start" at bounding box center [76, 408] width 54 height 27
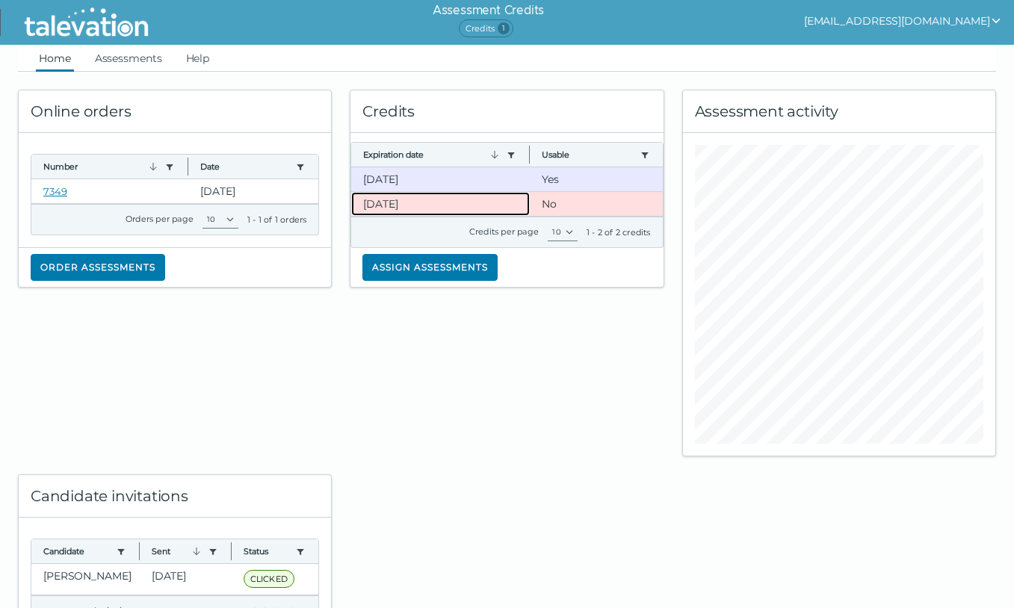
click at [464, 205] on clr-dg-cell "[DATE]" at bounding box center [440, 204] width 179 height 24
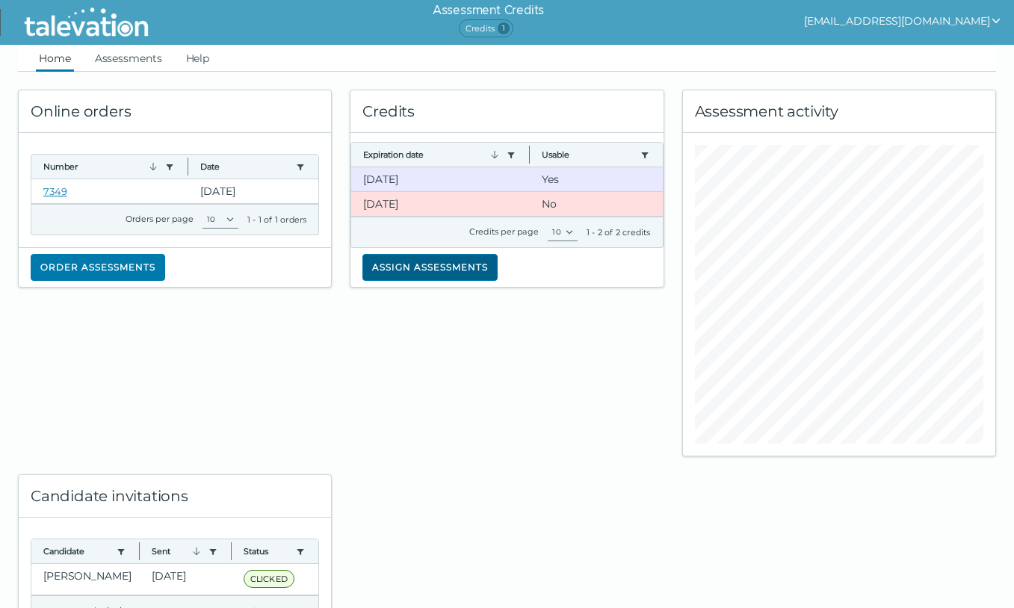
click at [452, 270] on button "Assign assessments" at bounding box center [429, 267] width 135 height 27
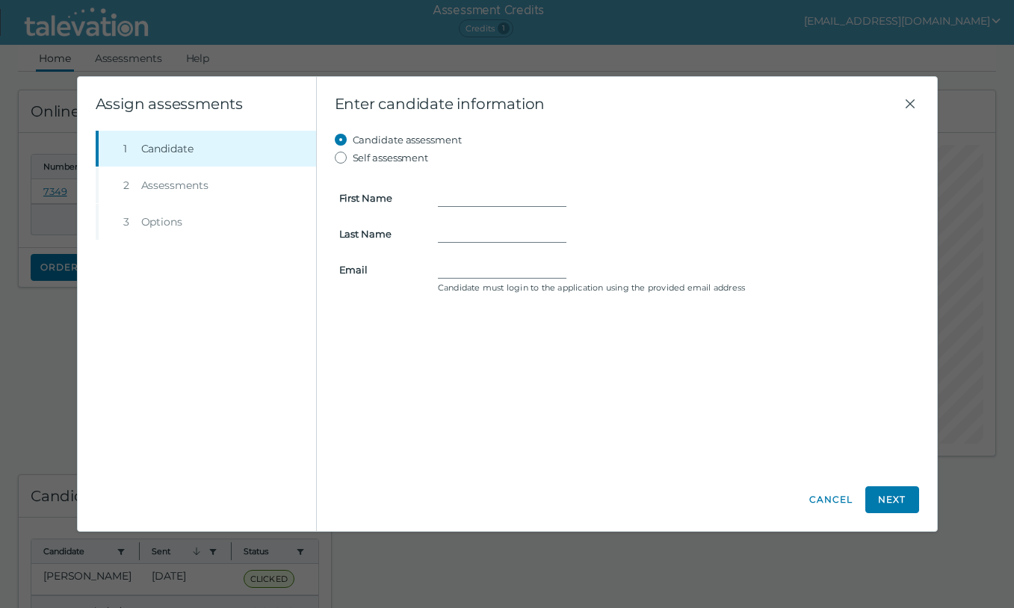
click at [374, 161] on label "Self assessment" at bounding box center [391, 158] width 76 height 18
click at [353, 161] on input "Self assessment" at bounding box center [344, 158] width 18 height 18
radio input "true"
type input "[PERSON_NAME]"
type input "Tinkoff"
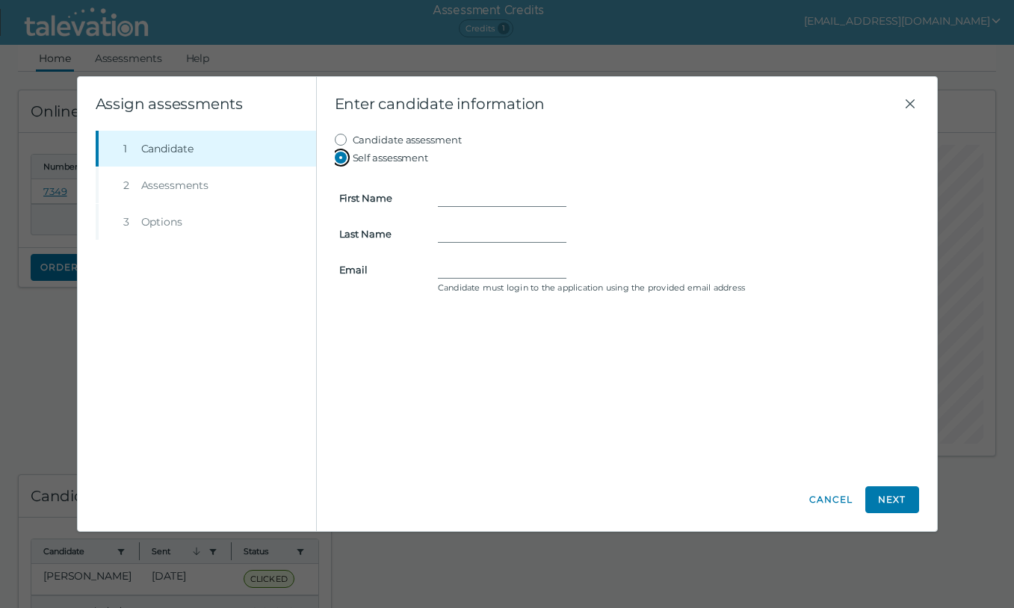
type input "[EMAIL_ADDRESS][DOMAIN_NAME]"
click at [355, 136] on label "Candidate assessment" at bounding box center [407, 140] width 109 height 18
click at [353, 136] on input "Candidate assessment" at bounding box center [344, 140] width 18 height 18
radio input "true"
click at [214, 185] on li "Step 2 Assessments" at bounding box center [206, 185] width 220 height 36
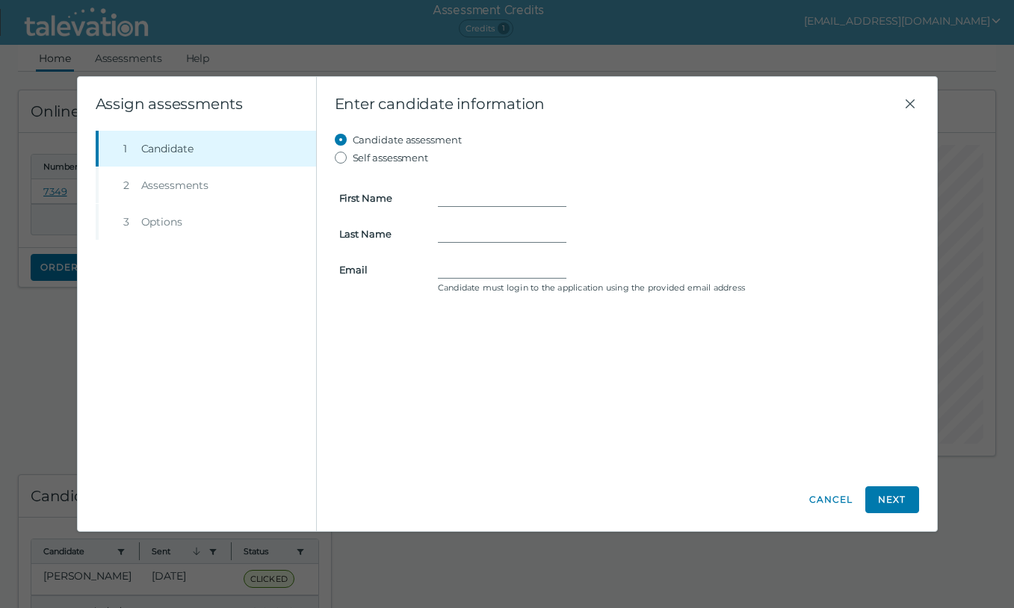
click at [461, 210] on form "First Name Last Name Email Candidate must login to the application using the pr…" at bounding box center [627, 233] width 584 height 132
click at [457, 199] on input "First Name" at bounding box center [502, 198] width 129 height 18
type input "Andrea"
type input "Tinkoff"
click at [471, 274] on input "atinkoff6@gmail.com" at bounding box center [502, 270] width 129 height 18
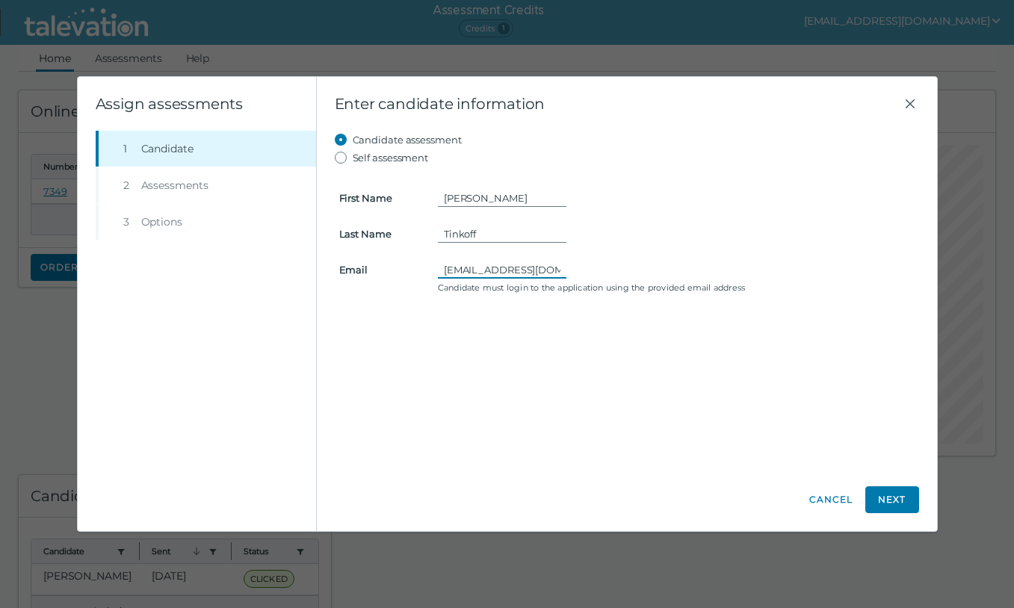
click at [471, 274] on input "atinkoff6@gmail.com" at bounding box center [502, 270] width 129 height 18
type input "marketing@topperformancehousing.com"
click at [898, 495] on button "Next" at bounding box center [892, 499] width 54 height 27
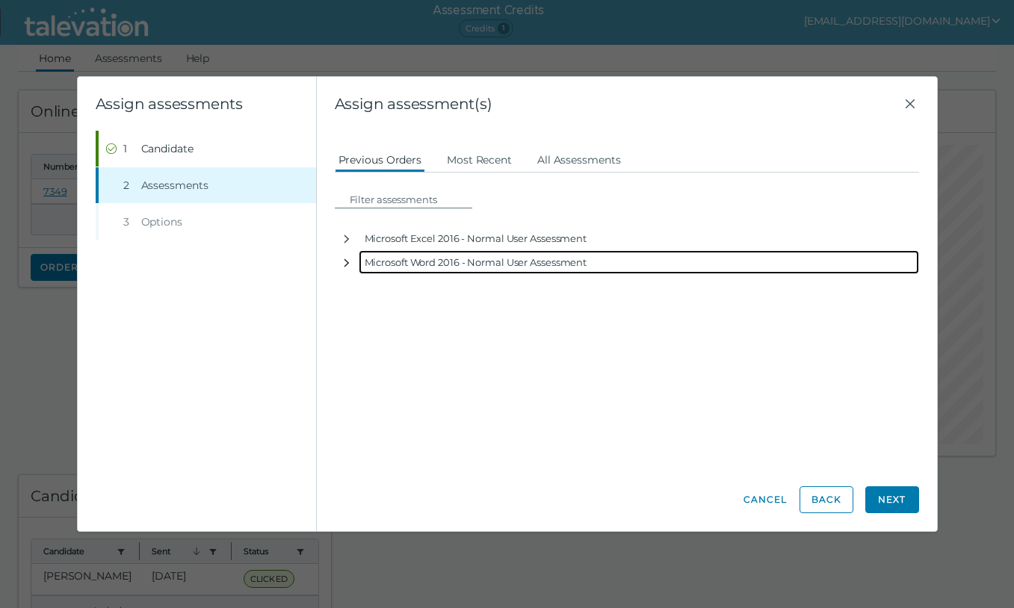
click at [344, 265] on icon "button" at bounding box center [346, 263] width 5 height 8
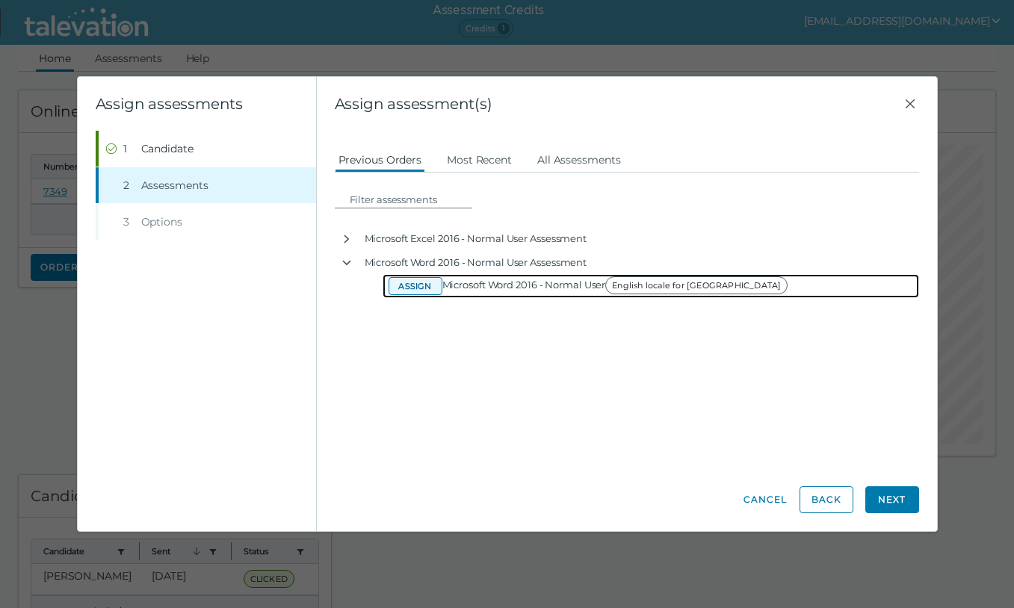
click at [434, 288] on button "Assign" at bounding box center [416, 286] width 54 height 18
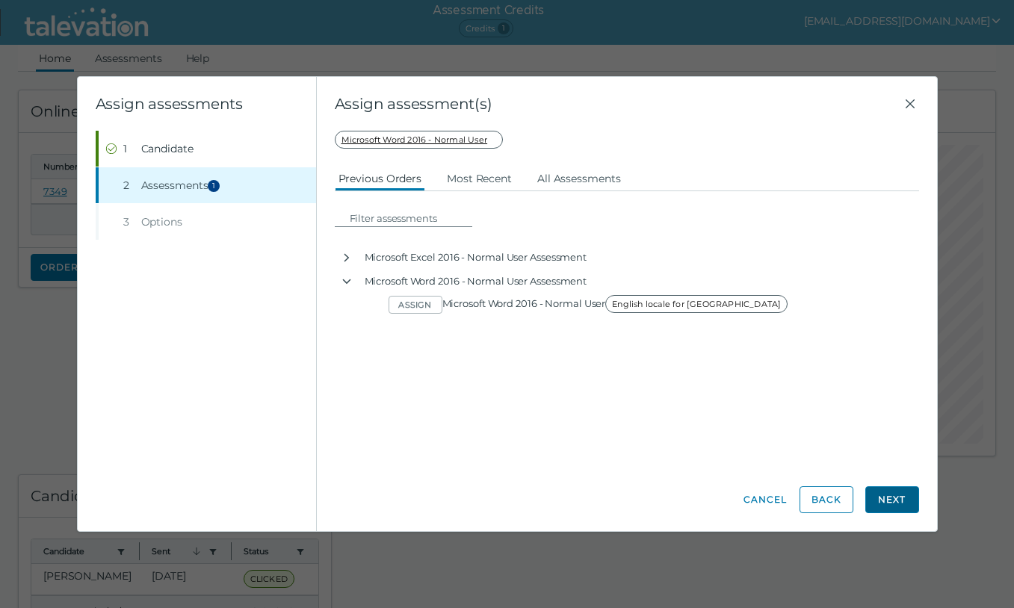
click at [875, 498] on button "Next" at bounding box center [892, 499] width 54 height 27
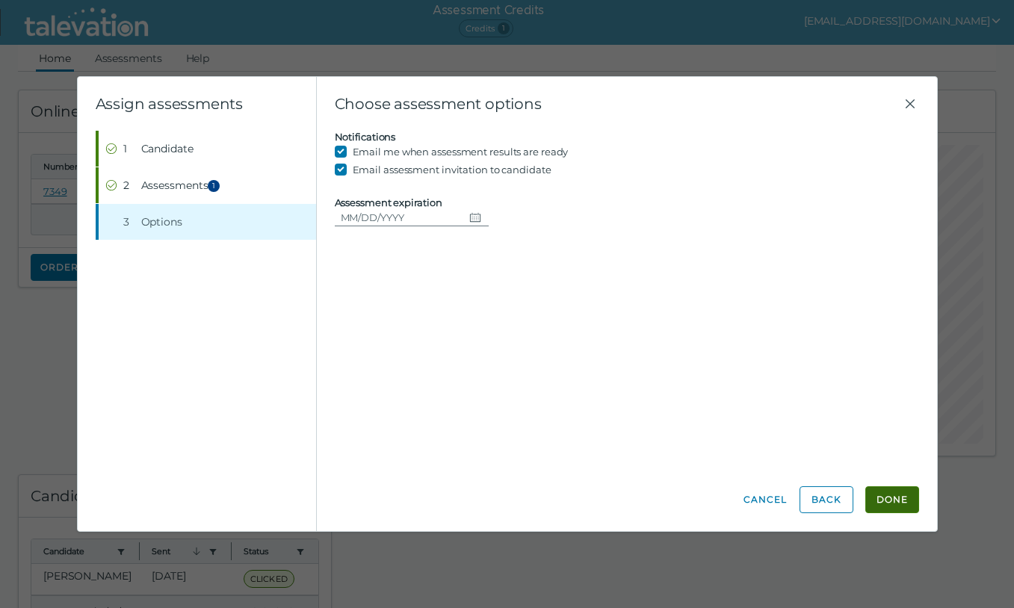
click at [876, 500] on button "Done" at bounding box center [892, 499] width 54 height 27
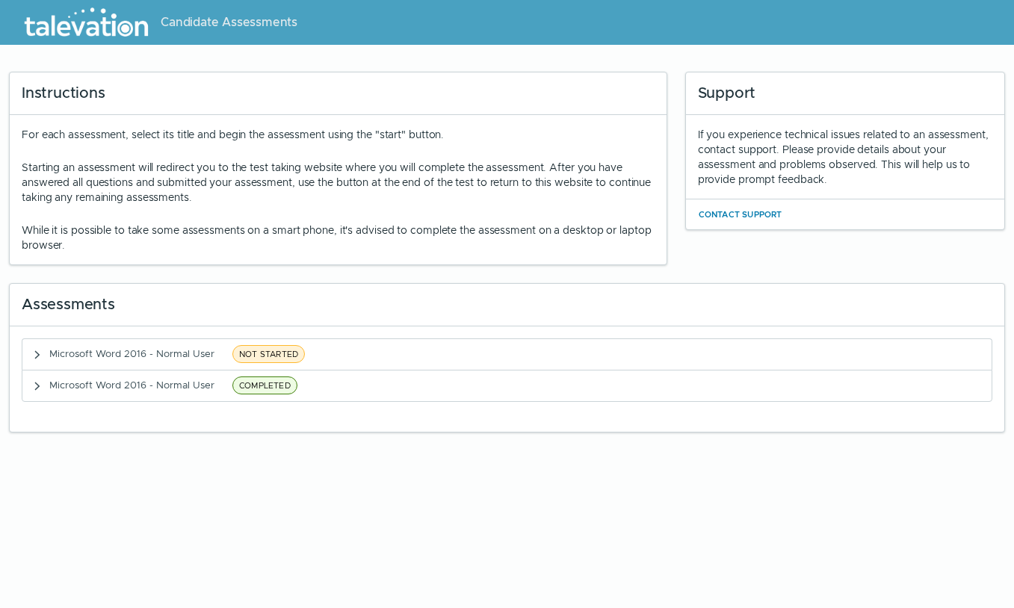
click at [274, 363] on clr-accordion-title "Microsoft Word 2016 - Normal User NOT STARTED" at bounding box center [179, 354] width 260 height 19
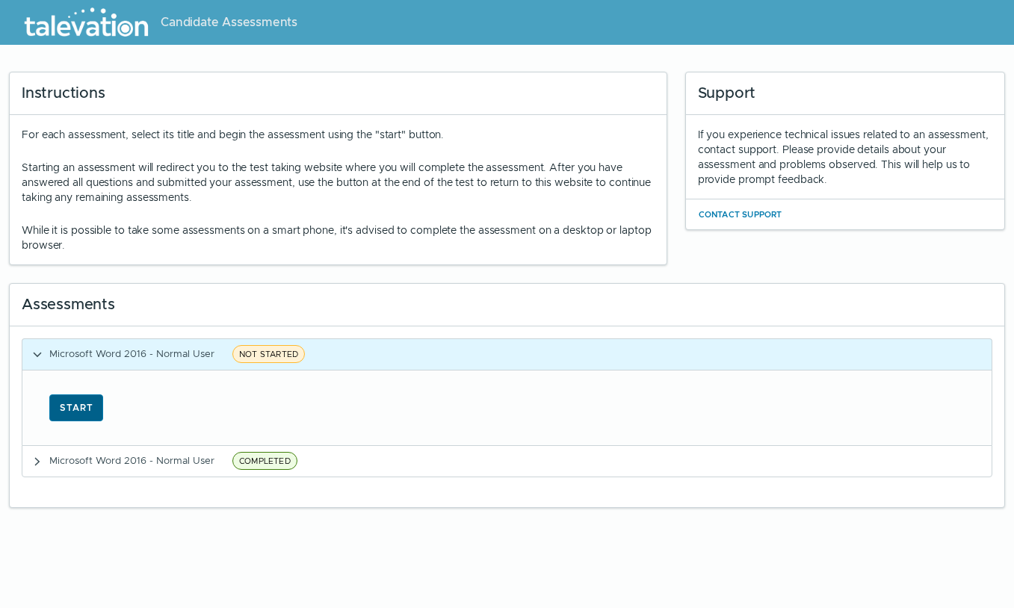
click at [83, 408] on button "Start" at bounding box center [76, 408] width 54 height 27
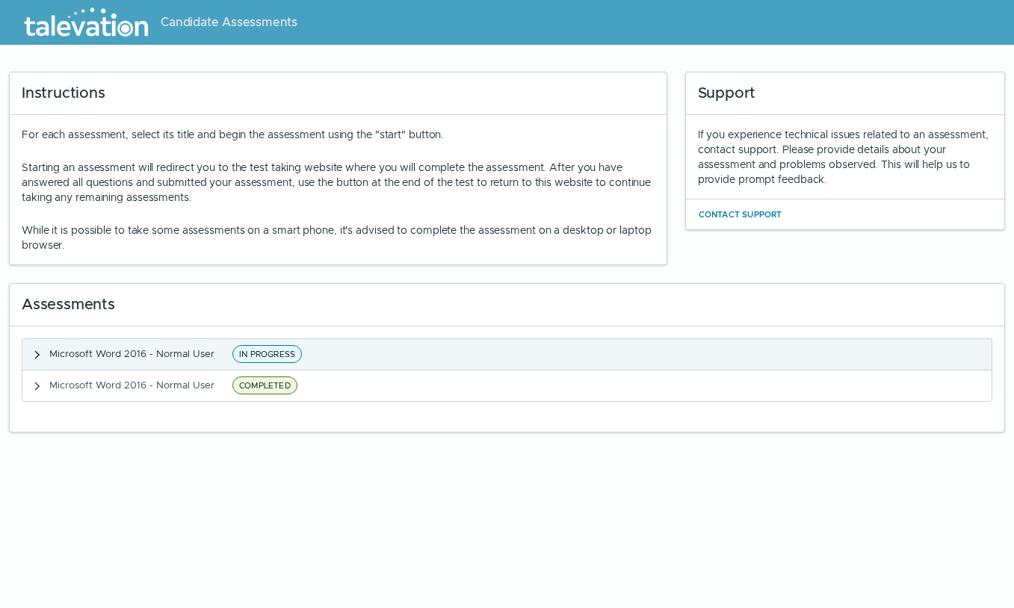
click at [274, 350] on span "IN PROGRESS" at bounding box center [266, 354] width 69 height 18
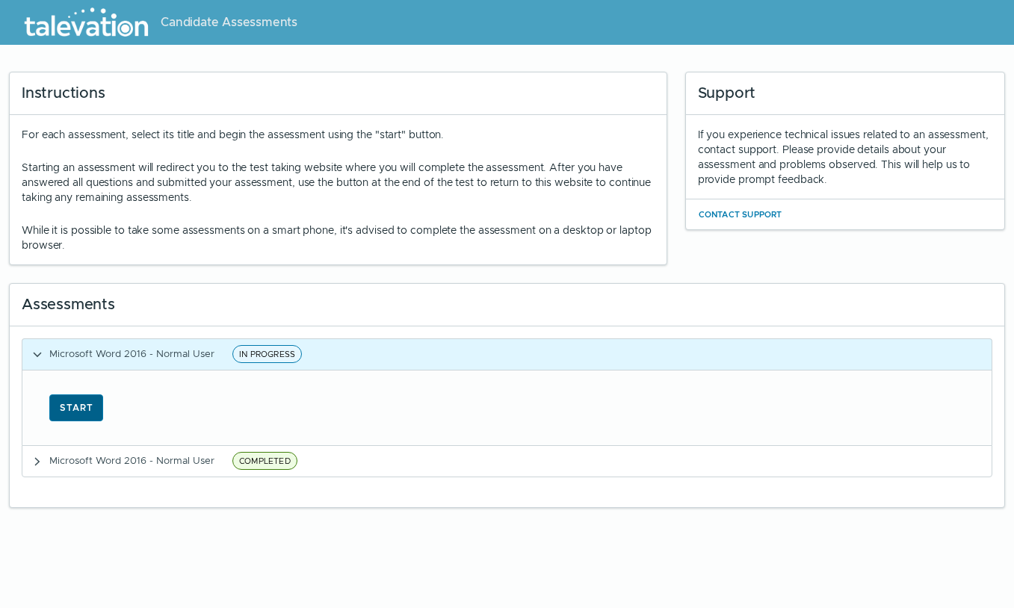
click at [69, 410] on button "Start" at bounding box center [76, 408] width 54 height 27
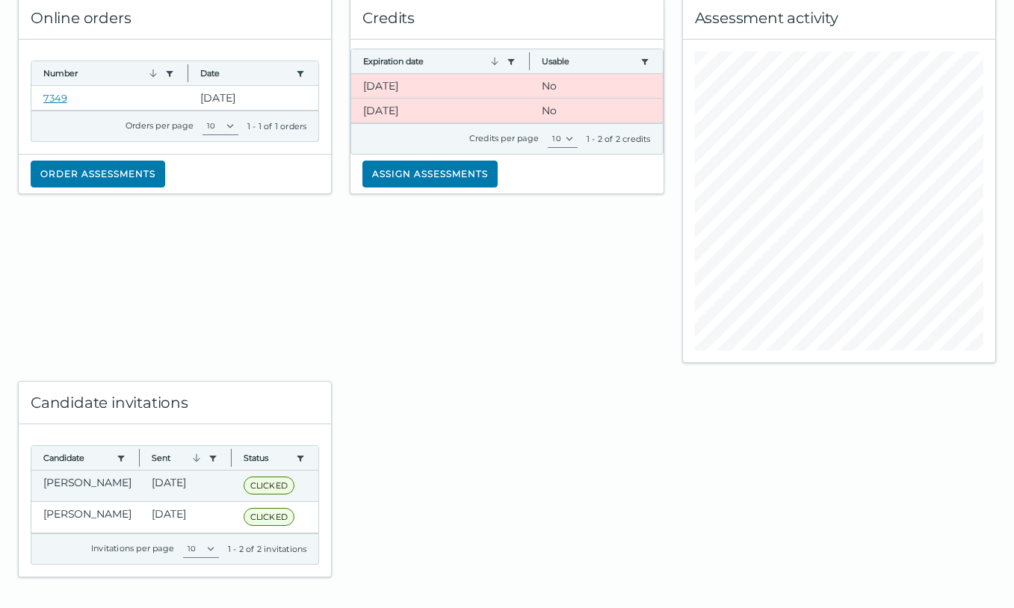
scroll to position [102, 0]
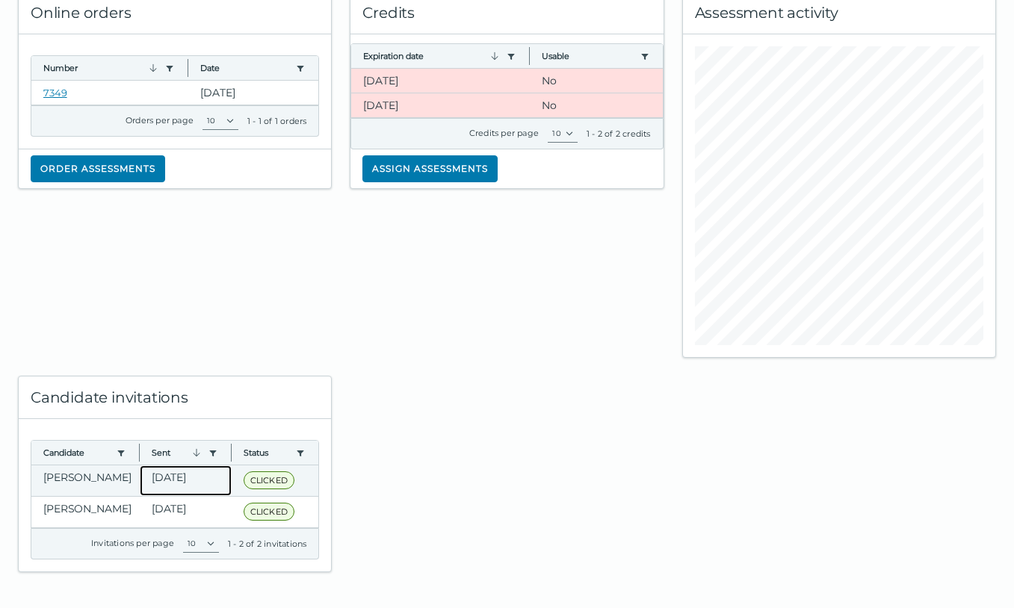
click at [195, 478] on clr-dg-cell "[DATE]" at bounding box center [186, 480] width 92 height 31
click at [107, 471] on clr-dg-cell "[PERSON_NAME]" at bounding box center [85, 480] width 108 height 31
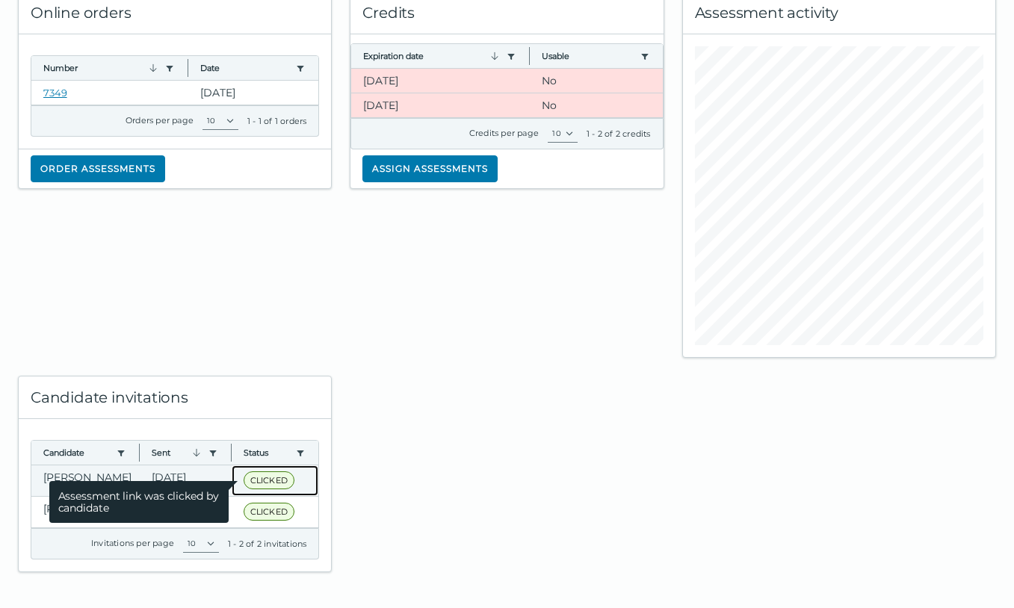
click at [276, 479] on span "CLICKED" at bounding box center [269, 480] width 51 height 18
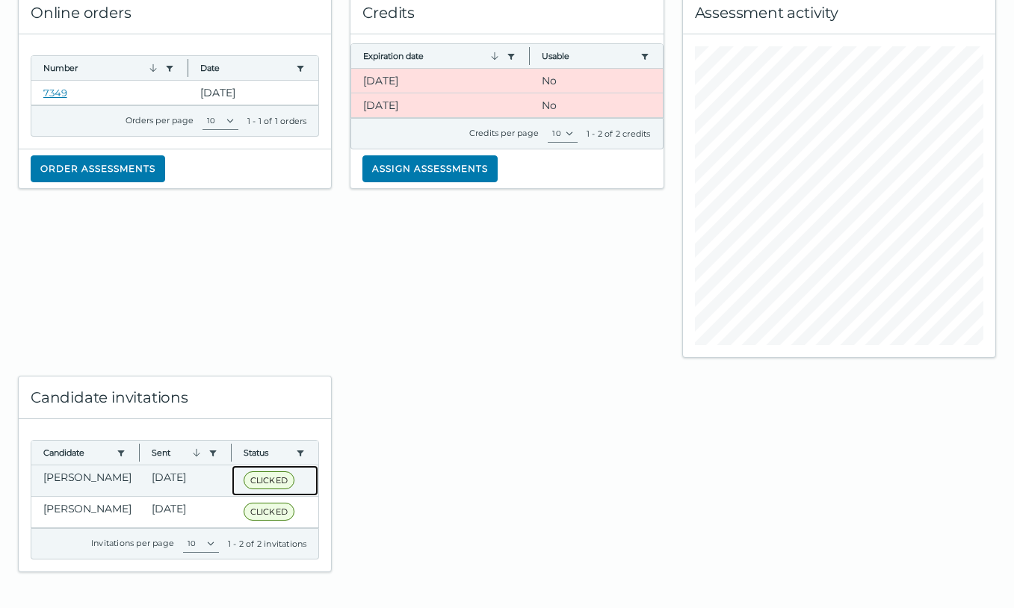
click at [310, 476] on clr-dg-cell "CLICKED Assessment link was clicked by candidate" at bounding box center [275, 480] width 87 height 31
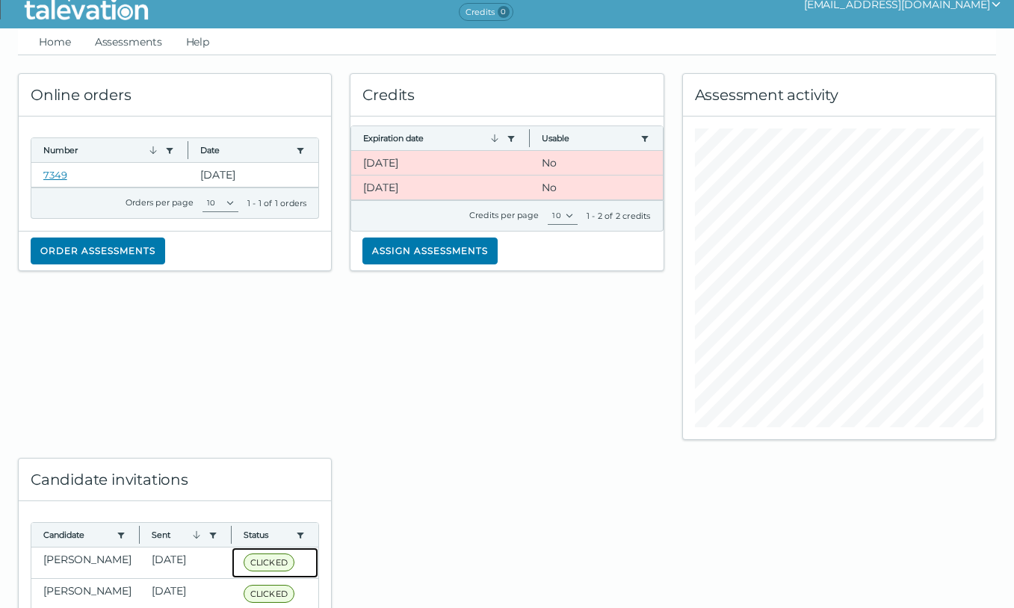
scroll to position [0, 0]
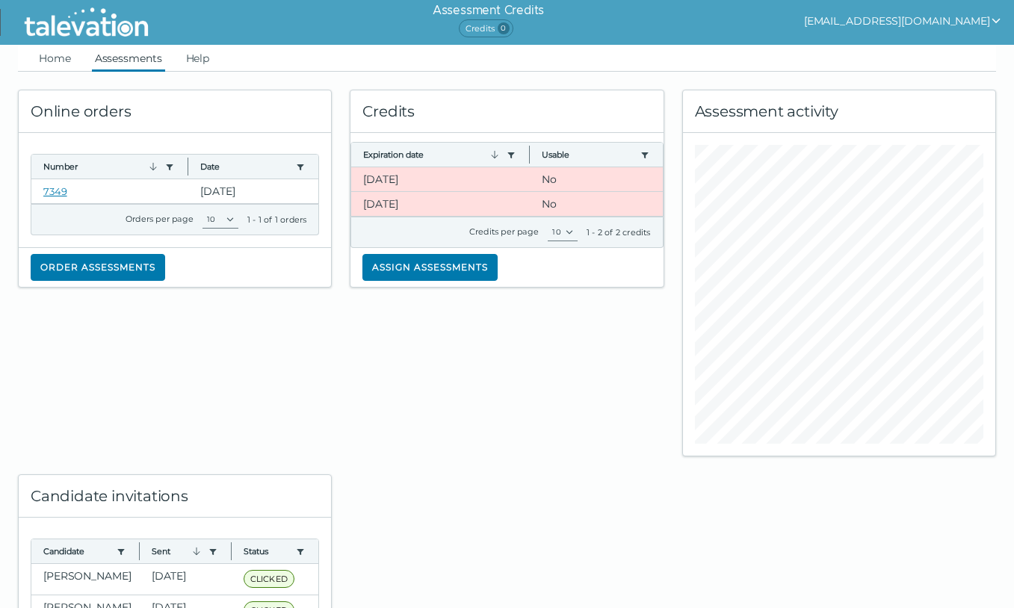
click at [103, 63] on link "Assessments" at bounding box center [128, 58] width 73 height 27
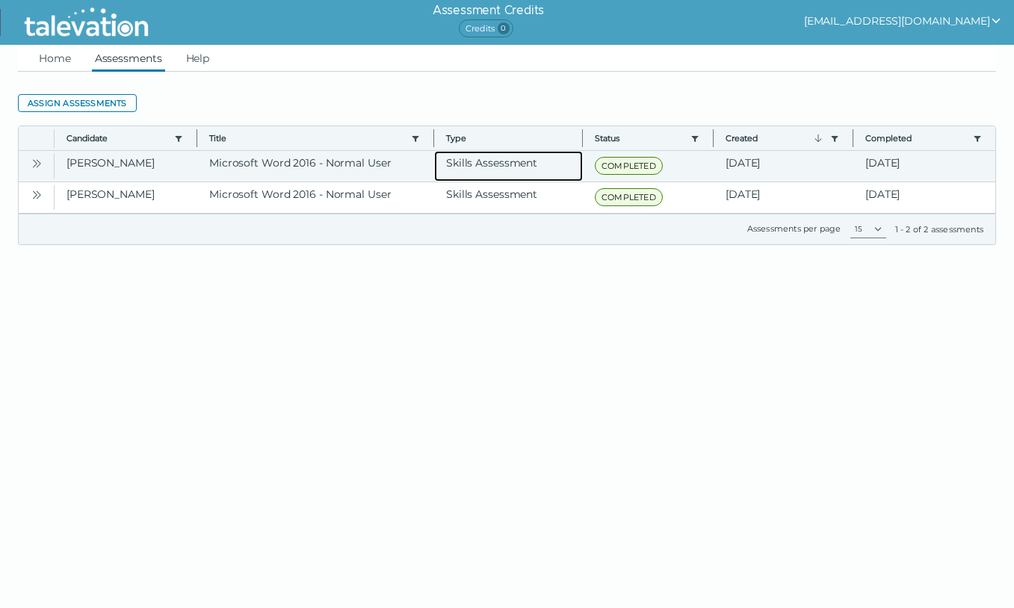
click at [567, 170] on clr-dg-cell "Skills Assessment" at bounding box center [508, 166] width 149 height 31
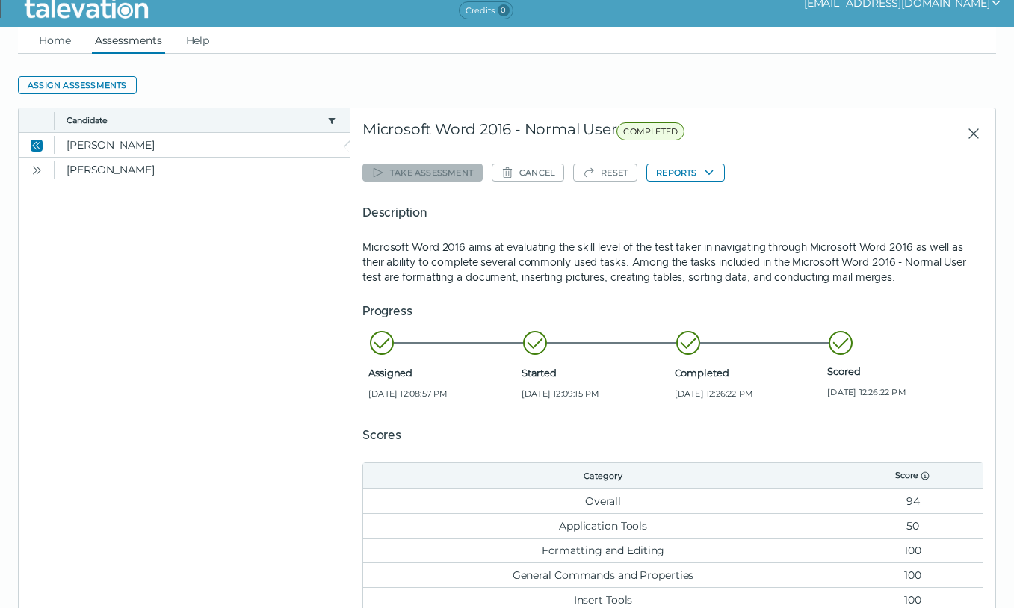
scroll to position [192, 0]
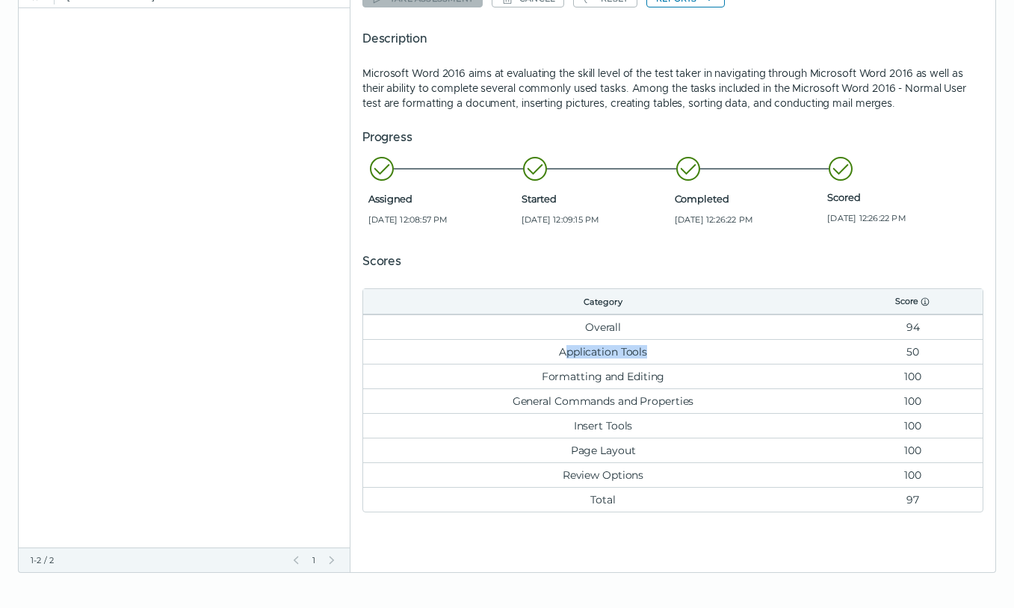
drag, startPoint x: 566, startPoint y: 350, endPoint x: 690, endPoint y: 350, distance: 124.0
click at [690, 350] on td "Application Tools" at bounding box center [603, 351] width 480 height 25
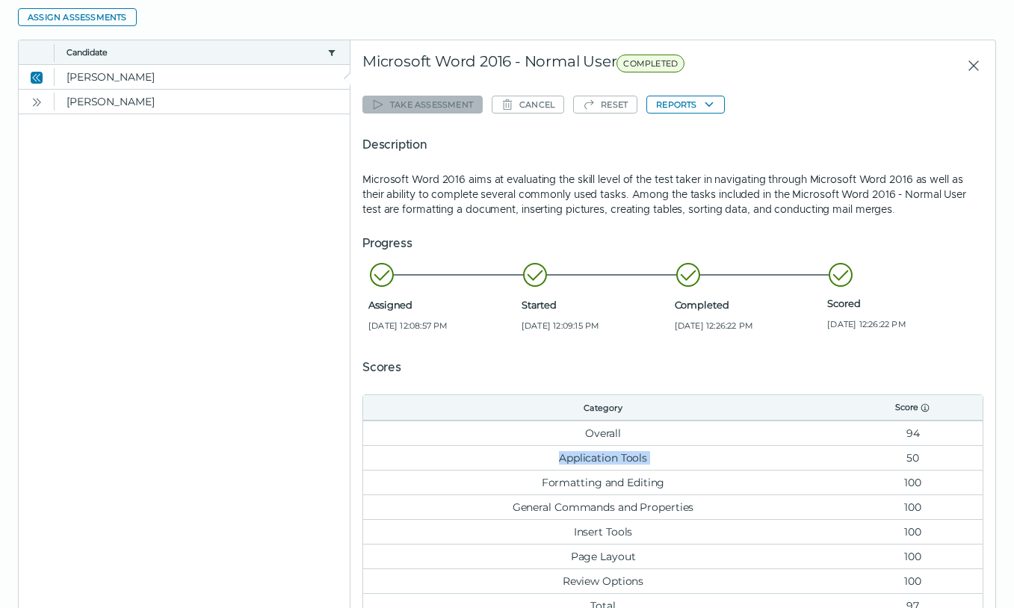
scroll to position [0, 0]
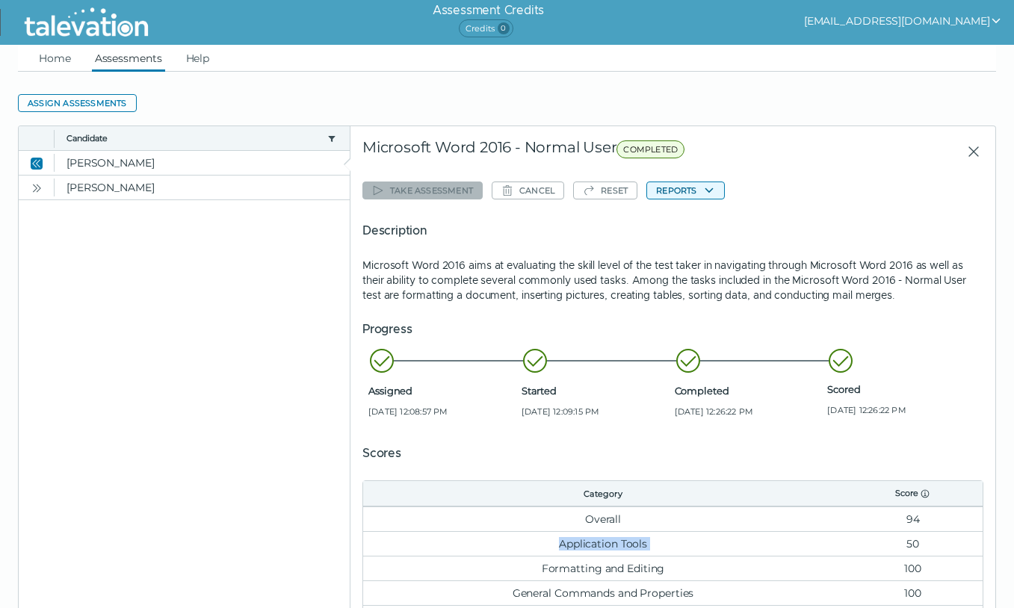
click at [701, 198] on button "Reports" at bounding box center [685, 191] width 78 height 18
click at [700, 215] on button "Microsoft Word 2016 - Normal User" at bounding box center [741, 220] width 188 height 18
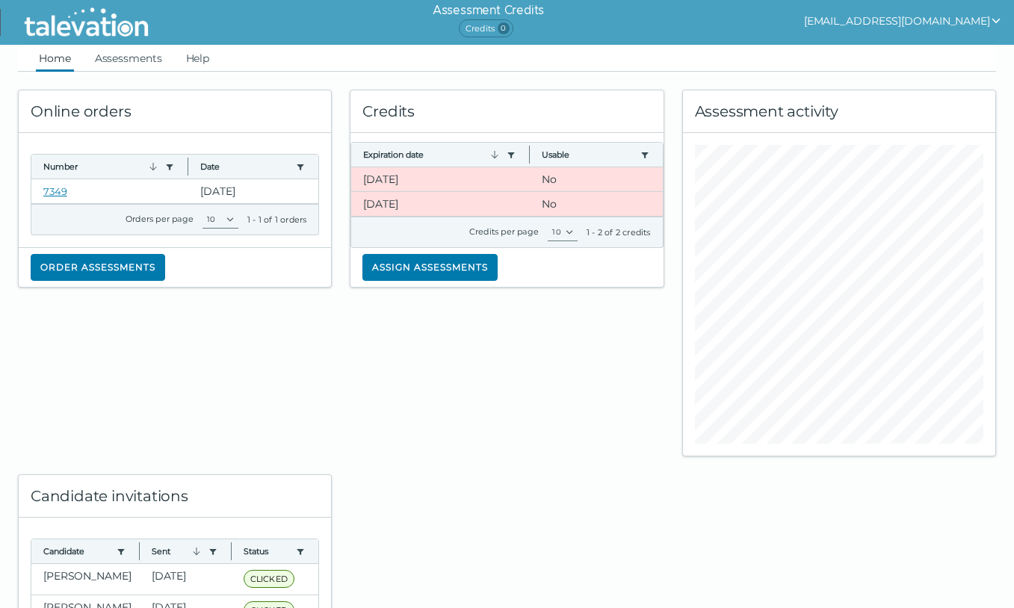
click at [948, 17] on button "[EMAIL_ADDRESS][DOMAIN_NAME]" at bounding box center [903, 21] width 198 height 18
click at [981, 15] on button "[EMAIL_ADDRESS][DOMAIN_NAME]" at bounding box center [903, 21] width 198 height 18
click at [134, 20] on img at bounding box center [86, 22] width 137 height 37
click at [182, 52] on ul "Home Assessments Help" at bounding box center [507, 58] width 978 height 27
click at [200, 57] on link "Help" at bounding box center [198, 58] width 30 height 27
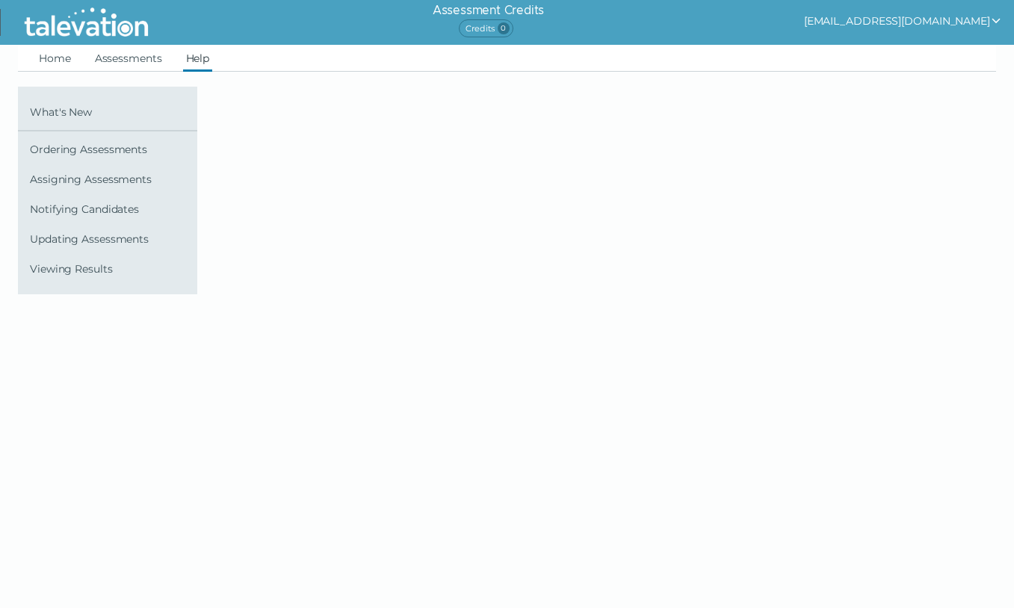
click at [69, 24] on img at bounding box center [86, 22] width 137 height 37
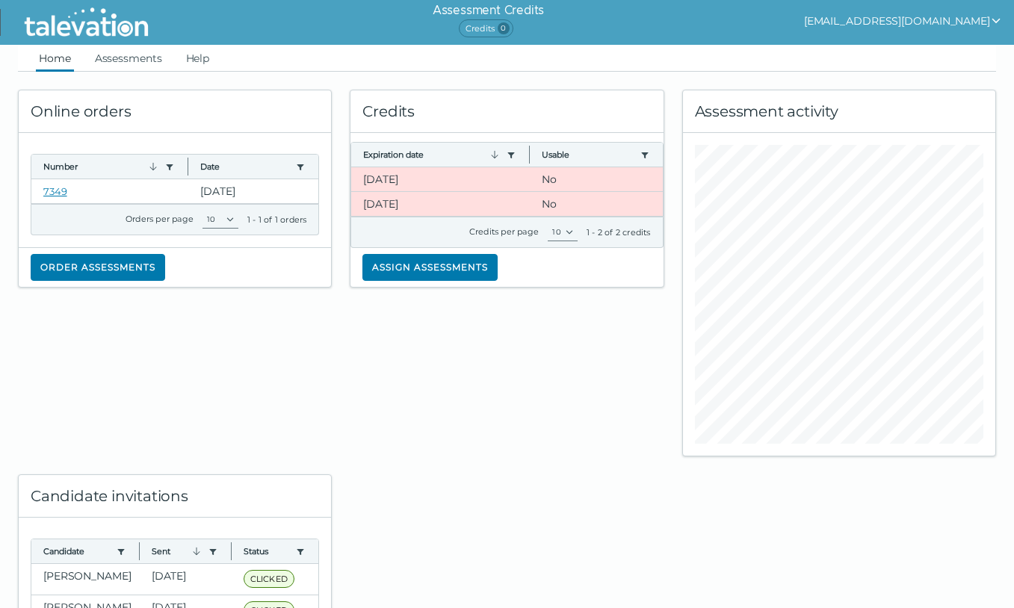
click at [921, 40] on app-user-actions "[EMAIL_ADDRESS][DOMAIN_NAME]" at bounding box center [909, 22] width 210 height 45
click at [919, 27] on button "[EMAIL_ADDRESS][DOMAIN_NAME]" at bounding box center [903, 21] width 198 height 18
click at [888, 23] on button "[EMAIL_ADDRESS][DOMAIN_NAME]" at bounding box center [903, 21] width 198 height 18
click at [202, 61] on link "Help" at bounding box center [198, 58] width 30 height 27
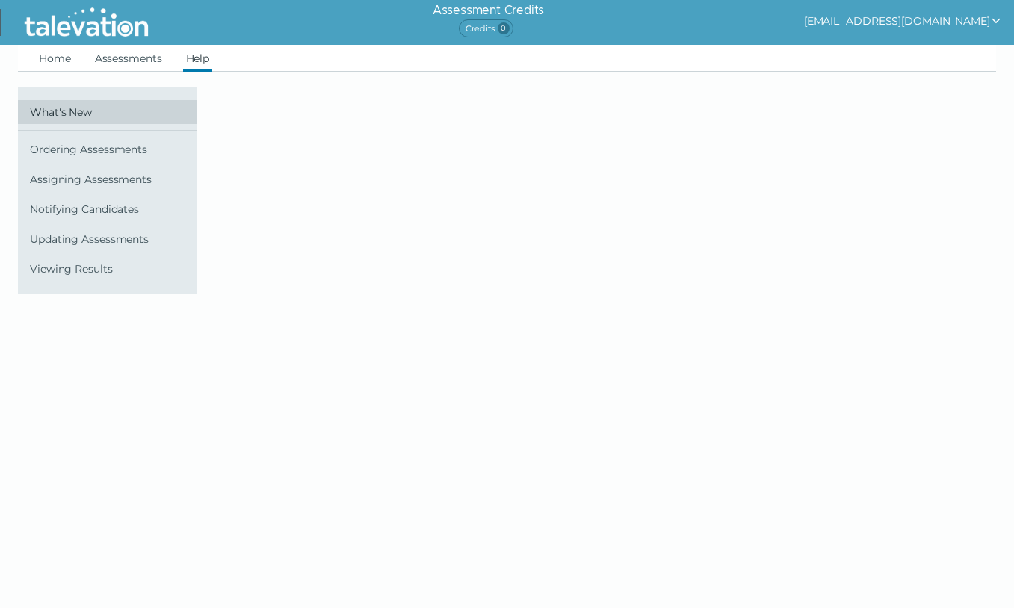
click at [75, 105] on link "What's New" at bounding box center [107, 112] width 179 height 24
click at [56, 60] on link "Home" at bounding box center [55, 58] width 38 height 27
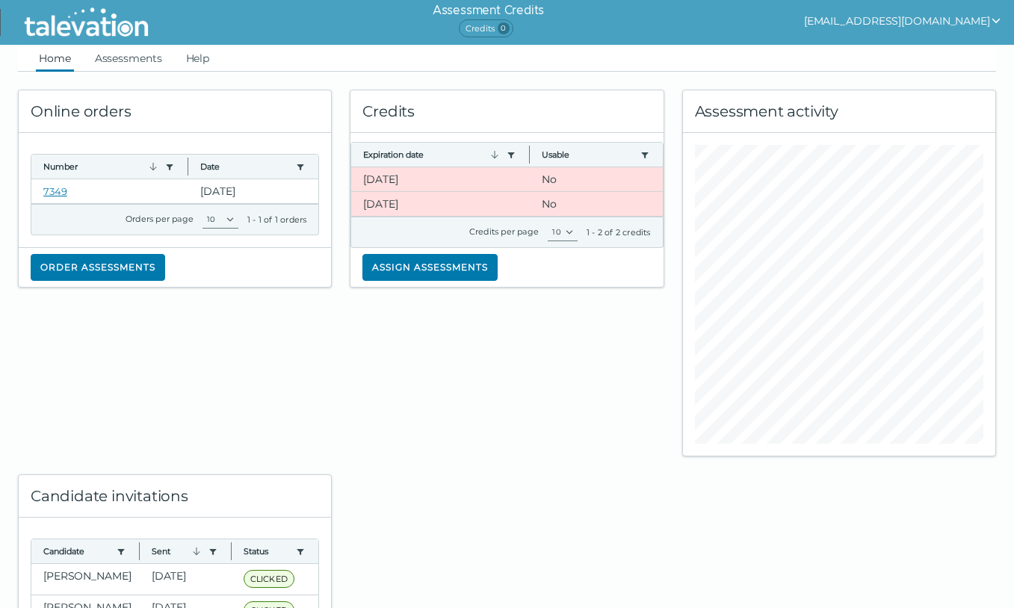
click at [914, 23] on button "[EMAIL_ADDRESS][DOMAIN_NAME]" at bounding box center [903, 21] width 198 height 18
click at [201, 51] on link "Help" at bounding box center [198, 58] width 30 height 27
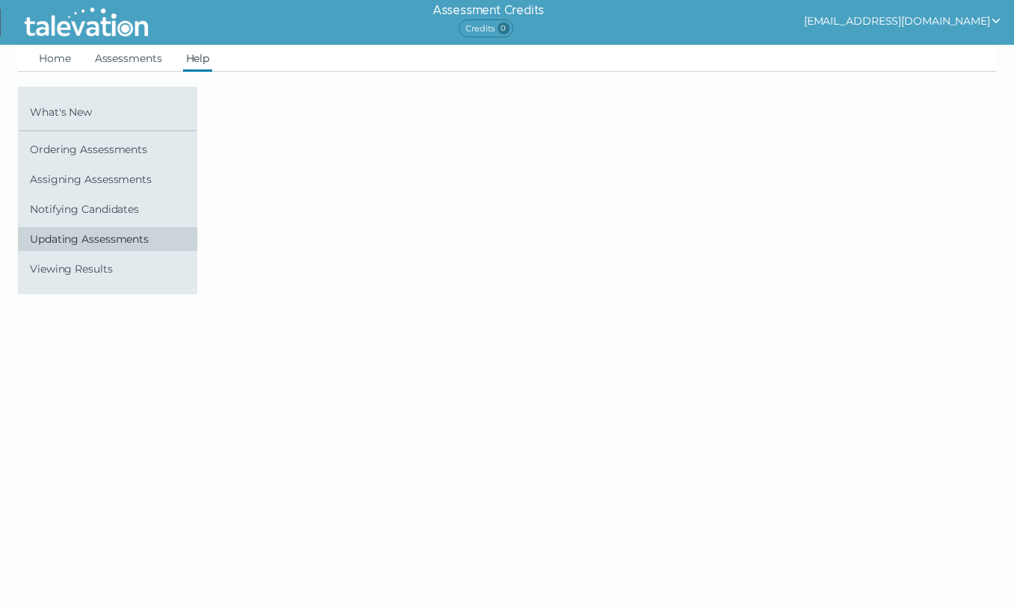
click at [101, 235] on span "Updating Assessments" at bounding box center [110, 239] width 161 height 12
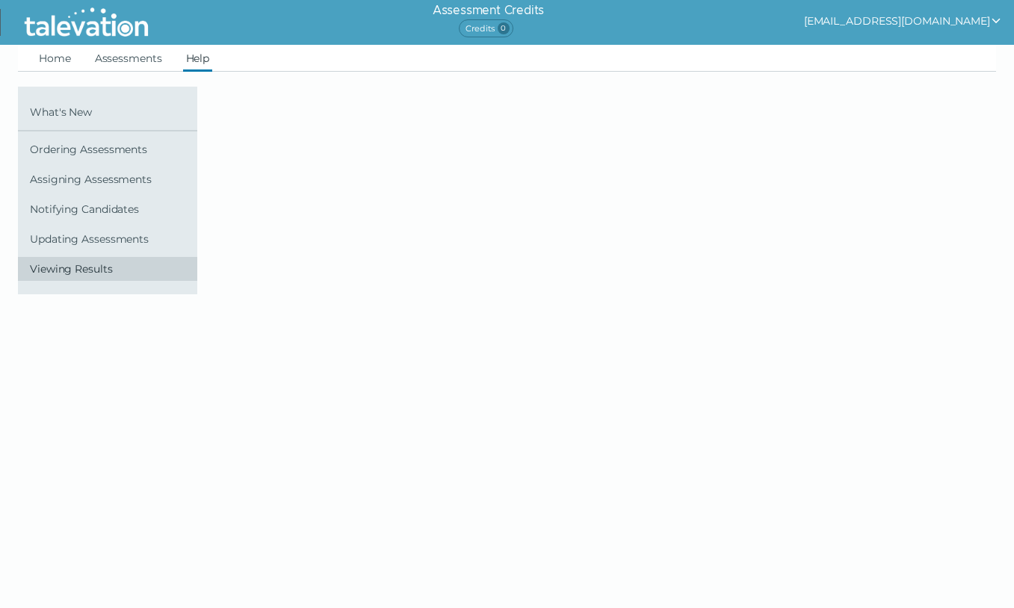
click at [78, 277] on link "Viewing Results" at bounding box center [107, 269] width 179 height 24
click at [76, 271] on span "Viewing Results" at bounding box center [110, 269] width 161 height 12
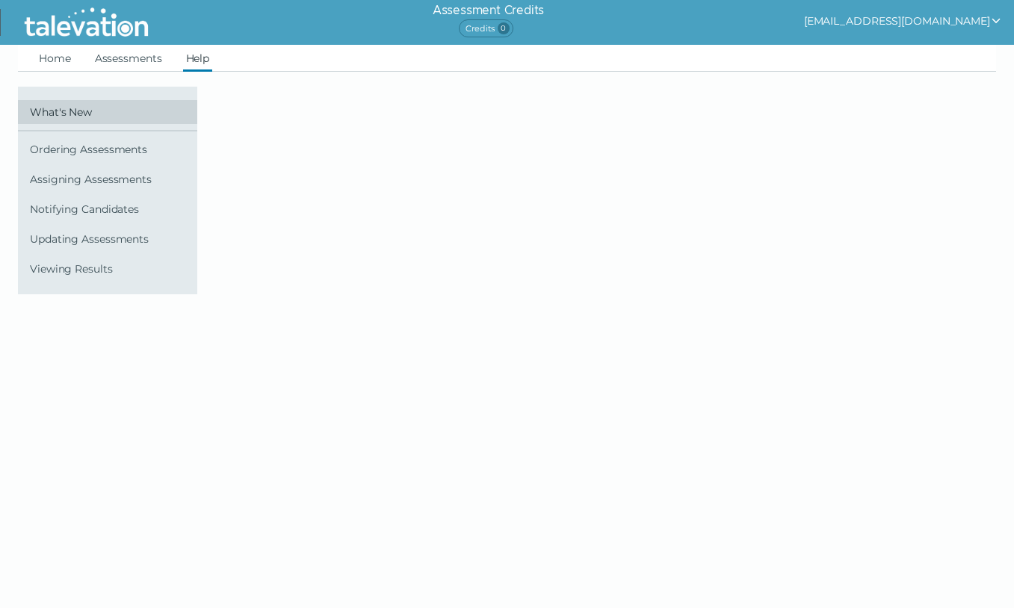
click at [67, 117] on span "What's New" at bounding box center [110, 112] width 161 height 12
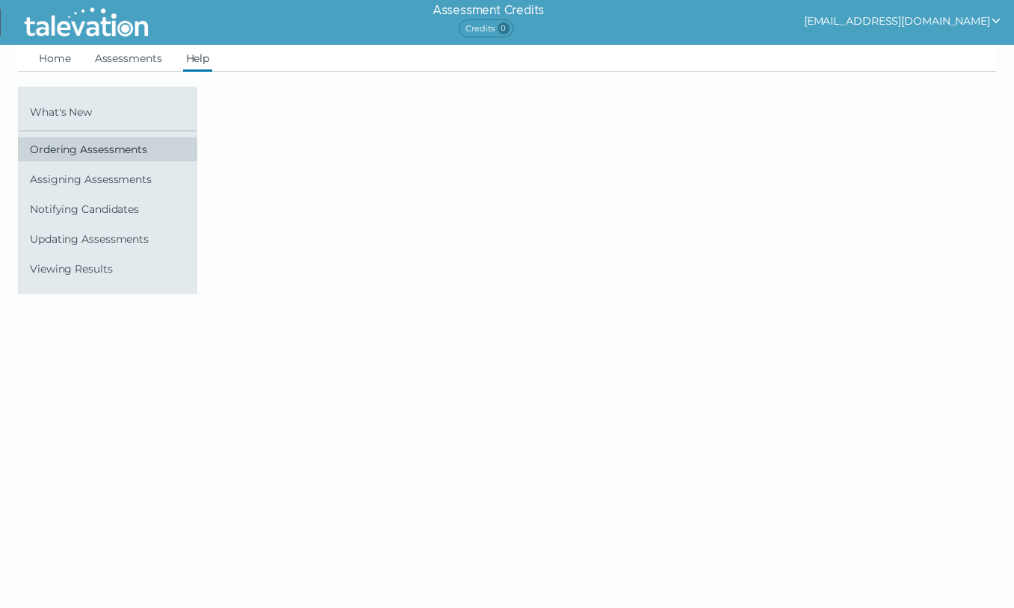
click at [74, 151] on span "Ordering Assessments" at bounding box center [110, 149] width 161 height 12
click at [980, 29] on button "[EMAIL_ADDRESS][DOMAIN_NAME]" at bounding box center [903, 21] width 198 height 18
click at [64, 66] on link "Home" at bounding box center [55, 58] width 38 height 27
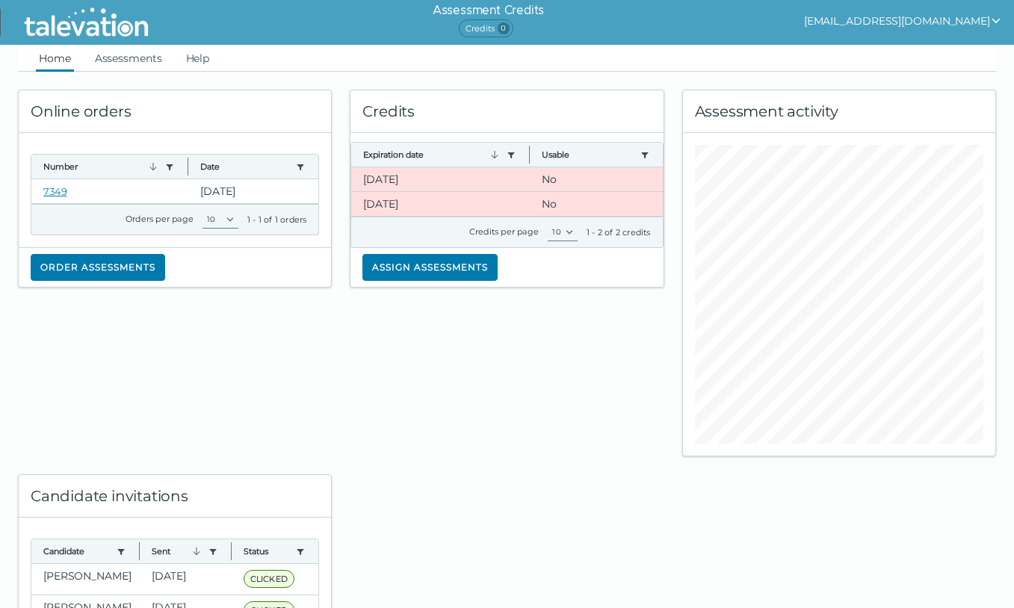
click at [939, 19] on button "[EMAIL_ADDRESS][DOMAIN_NAME]" at bounding box center [903, 21] width 198 height 18
click at [926, 46] on div "Sign out" at bounding box center [882, 50] width 88 height 18
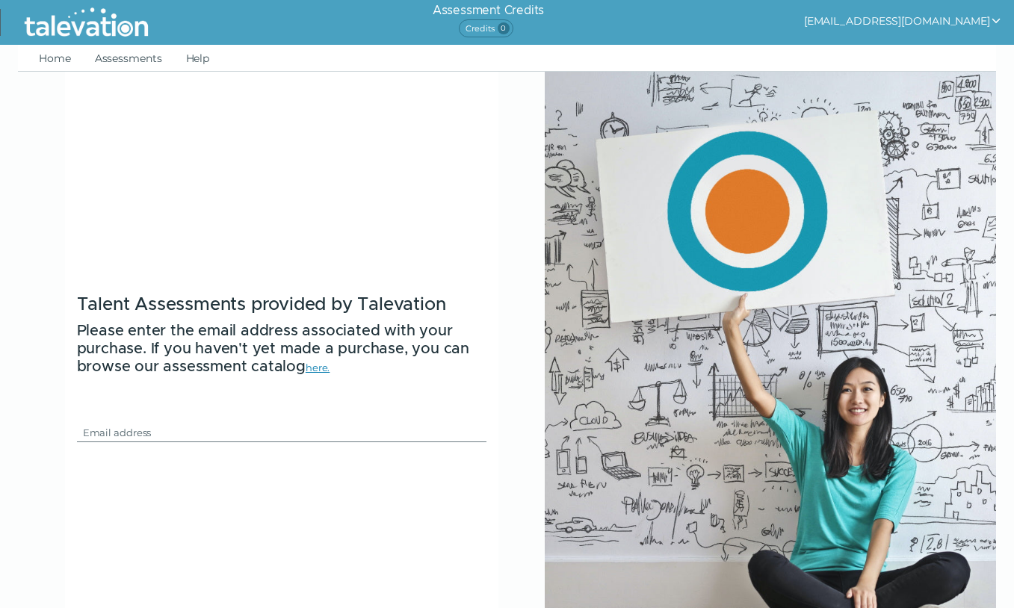
click at [932, 23] on button "[EMAIL_ADDRESS][DOMAIN_NAME]" at bounding box center [903, 21] width 198 height 18
click at [926, 52] on div "Sign out" at bounding box center [882, 50] width 88 height 18
